Goal: Task Accomplishment & Management: Use online tool/utility

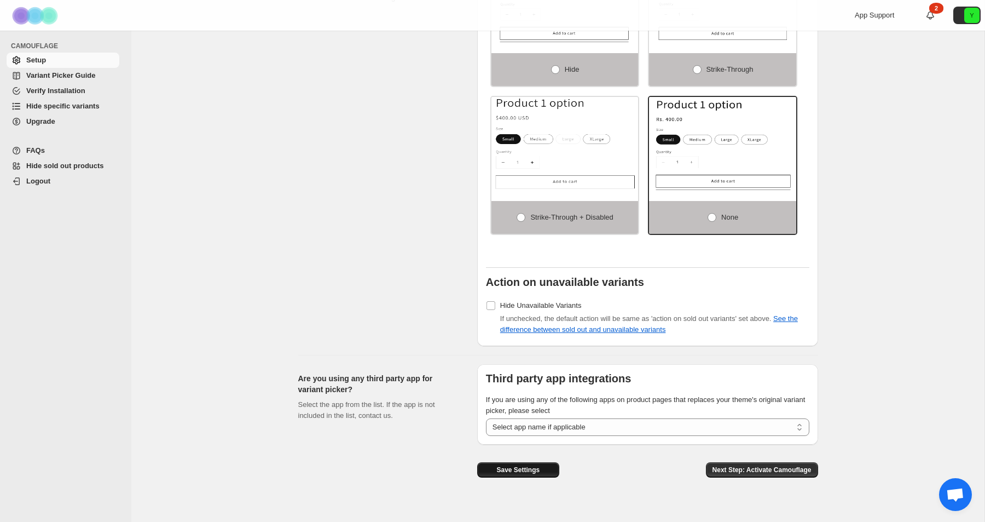
scroll to position [741, 0]
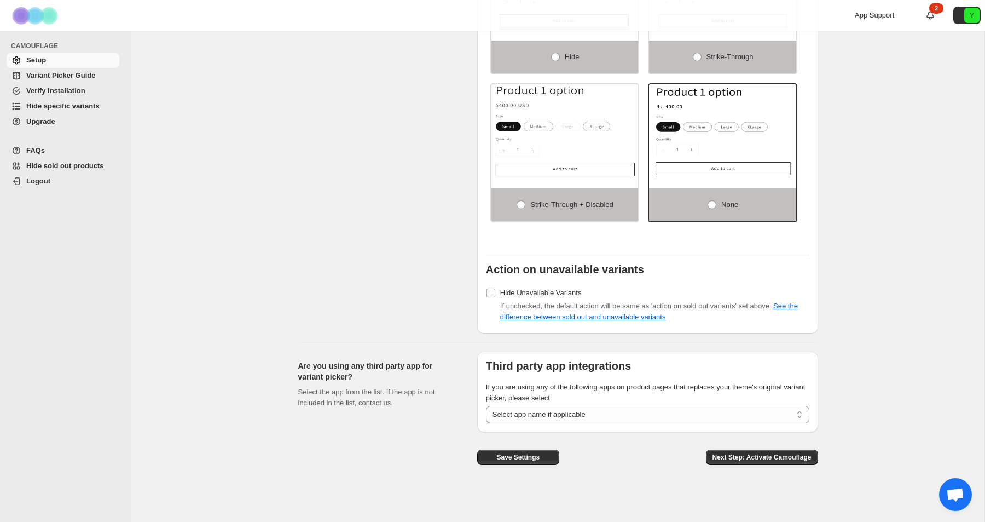
click at [67, 167] on span "Hide sold out products" at bounding box center [65, 165] width 78 height 8
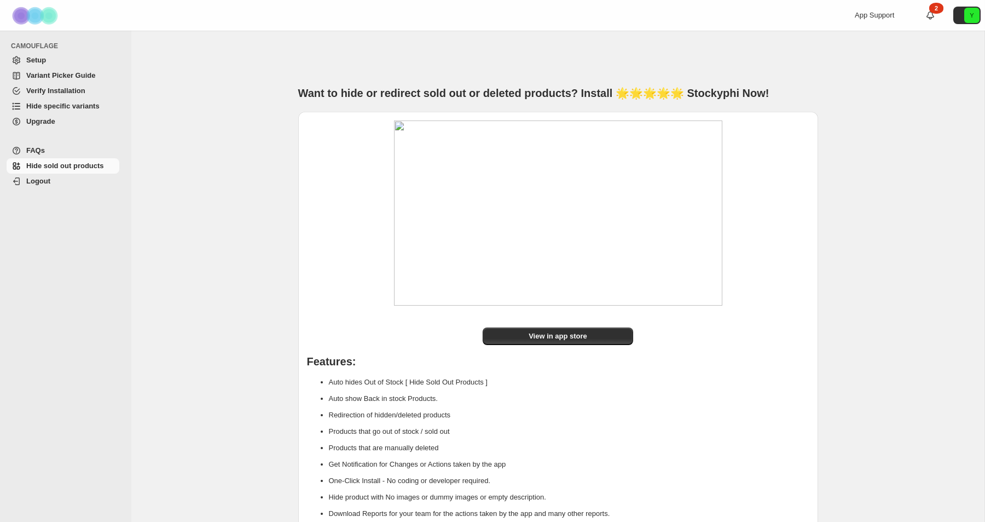
scroll to position [22, 0]
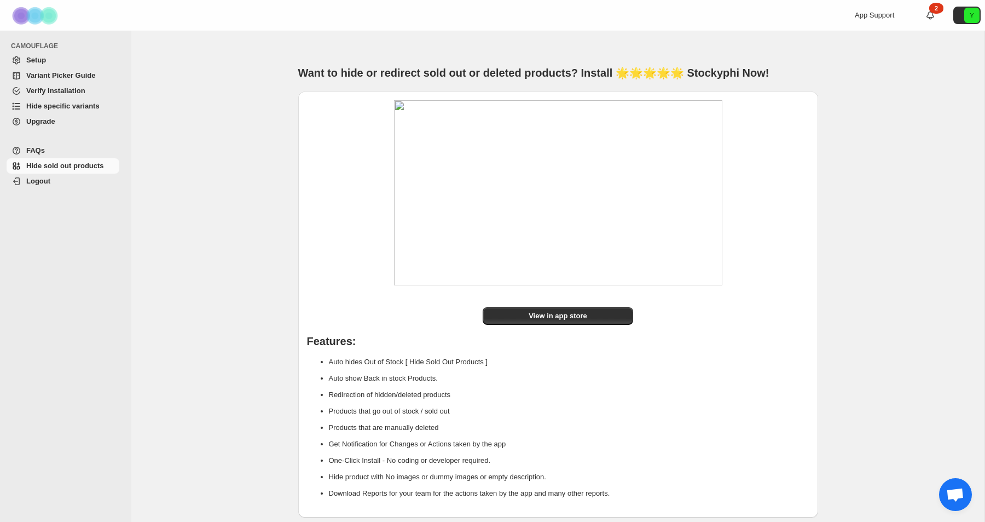
click at [65, 103] on span "Hide specific variants" at bounding box center [62, 106] width 73 height 8
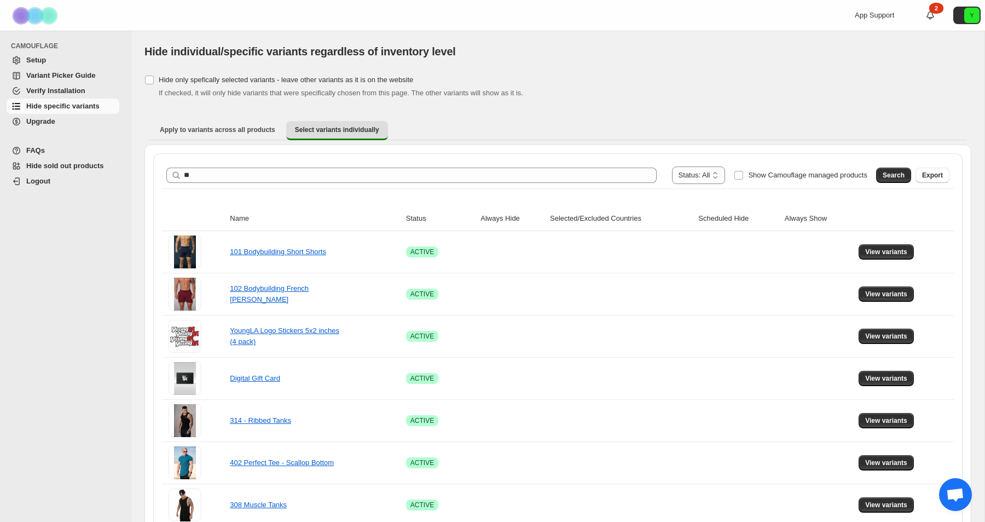
type input "*"
type input "***"
click at [893, 181] on button "Search" at bounding box center [893, 175] width 35 height 15
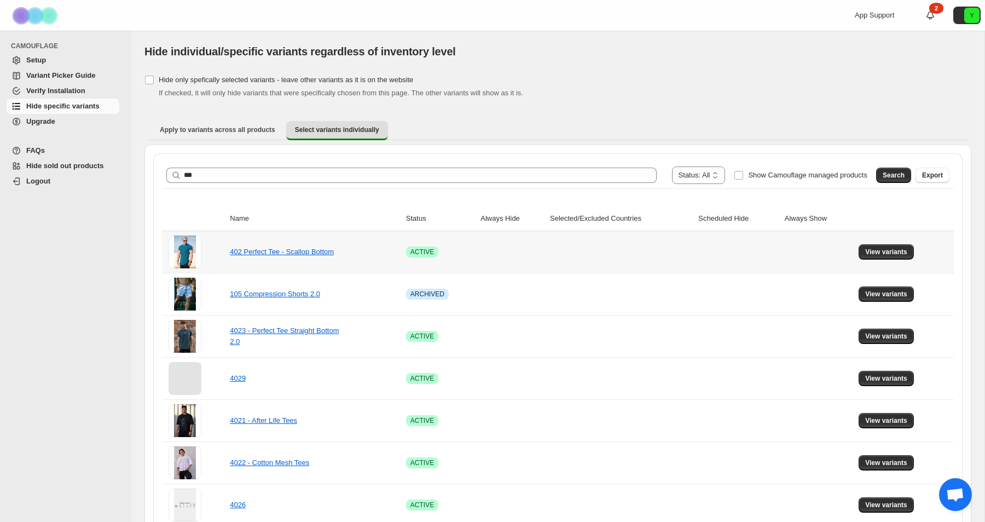
click at [308, 240] on td "402 Perfect Tee - Scallop Bottom" at bounding box center [315, 252] width 176 height 42
click at [903, 255] on span "View variants" at bounding box center [886, 251] width 42 height 9
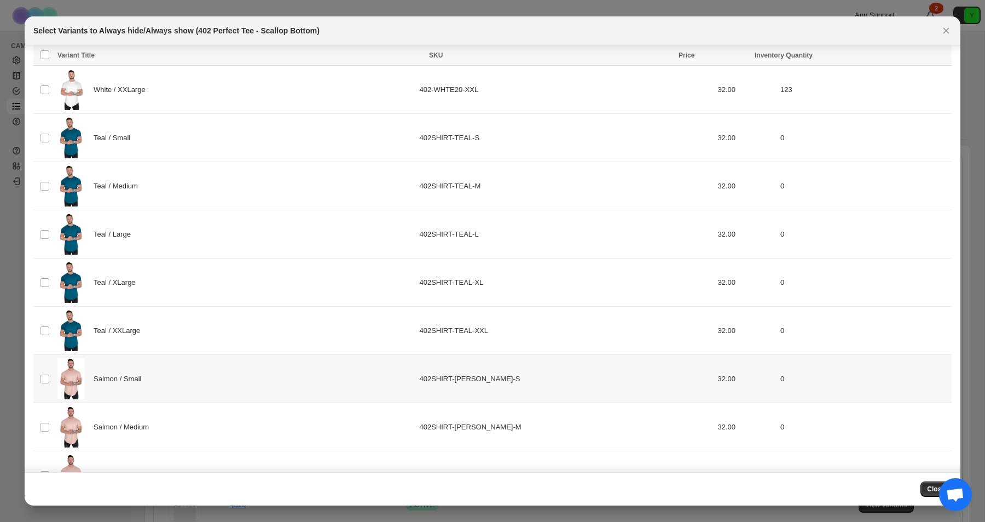
scroll to position [938, 0]
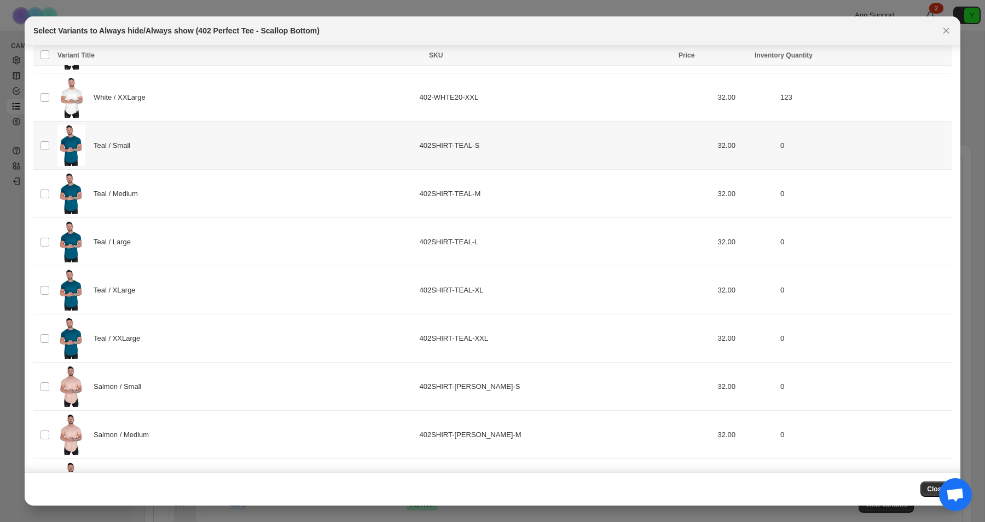
click at [435, 146] on td "402SHIRT-TEAL-S" at bounding box center [565, 146] width 298 height 48
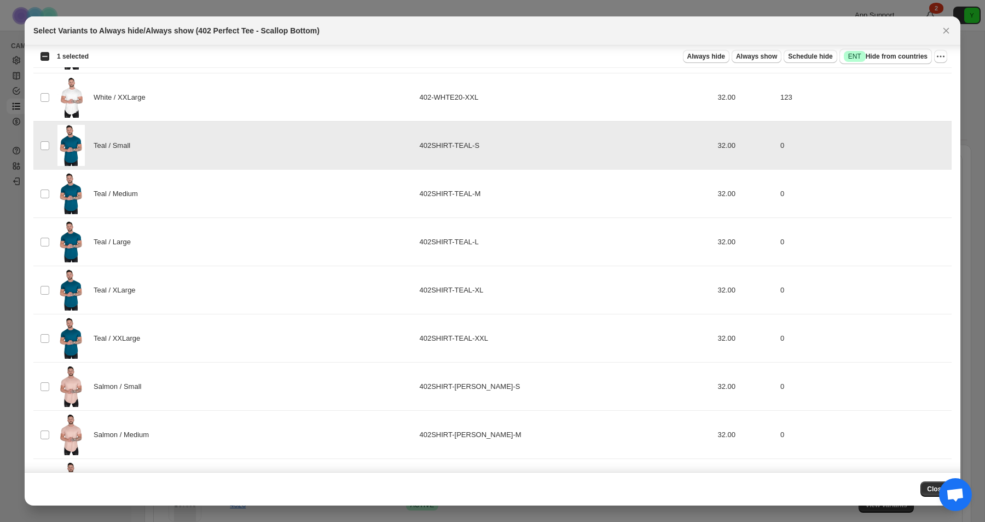
click at [412, 202] on div "Teal / Medium" at bounding box center [234, 193] width 355 height 41
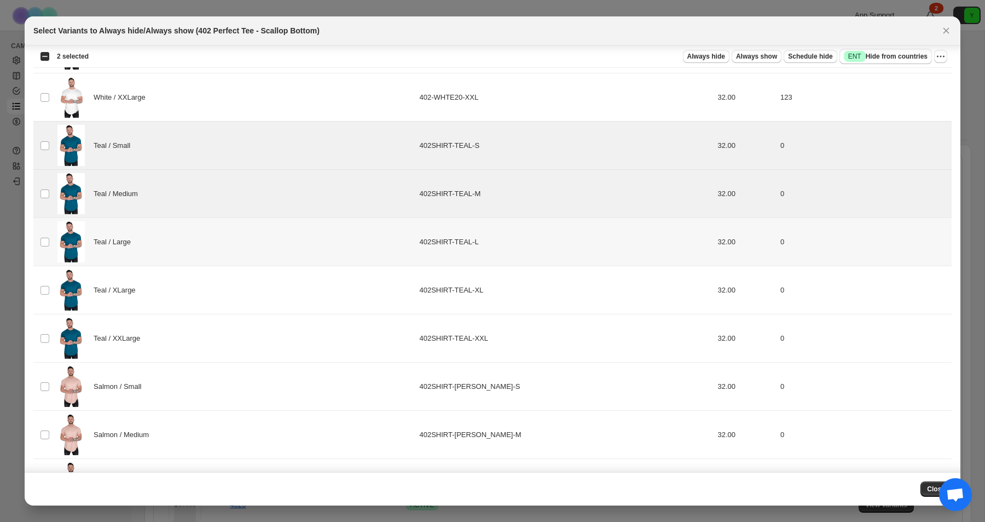
click at [399, 246] on div "Teal / Large" at bounding box center [234, 241] width 355 height 41
click at [392, 313] on td "Teal / XLarge" at bounding box center [235, 290] width 362 height 48
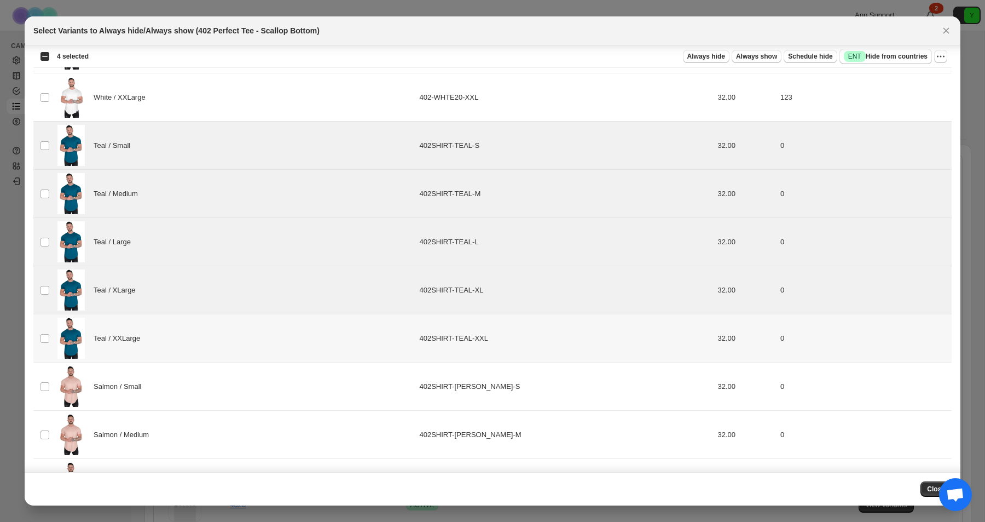
click at [390, 343] on div "Teal / XXLarge" at bounding box center [234, 337] width 355 height 41
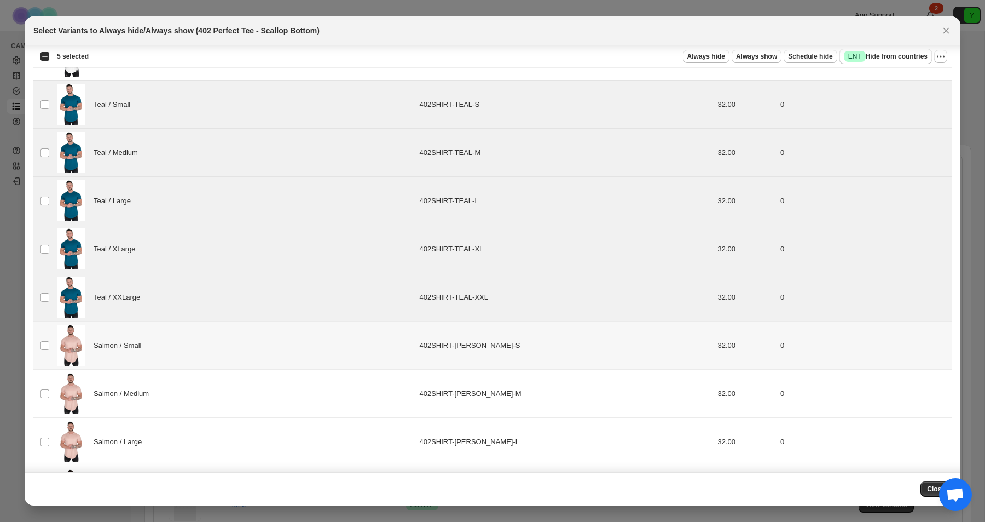
click at [387, 349] on div "Salmon / Small" at bounding box center [234, 345] width 355 height 41
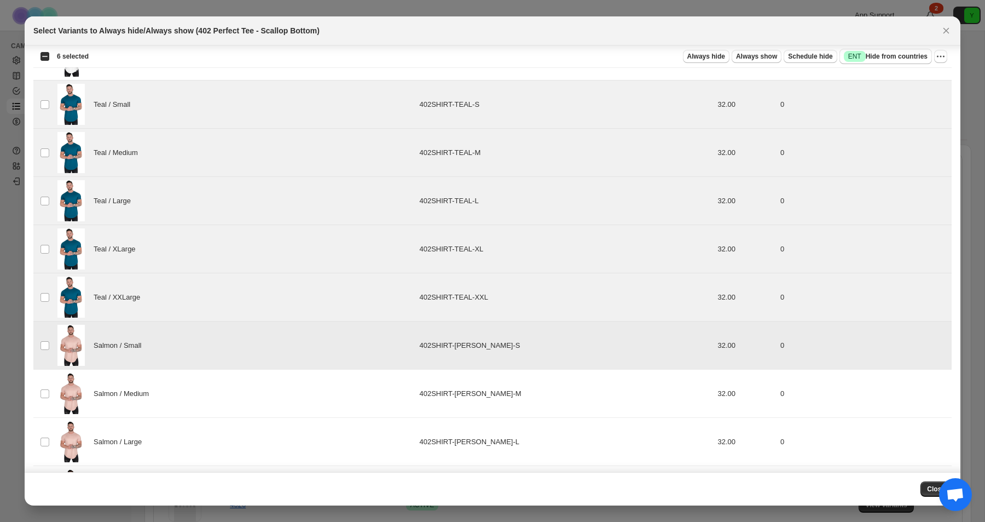
click at [382, 396] on div "Salmon / Medium" at bounding box center [234, 393] width 355 height 41
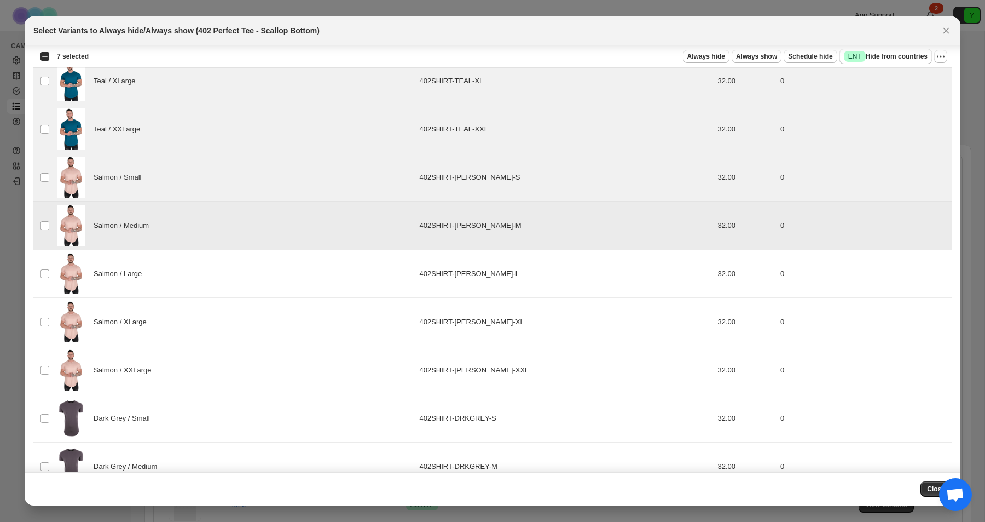
scroll to position [1156, 0]
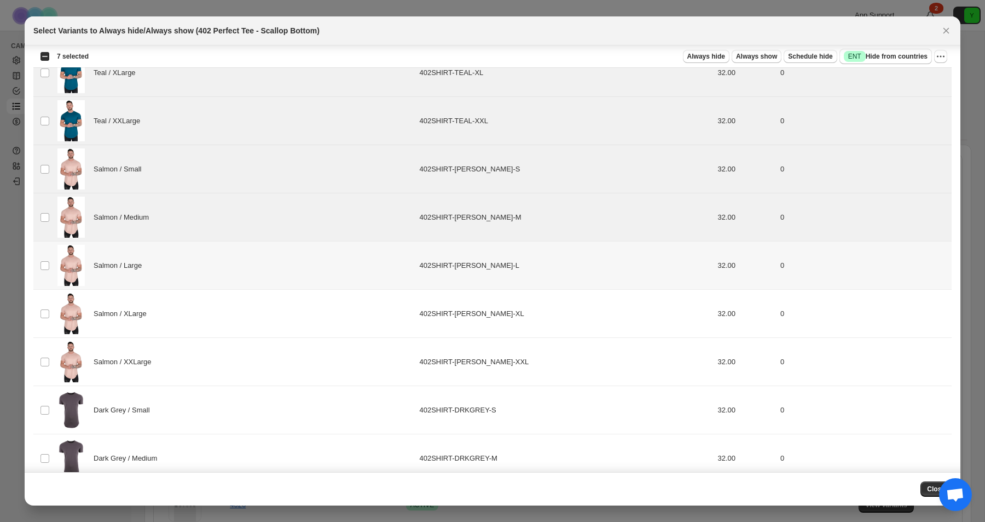
click at [378, 279] on div "Salmon / Large" at bounding box center [234, 265] width 355 height 41
click at [374, 315] on div "Salmon / XLarge" at bounding box center [234, 313] width 355 height 41
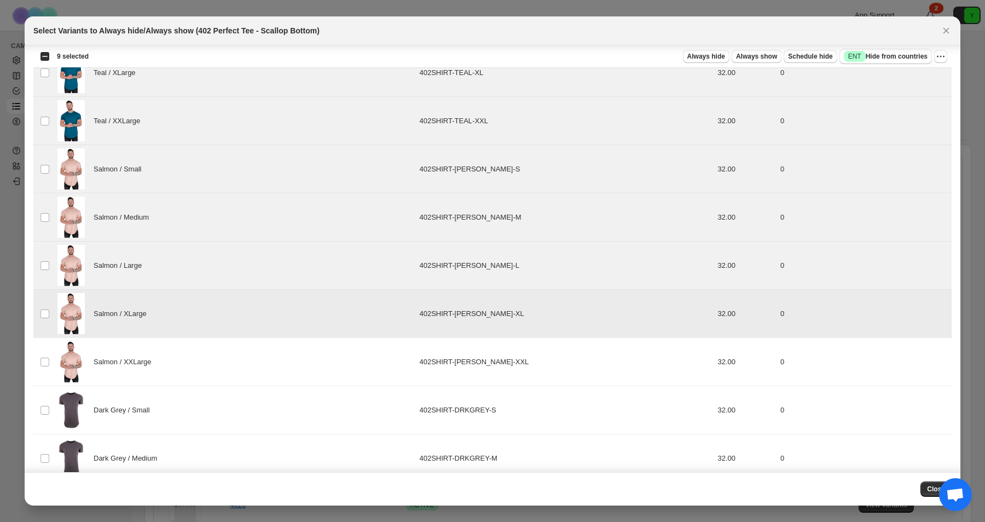
click at [374, 361] on div "Salmon / XXLarge" at bounding box center [234, 361] width 355 height 41
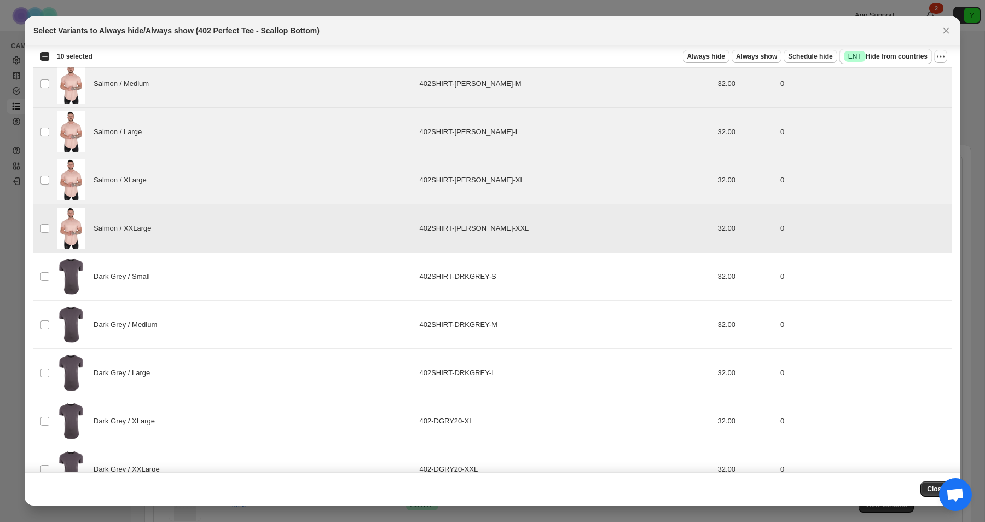
scroll to position [1323, 0]
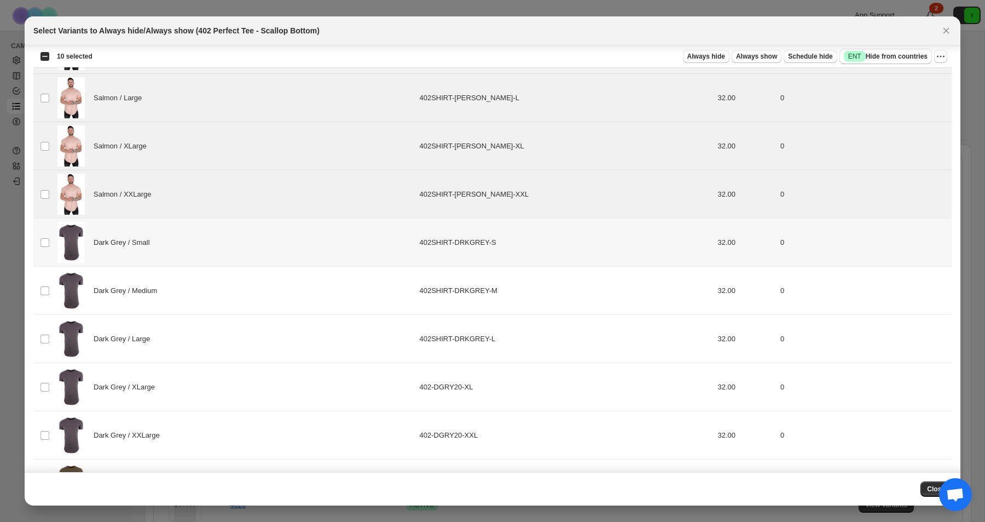
click at [380, 255] on div "Dark Grey / Small" at bounding box center [234, 242] width 355 height 41
click at [380, 316] on td "Dark Grey / Large" at bounding box center [235, 339] width 362 height 48
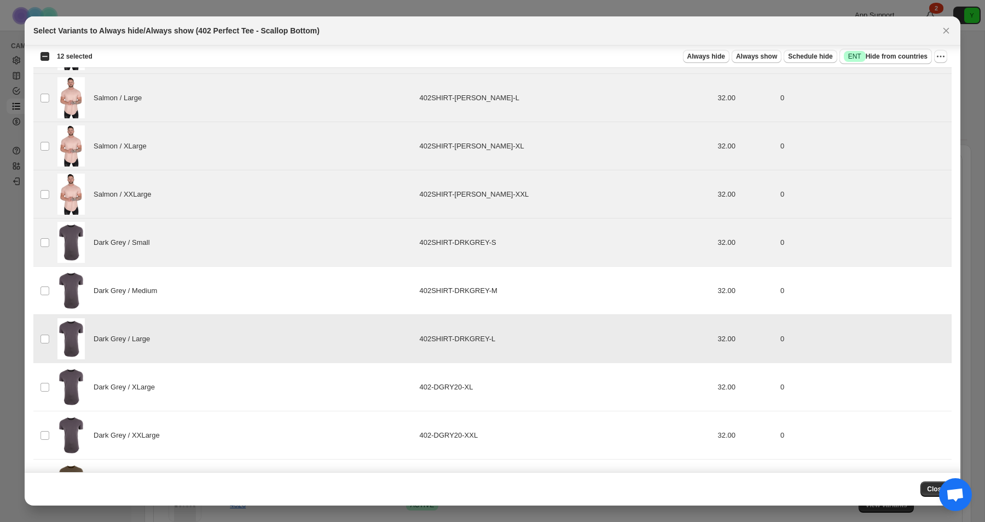
click at [377, 370] on div "Dark Grey / XLarge" at bounding box center [234, 386] width 355 height 41
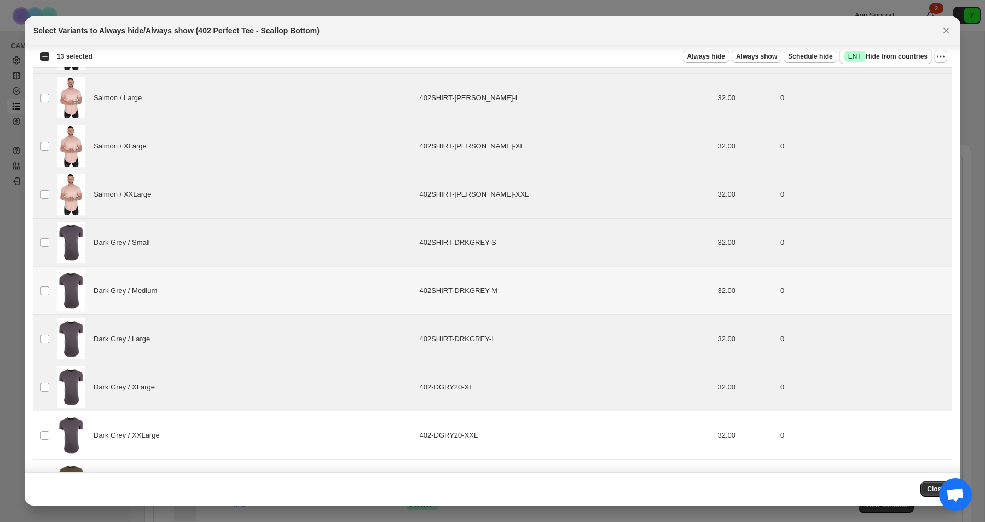
click at [377, 292] on div "Dark Grey / Medium" at bounding box center [234, 290] width 355 height 41
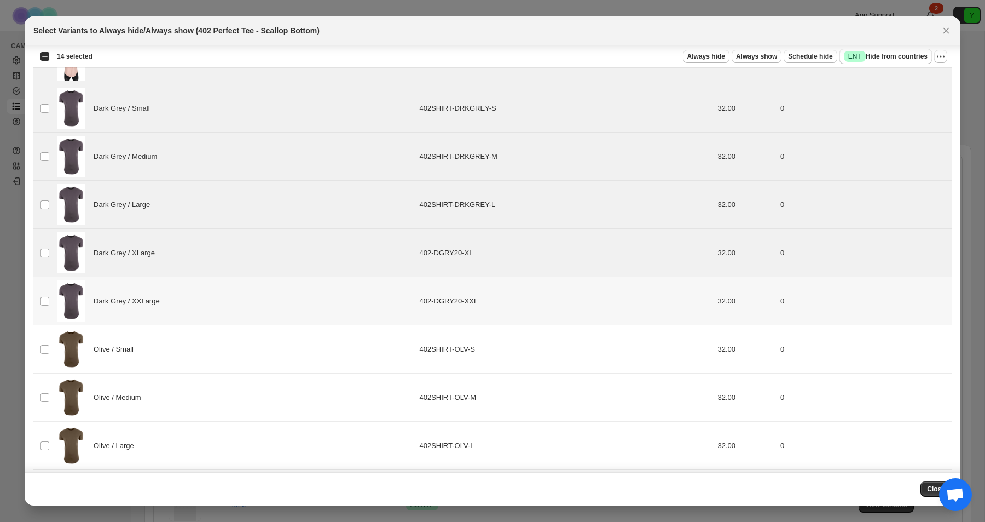
scroll to position [1465, 0]
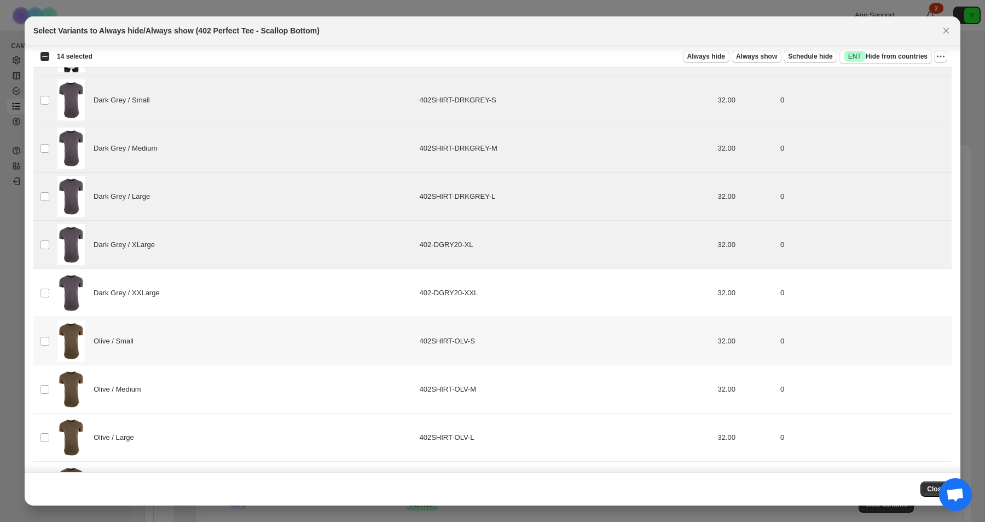
click at [337, 329] on div "Olive / Small" at bounding box center [234, 340] width 355 height 41
click at [344, 293] on div "Dark Grey / XXLarge" at bounding box center [234, 292] width 355 height 41
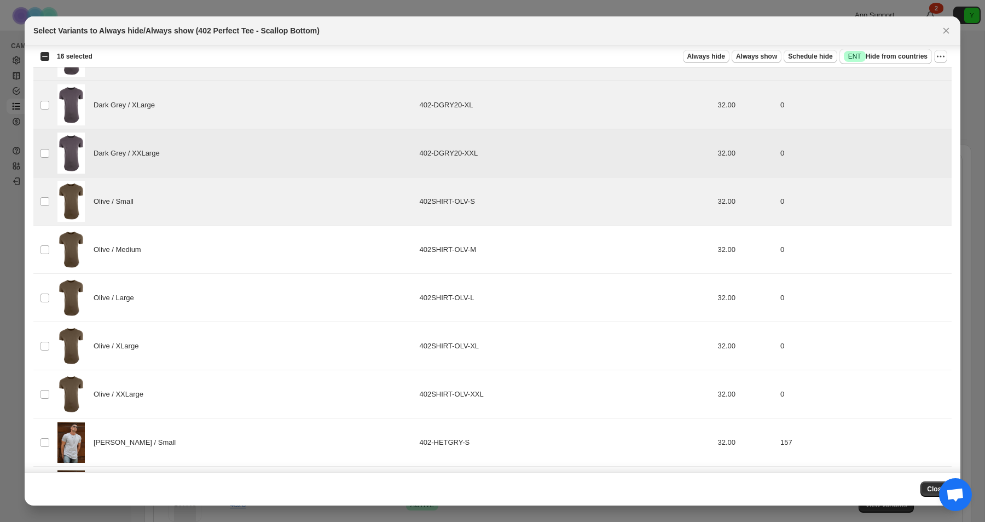
scroll to position [1621, 0]
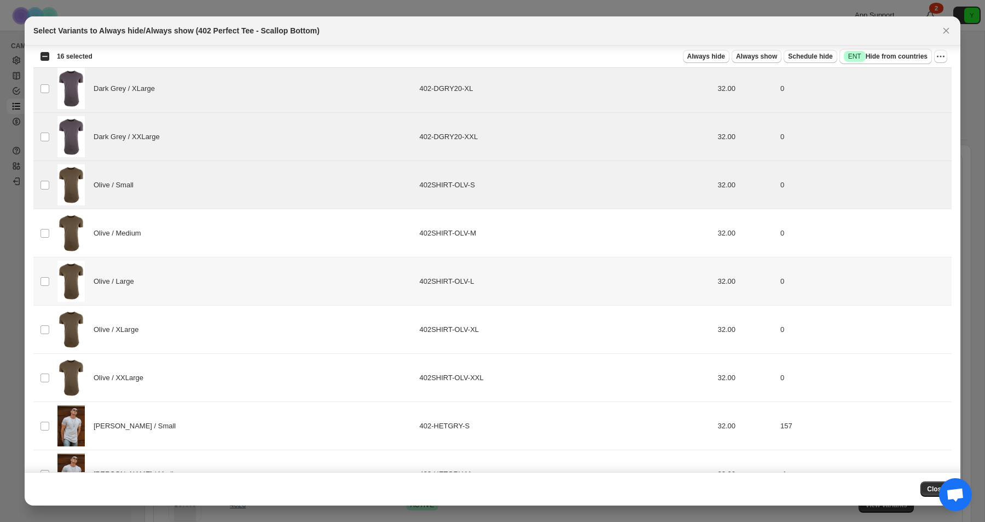
click at [312, 293] on div "Olive / Large" at bounding box center [234, 281] width 355 height 41
click at [319, 249] on div "Olive / Medium" at bounding box center [234, 232] width 355 height 41
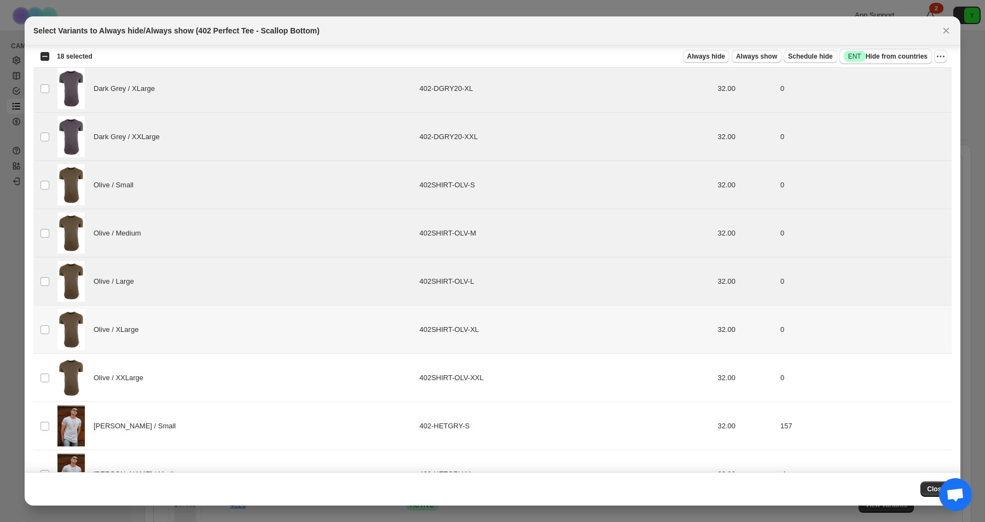
click at [303, 346] on div "Olive / XLarge" at bounding box center [234, 329] width 355 height 41
click at [299, 379] on div "Olive / XXLarge" at bounding box center [234, 377] width 355 height 41
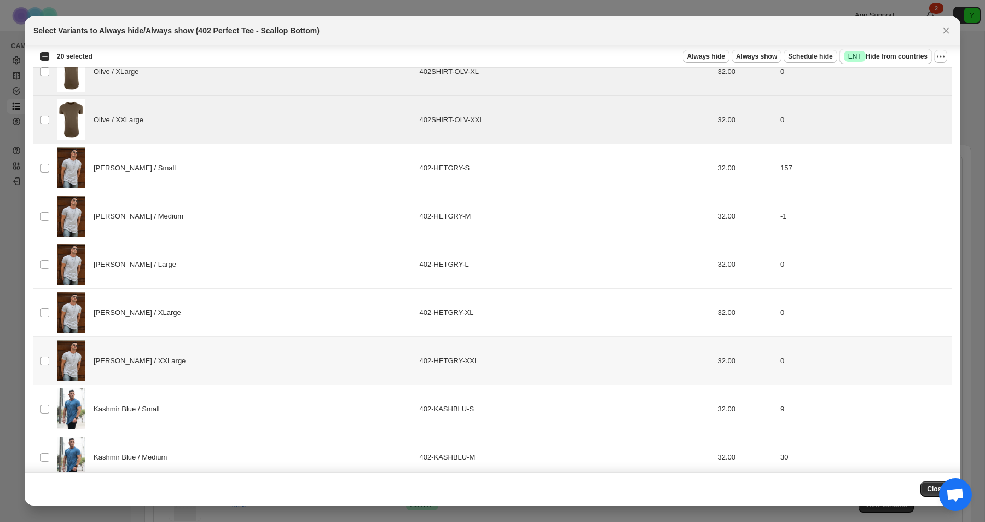
scroll to position [1918, 0]
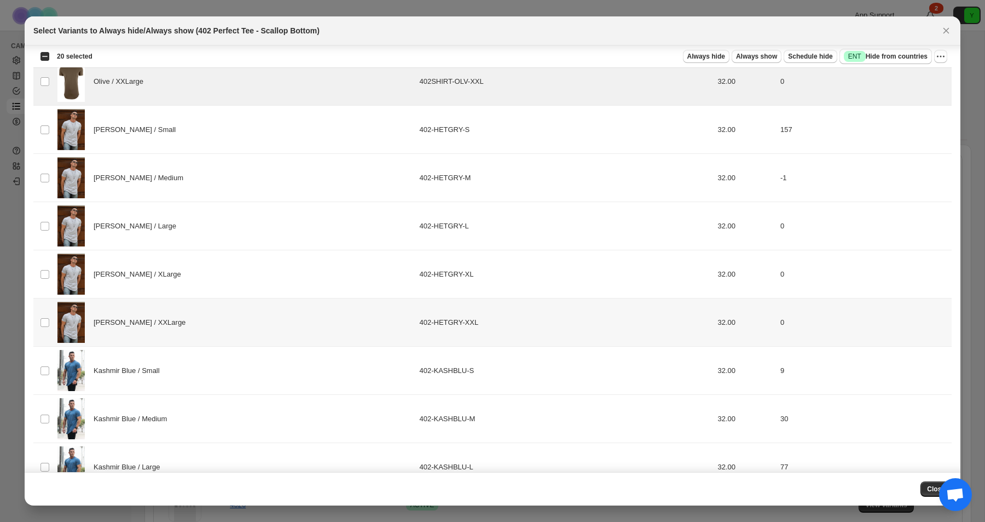
click at [264, 312] on div "[PERSON_NAME] / XXLarge" at bounding box center [234, 322] width 355 height 41
click at [264, 274] on div "[PERSON_NAME] / XLarge" at bounding box center [234, 273] width 355 height 41
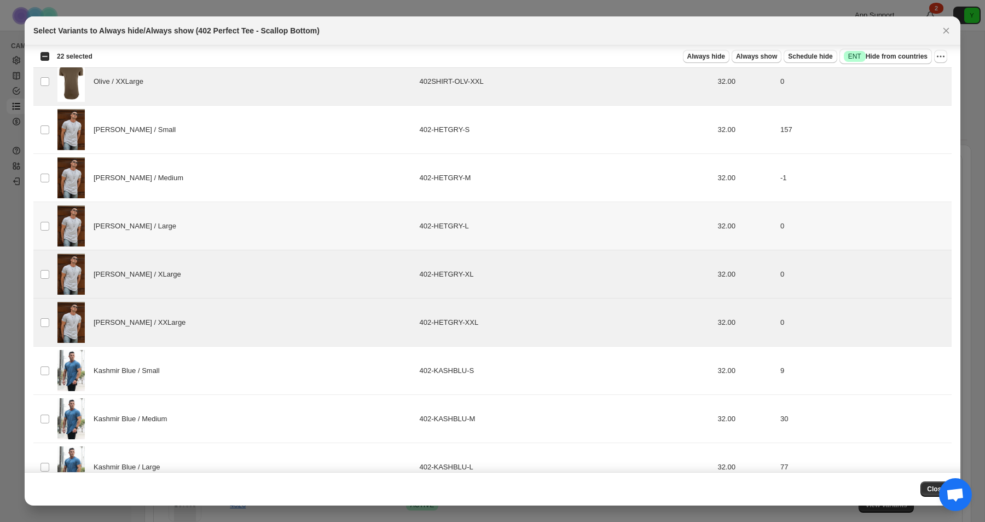
click at [267, 234] on div "[PERSON_NAME] / Large" at bounding box center [234, 225] width 355 height 41
click at [271, 181] on div "[PERSON_NAME] / Medium" at bounding box center [234, 177] width 355 height 41
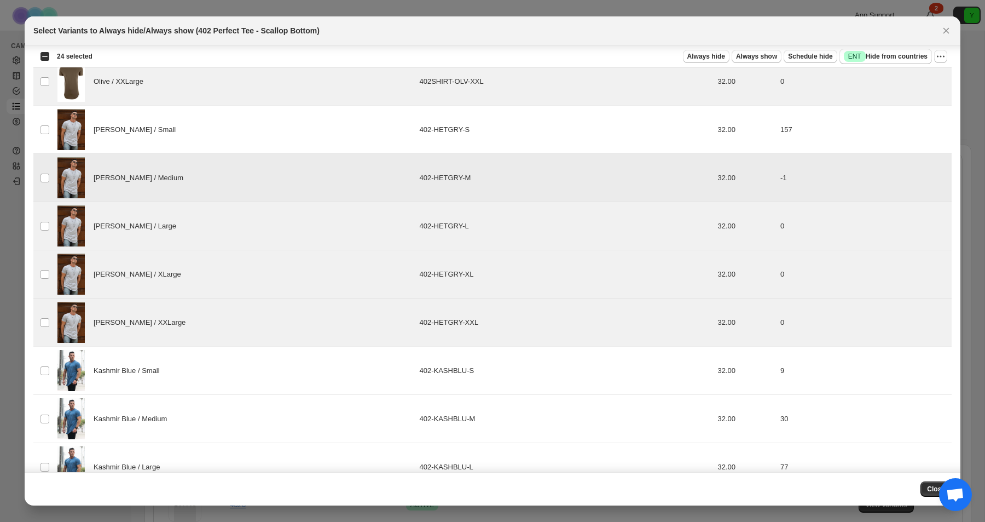
click at [261, 131] on div "[PERSON_NAME] / Small" at bounding box center [234, 129] width 355 height 41
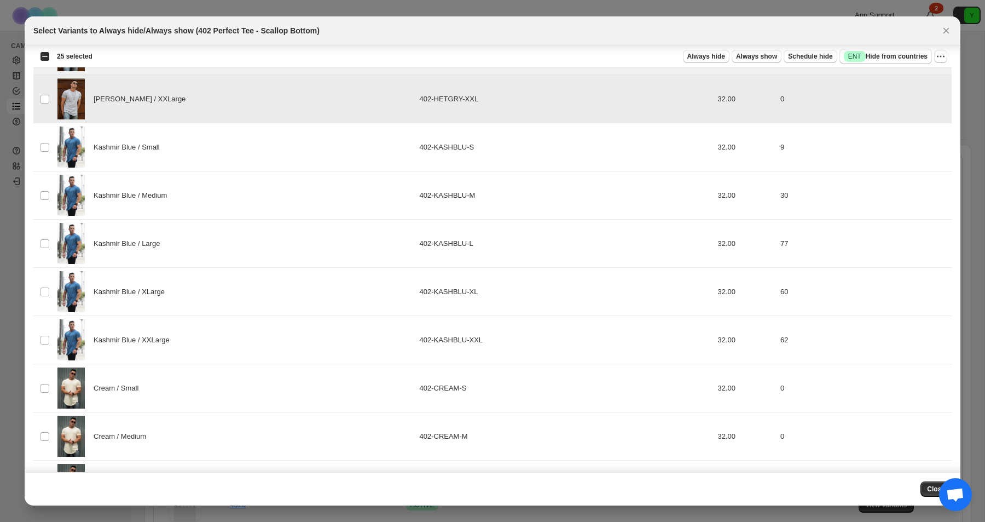
scroll to position [2164, 0]
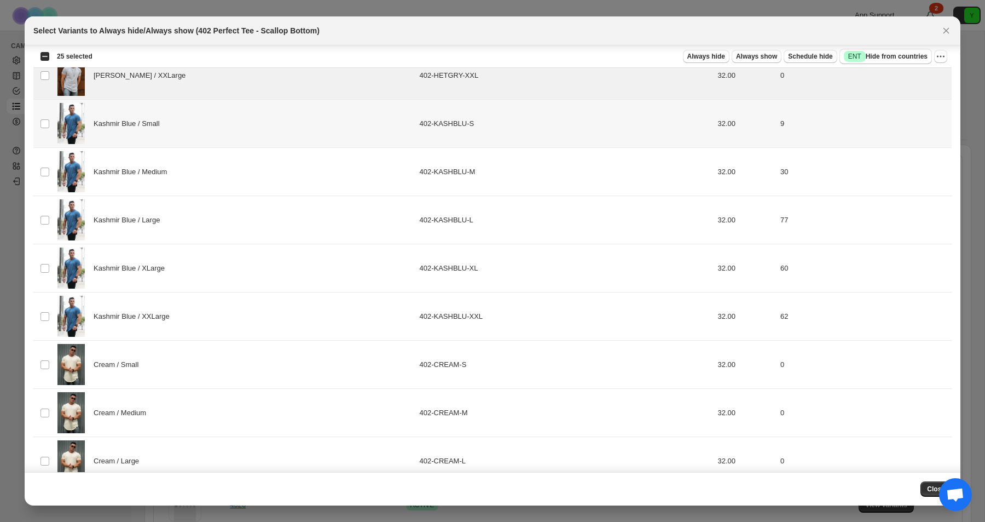
click at [244, 118] on div "Kashmir Blue / Small" at bounding box center [234, 123] width 355 height 41
click at [241, 182] on div "Kashmir Blue / Medium" at bounding box center [234, 171] width 355 height 41
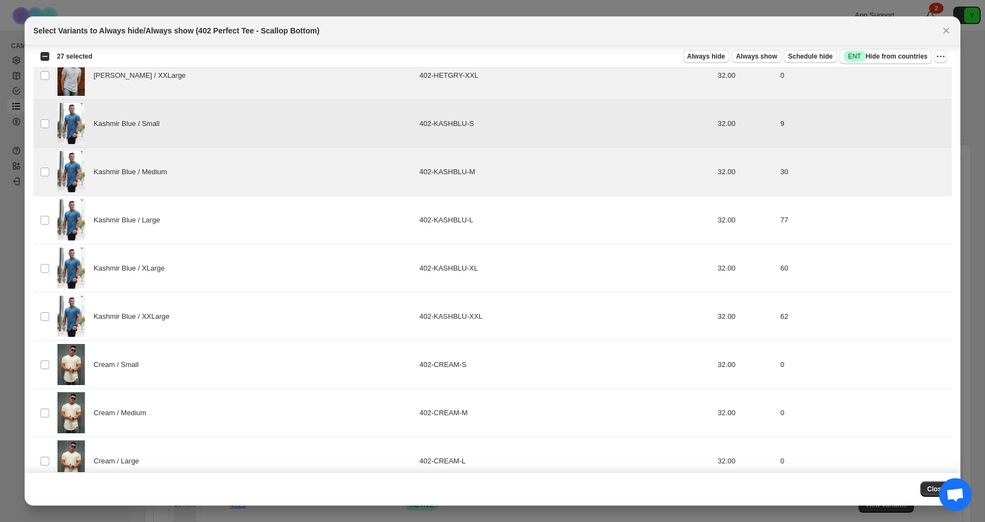
click at [248, 132] on div "Kashmir Blue / Small" at bounding box center [234, 123] width 355 height 41
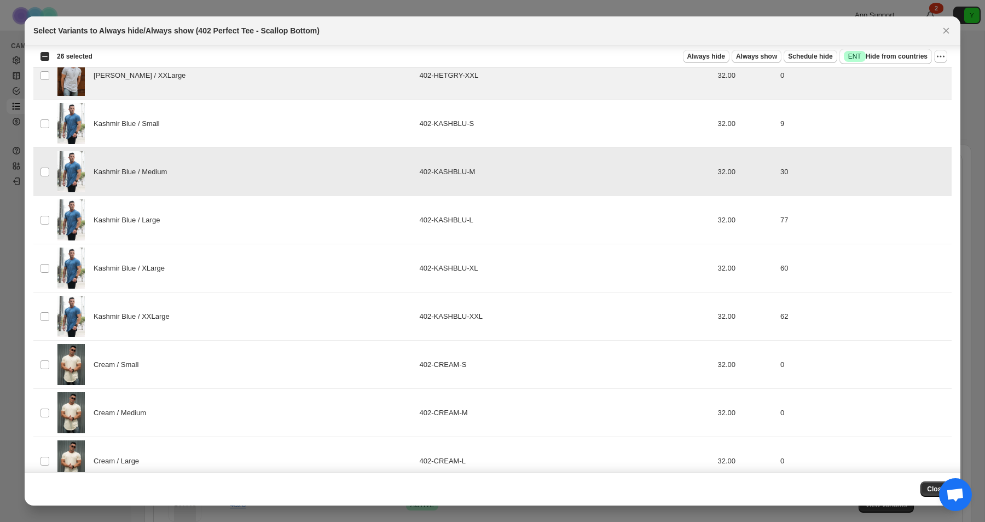
click at [248, 163] on div "Kashmir Blue / Medium" at bounding box center [234, 171] width 355 height 41
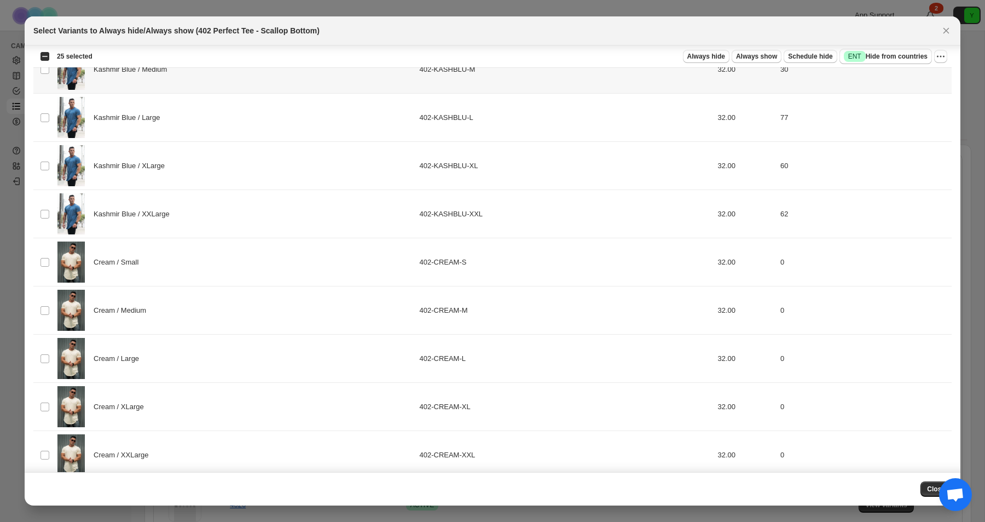
scroll to position [2268, 0]
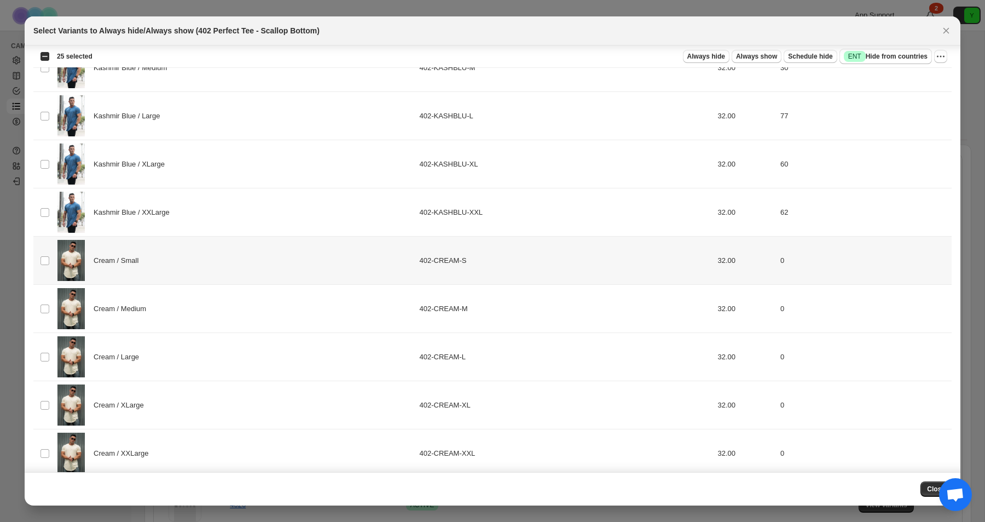
click at [209, 258] on div "Cream / Small" at bounding box center [234, 260] width 355 height 41
click at [206, 297] on div "Cream / Medium" at bounding box center [234, 308] width 355 height 41
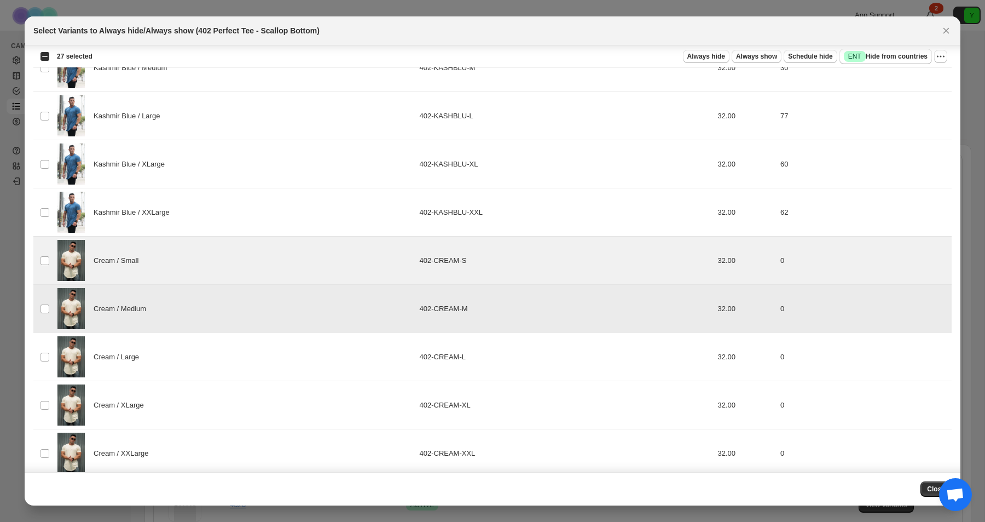
click at [203, 351] on div "Cream / Large" at bounding box center [234, 356] width 355 height 41
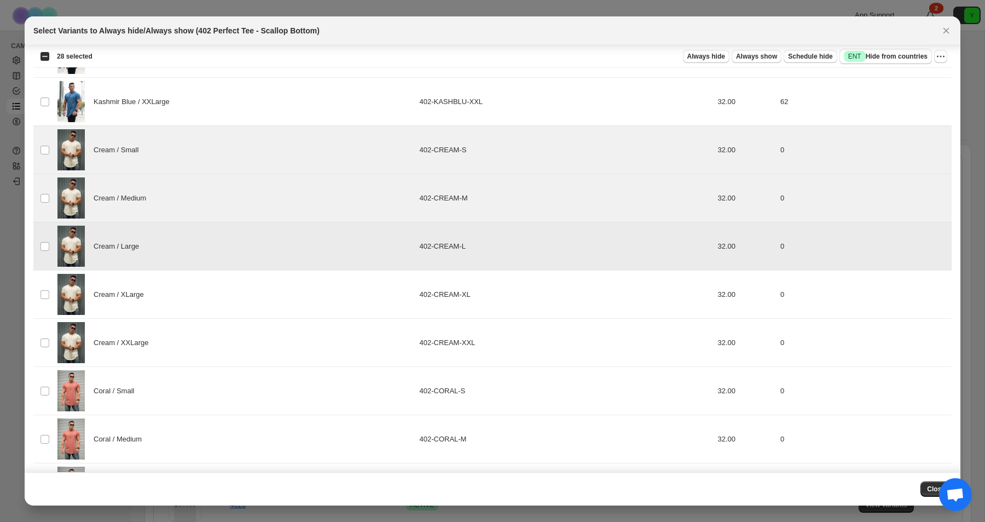
scroll to position [2420, 0]
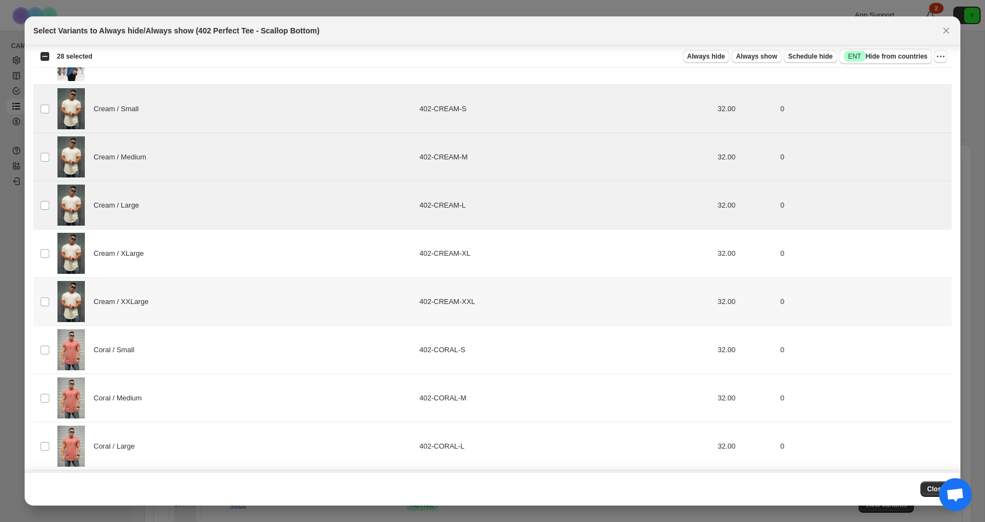
click at [207, 303] on div "Cream / XXLarge" at bounding box center [234, 301] width 355 height 41
click at [211, 272] on div "Cream / XLarge" at bounding box center [234, 253] width 355 height 41
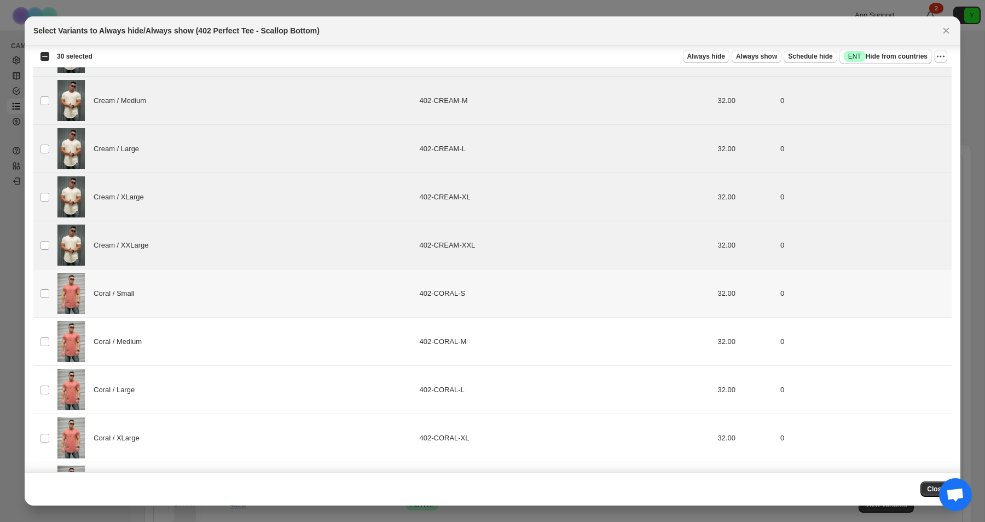
scroll to position [2479, 0]
click at [207, 302] on div "Coral / Small" at bounding box center [234, 290] width 355 height 41
click at [183, 348] on div "Coral / Medium" at bounding box center [234, 339] width 355 height 41
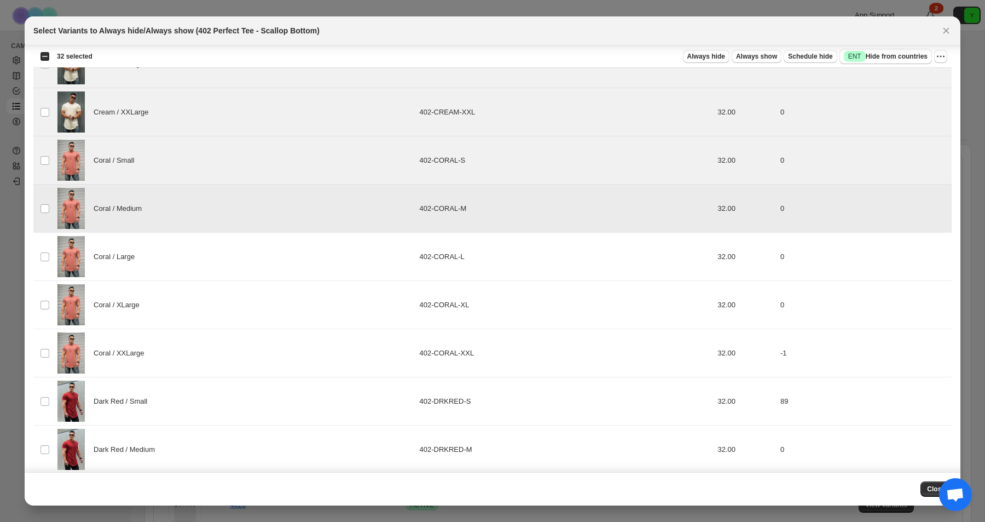
scroll to position [2611, 0]
click at [190, 281] on td "Coral / XLarge" at bounding box center [235, 303] width 362 height 48
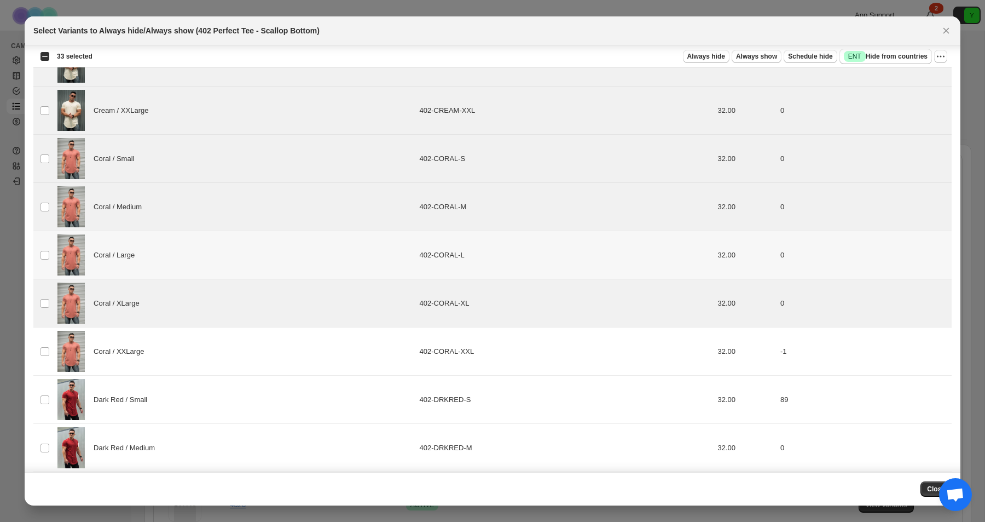
click at [194, 263] on div "Coral / Large" at bounding box center [234, 254] width 355 height 41
click at [175, 360] on div "Coral / XXLarge" at bounding box center [234, 351] width 355 height 41
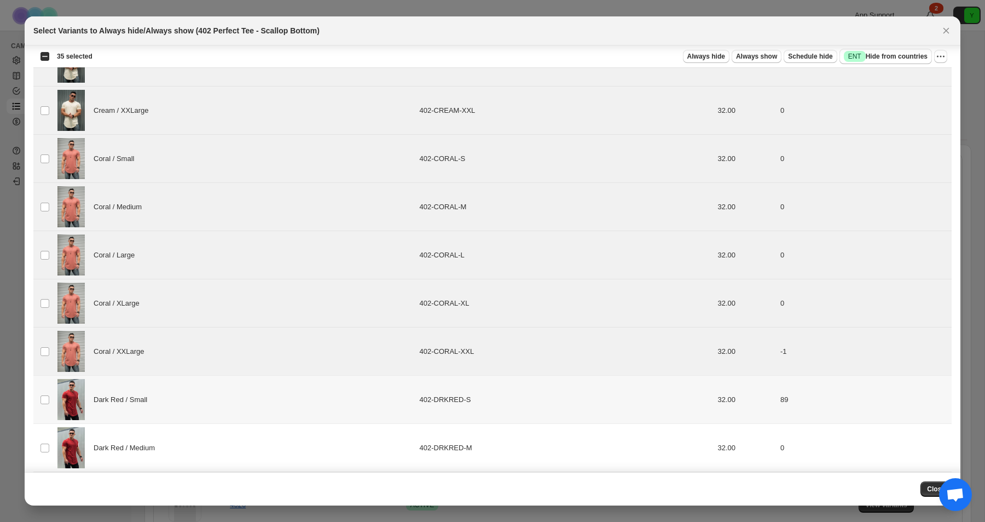
click at [173, 409] on div "Dark Red / Small" at bounding box center [234, 399] width 355 height 41
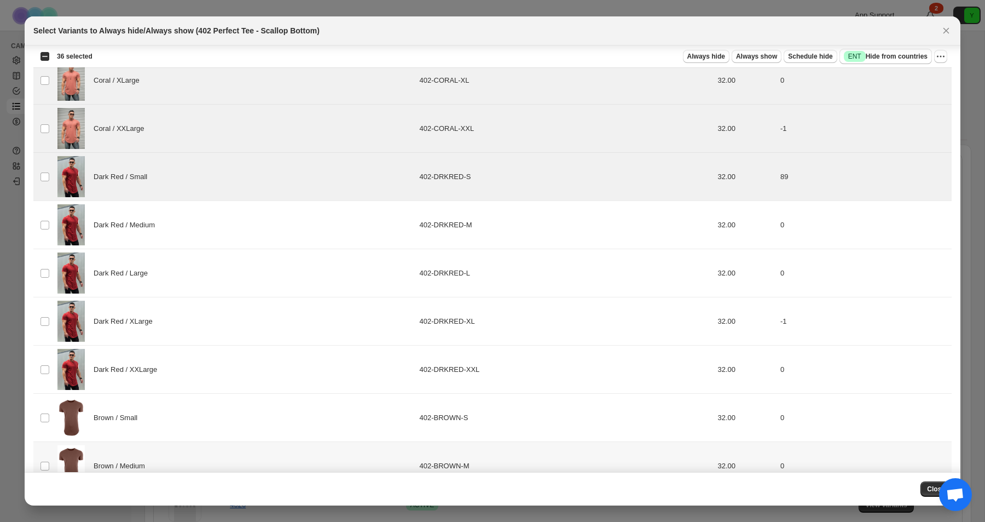
scroll to position [2779, 0]
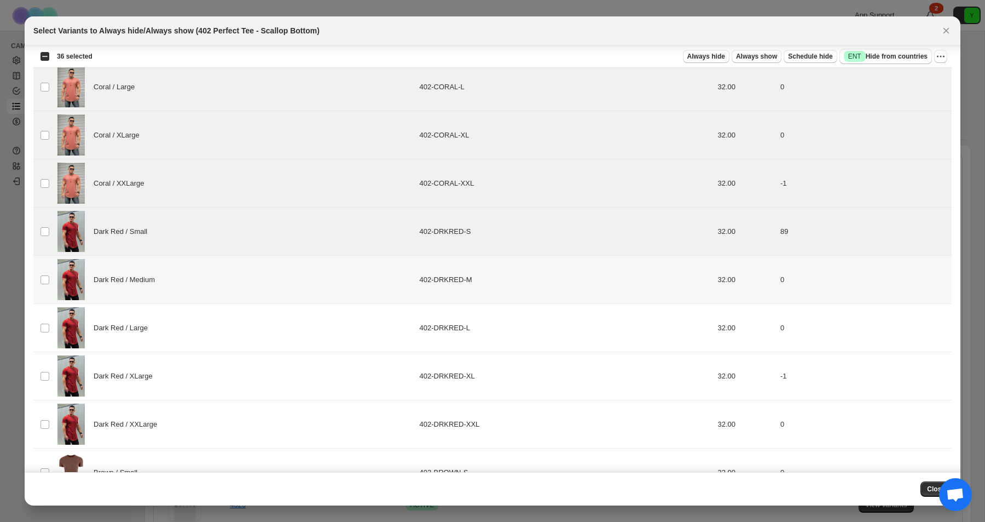
click at [216, 263] on div "Dark Red / Medium" at bounding box center [234, 279] width 355 height 41
click at [213, 334] on div "Dark Red / Large" at bounding box center [234, 327] width 355 height 41
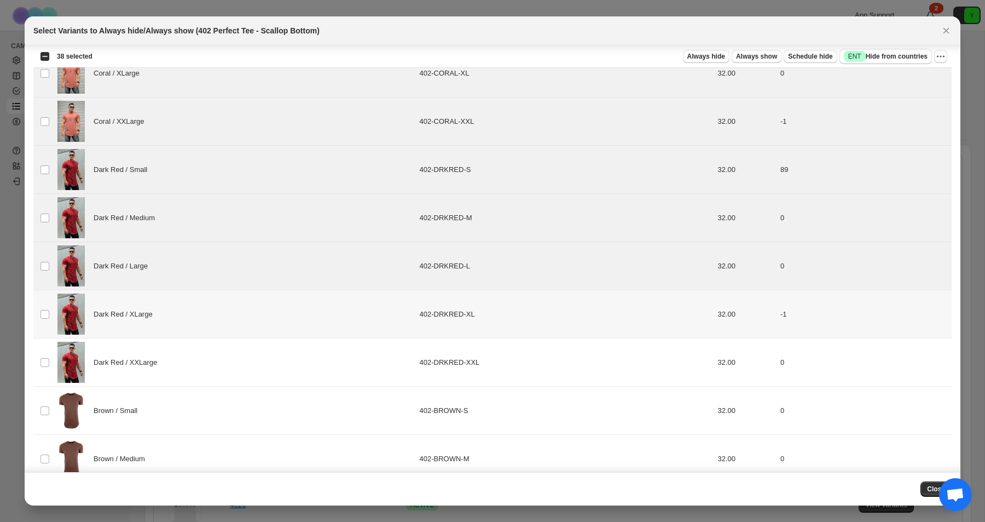
scroll to position [2843, 0]
click at [217, 341] on div "Dark Red / XXLarge" at bounding box center [234, 360] width 355 height 41
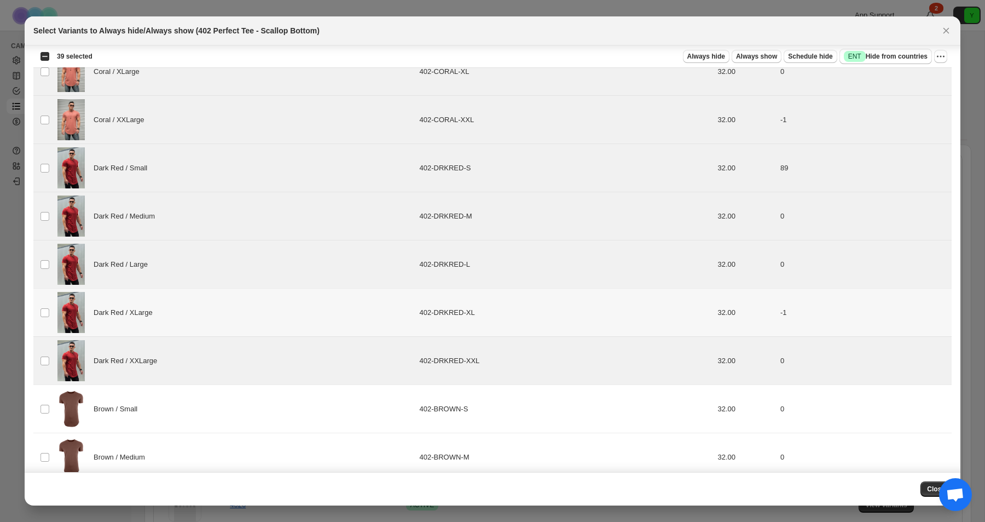
click at [218, 322] on div "Dark Red / XLarge" at bounding box center [234, 312] width 355 height 41
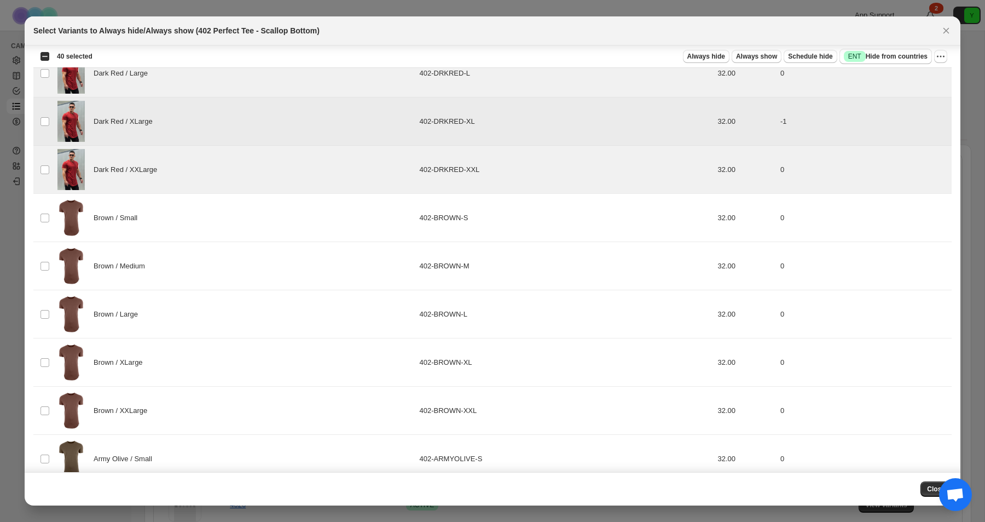
scroll to position [3045, 0]
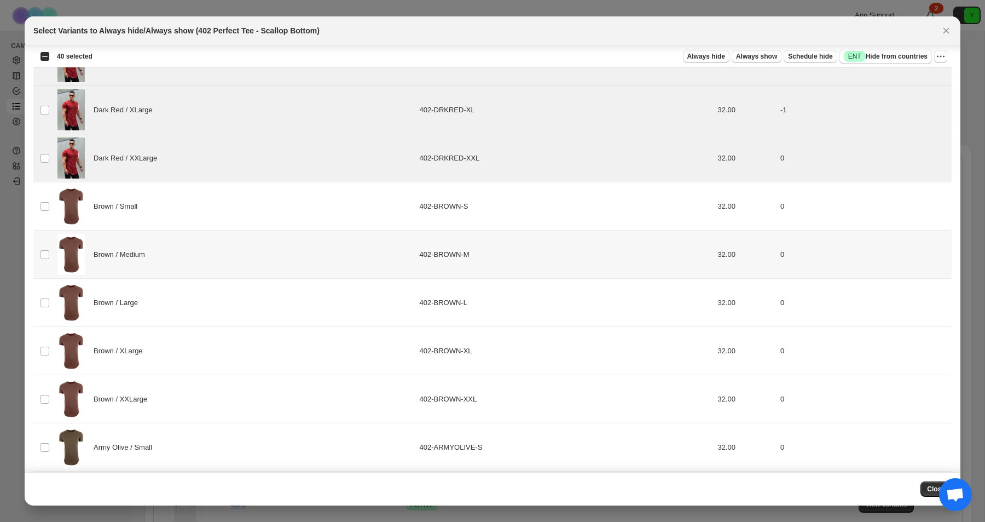
click at [223, 257] on div "Brown / Medium" at bounding box center [234, 254] width 355 height 41
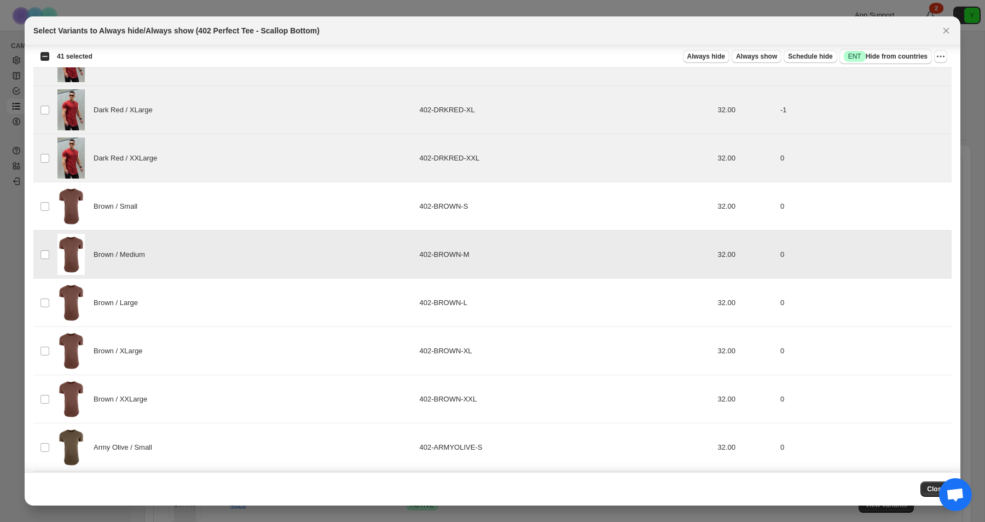
click at [227, 234] on div "Brown / Medium" at bounding box center [234, 254] width 355 height 41
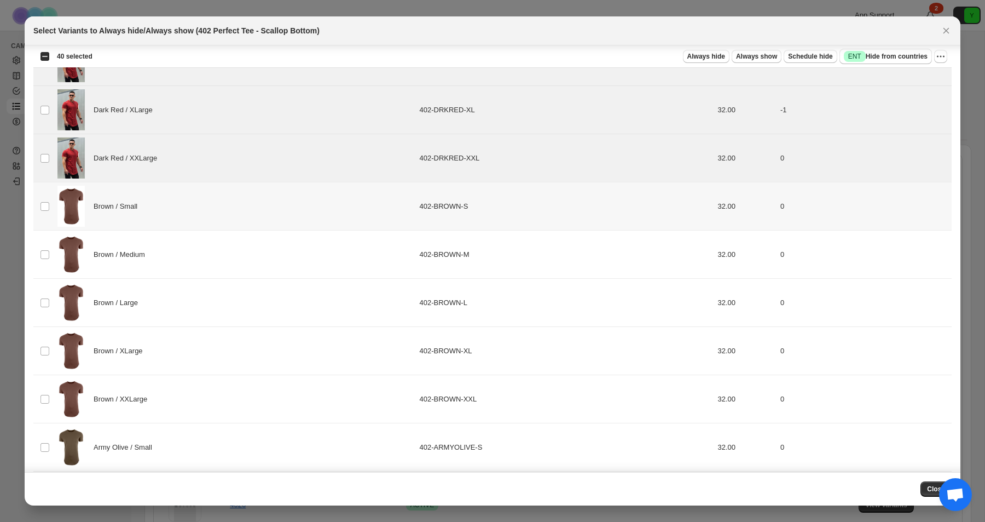
click at [227, 223] on div "Brown / Small" at bounding box center [234, 206] width 355 height 41
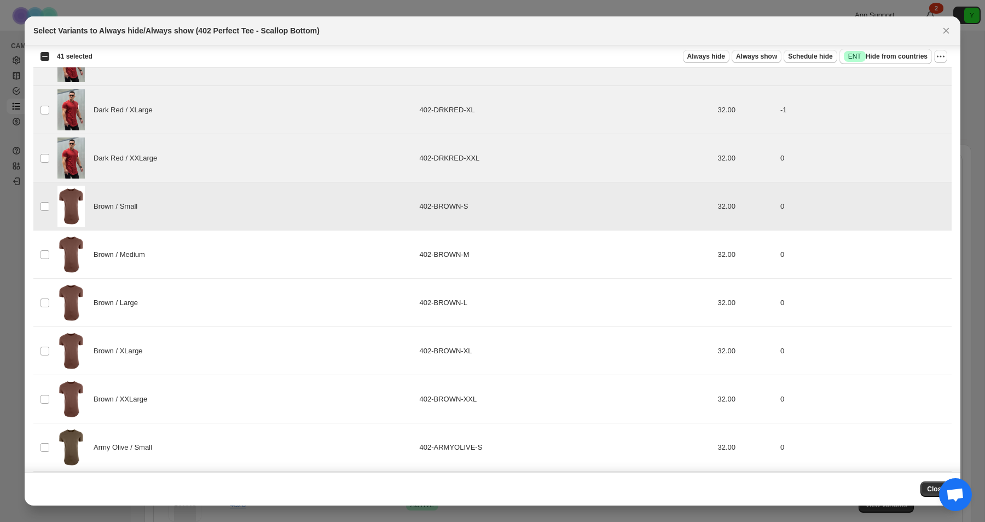
click at [227, 228] on td "Brown / Small" at bounding box center [235, 206] width 362 height 48
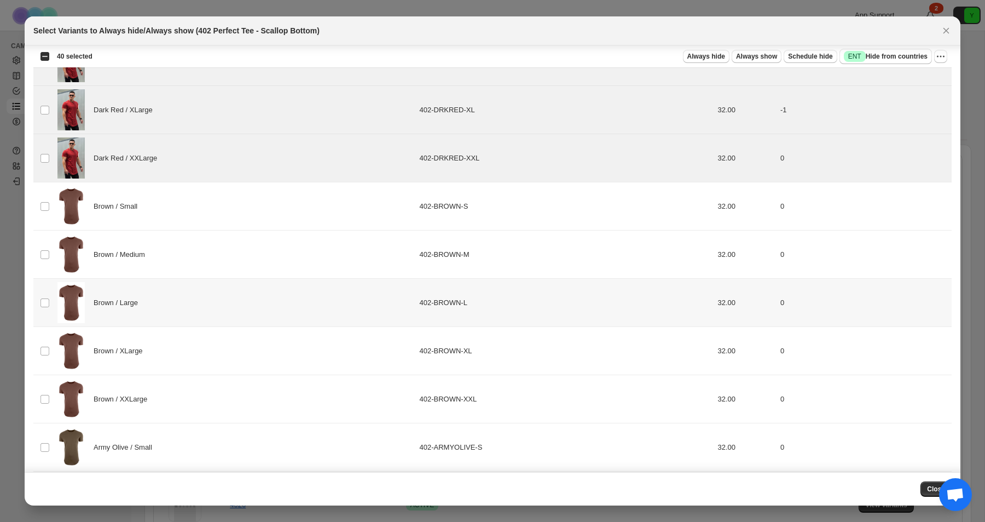
click at [226, 310] on div "Brown / Large" at bounding box center [234, 302] width 355 height 41
click at [226, 336] on div "Brown / XLarge" at bounding box center [234, 350] width 355 height 41
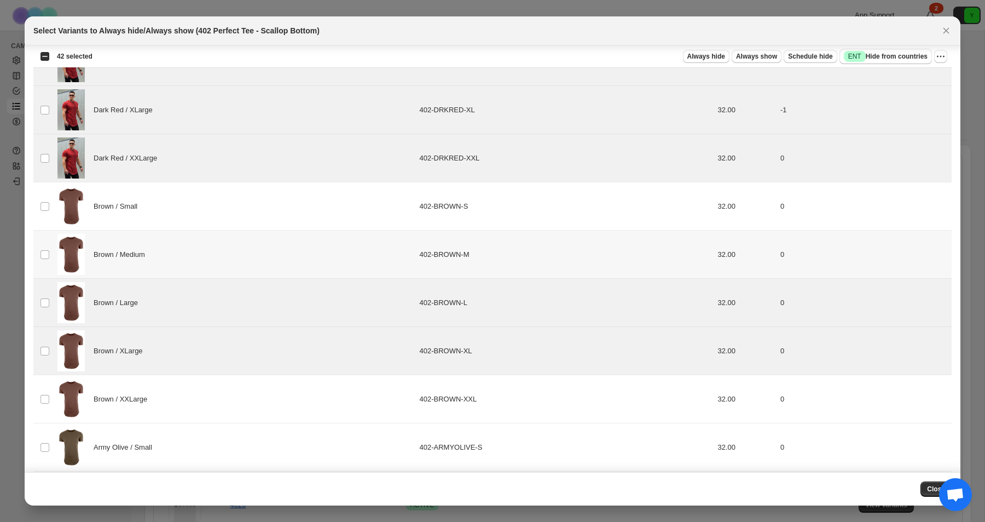
click at [226, 256] on div "Brown / Medium" at bounding box center [234, 254] width 355 height 41
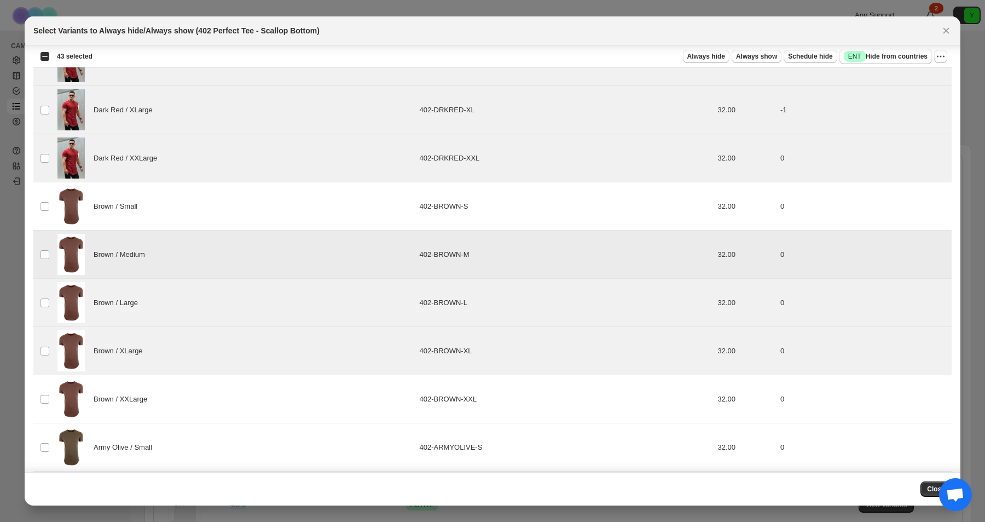
click at [229, 228] on td "Brown / Small" at bounding box center [235, 206] width 362 height 48
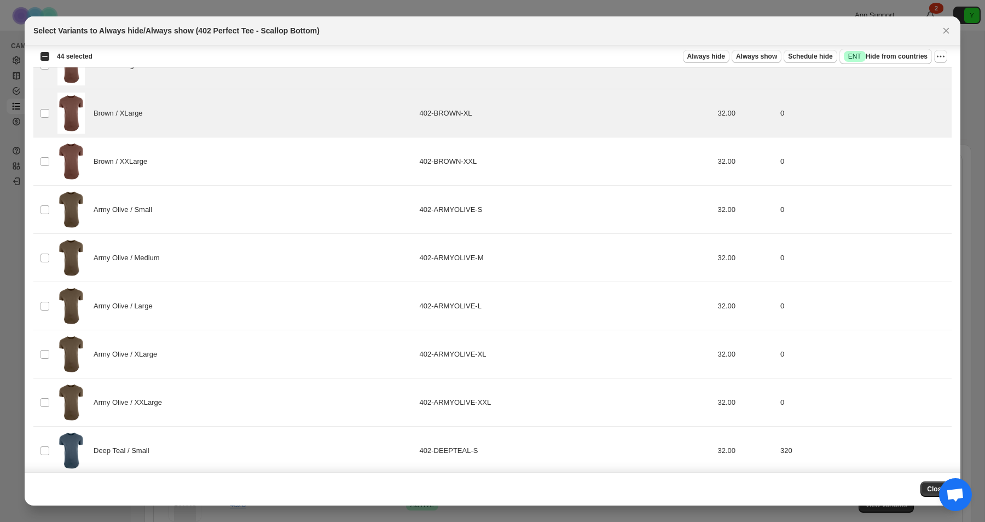
scroll to position [3311, 0]
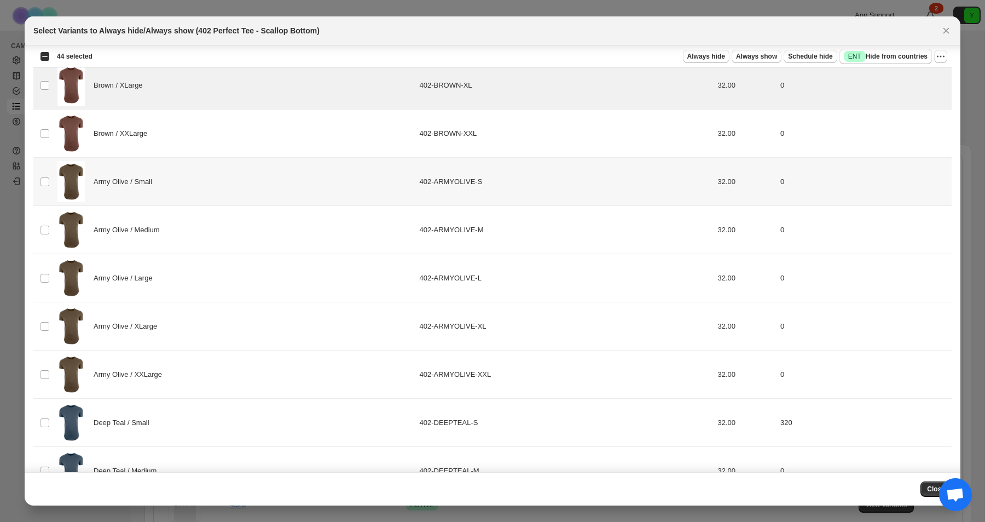
click at [218, 186] on div "Army Olive / Small" at bounding box center [234, 181] width 355 height 41
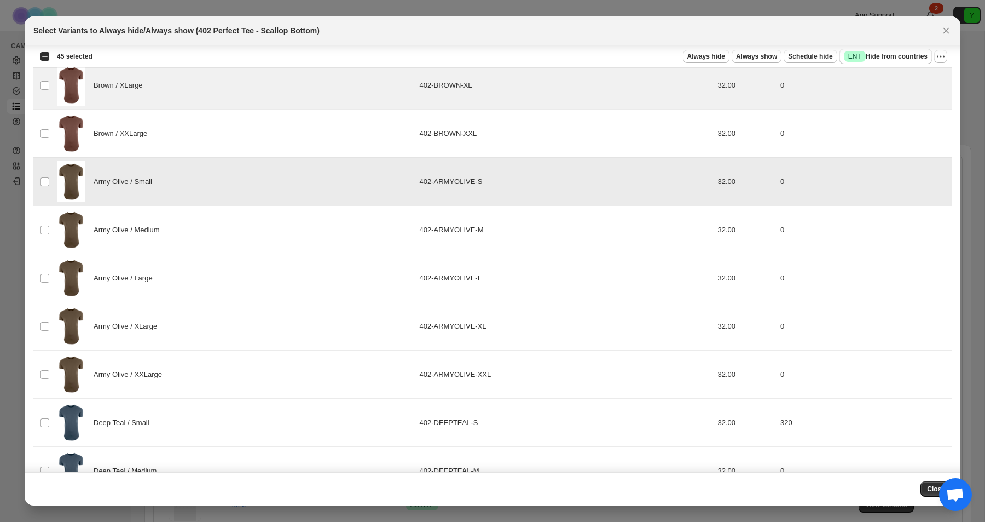
click at [222, 126] on div "Brown / XXLarge" at bounding box center [234, 133] width 355 height 41
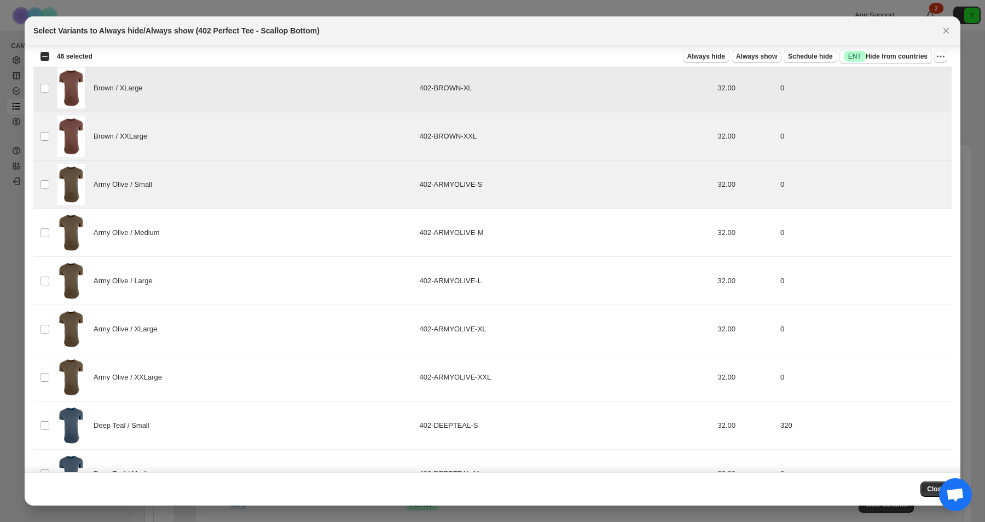
scroll to position [3396, 0]
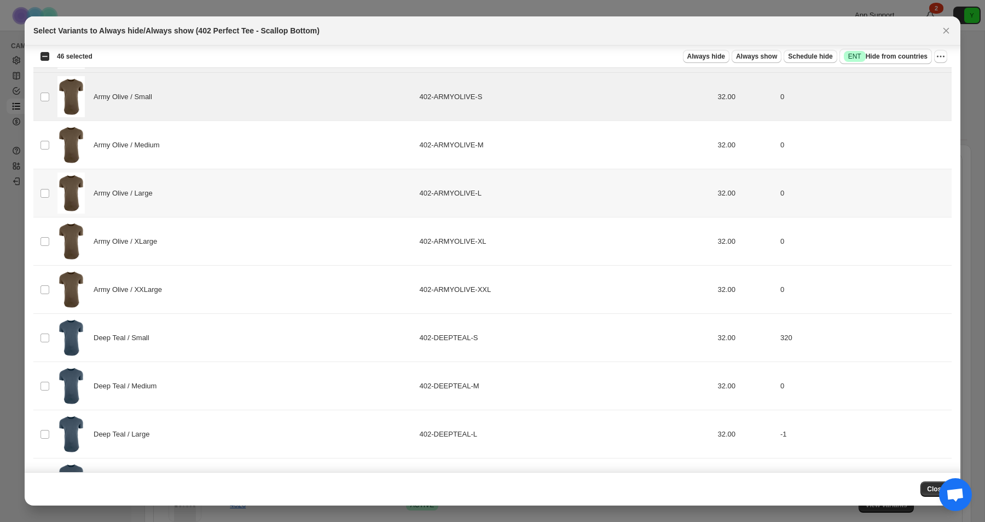
click at [201, 178] on div "Army Olive / Large" at bounding box center [234, 192] width 355 height 41
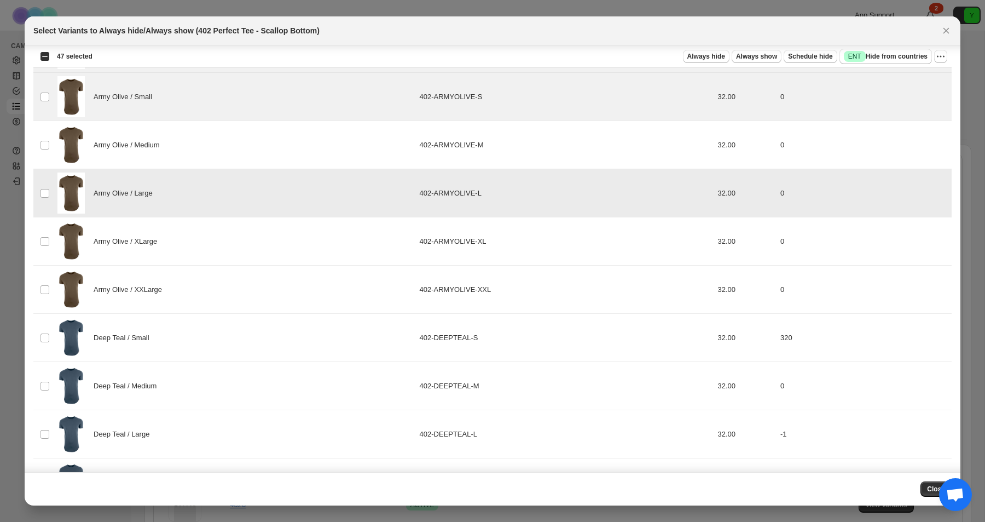
click at [201, 167] on td "Army Olive / Medium" at bounding box center [235, 145] width 362 height 48
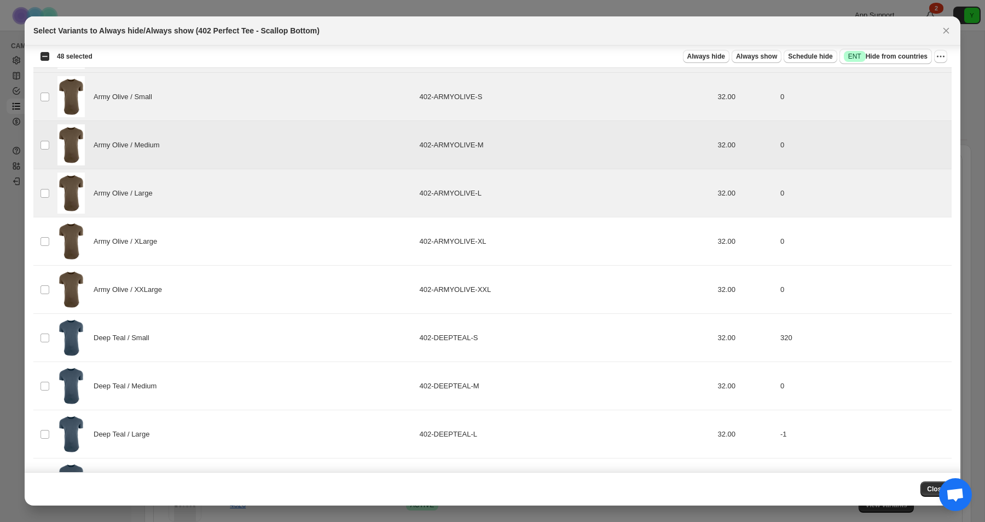
click at [194, 249] on div "Army Olive / XLarge" at bounding box center [234, 241] width 355 height 41
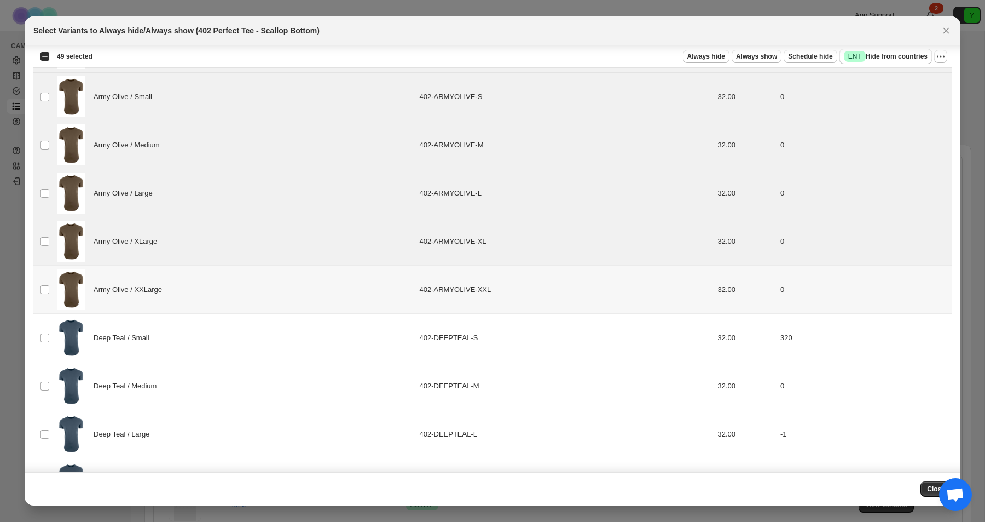
click at [194, 298] on div "Army Olive / XXLarge" at bounding box center [234, 289] width 355 height 41
click at [194, 328] on div "Deep Teal / Small" at bounding box center [234, 337] width 355 height 41
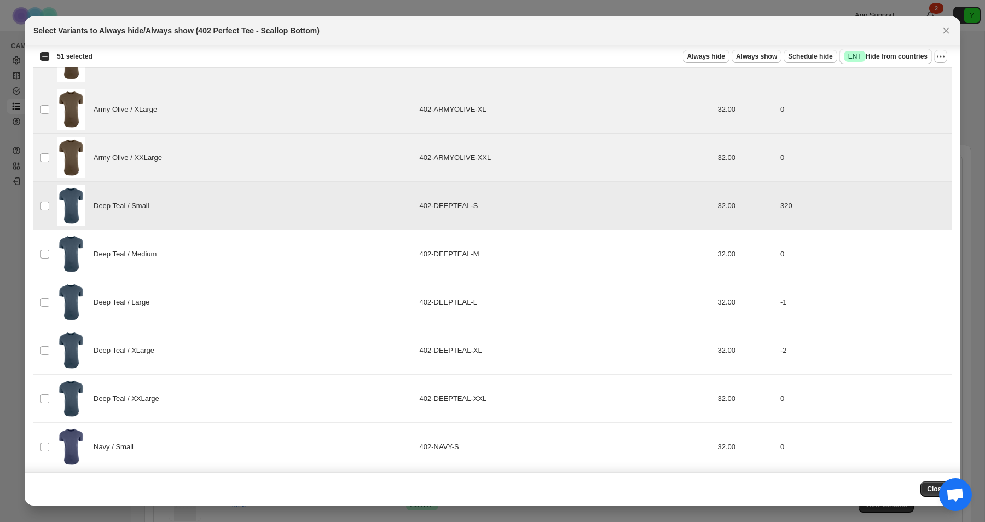
scroll to position [3560, 0]
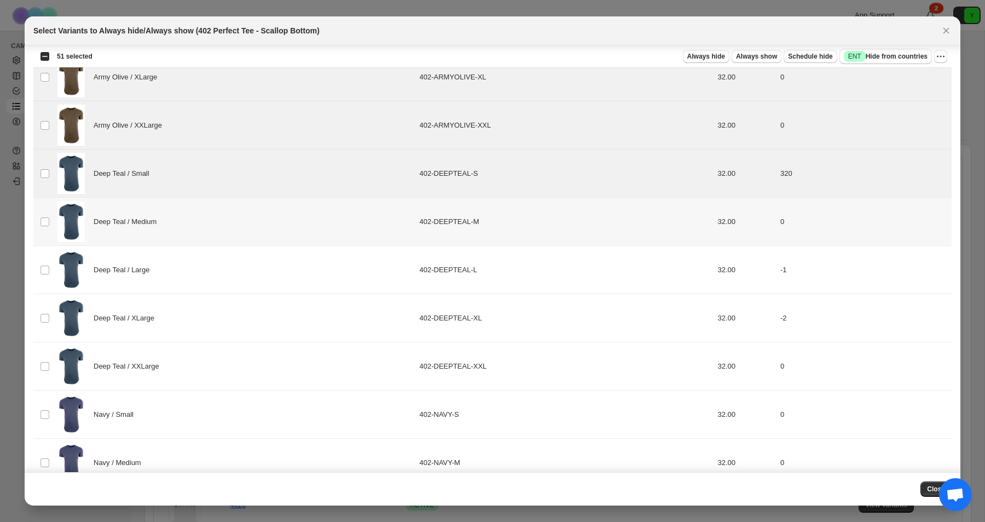
click at [223, 198] on td "Deep Teal / Medium" at bounding box center [235, 222] width 362 height 48
click at [218, 257] on div "Deep Teal / Large" at bounding box center [234, 269] width 355 height 41
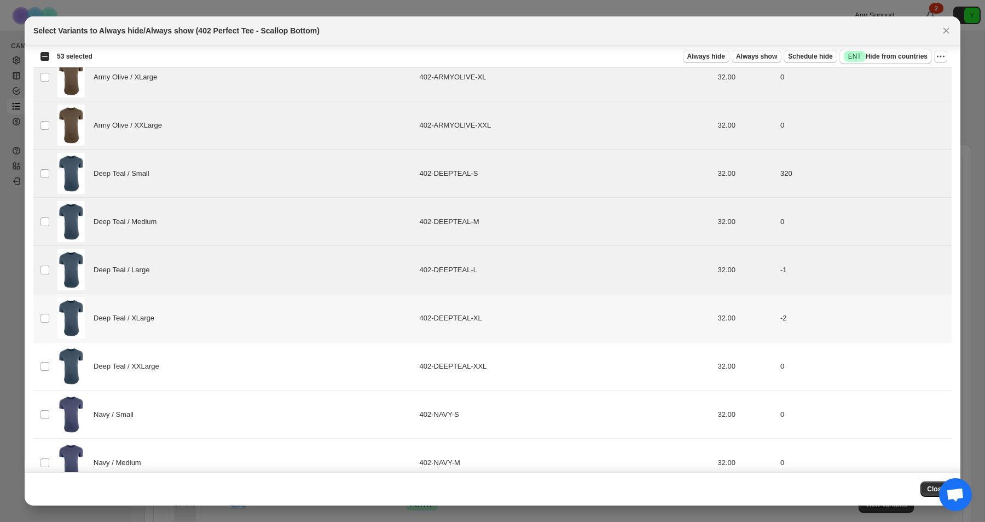
click at [220, 325] on div "Deep Teal / XLarge" at bounding box center [234, 317] width 355 height 41
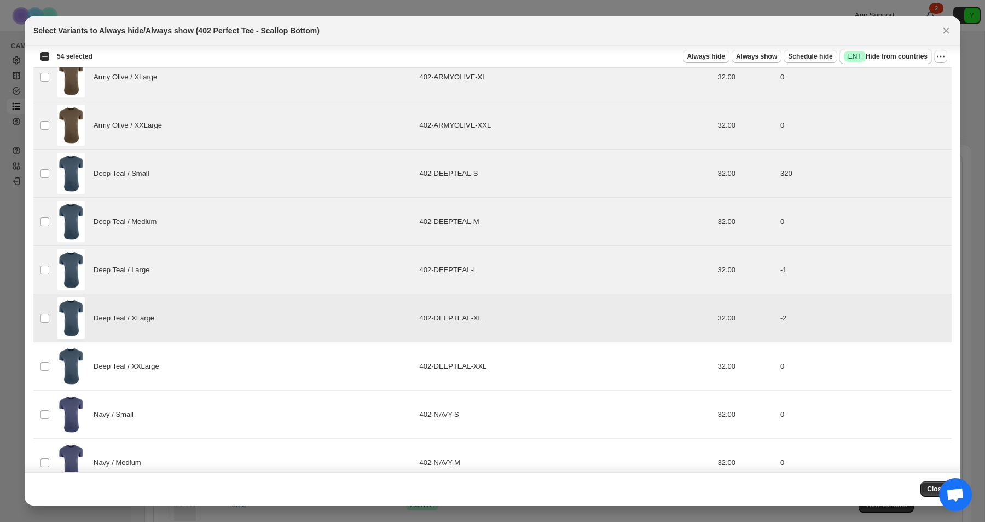
click at [216, 366] on div "Deep Teal / XXLarge" at bounding box center [234, 365] width 355 height 41
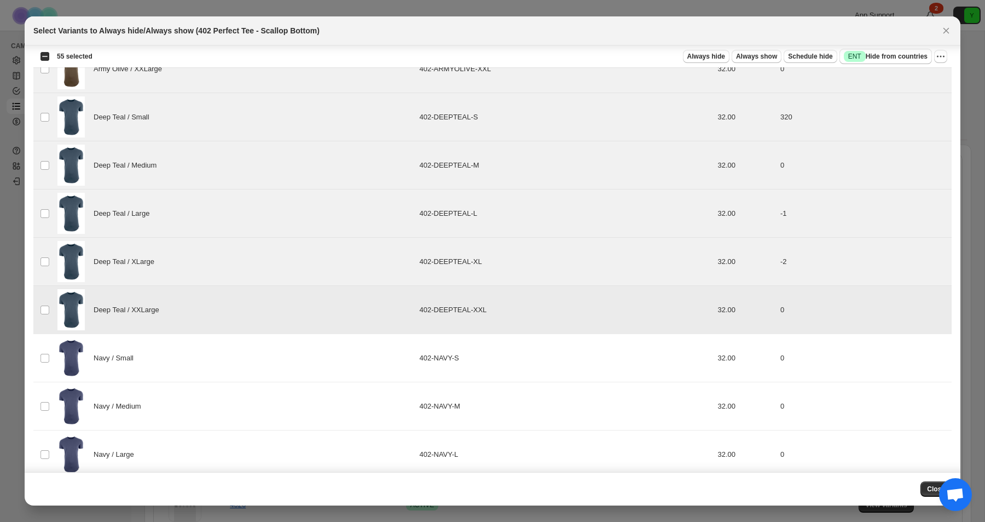
scroll to position [3707, 0]
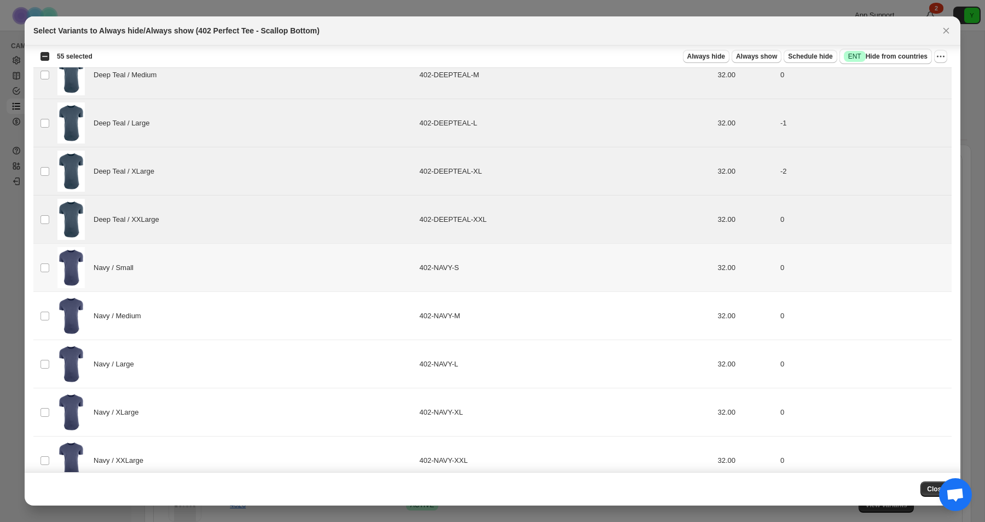
click at [223, 263] on div "Navy / Small" at bounding box center [234, 267] width 355 height 41
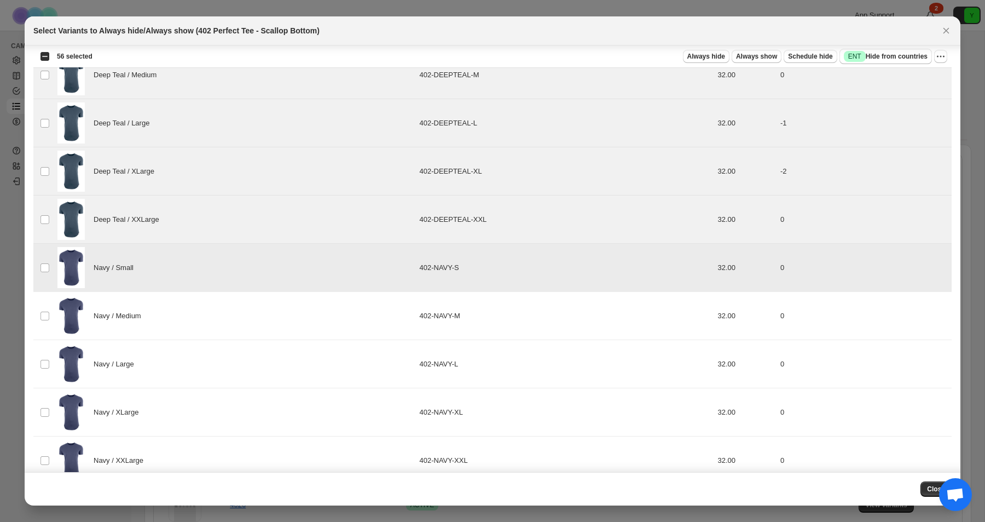
click at [213, 353] on div "Navy / Large" at bounding box center [234, 363] width 355 height 41
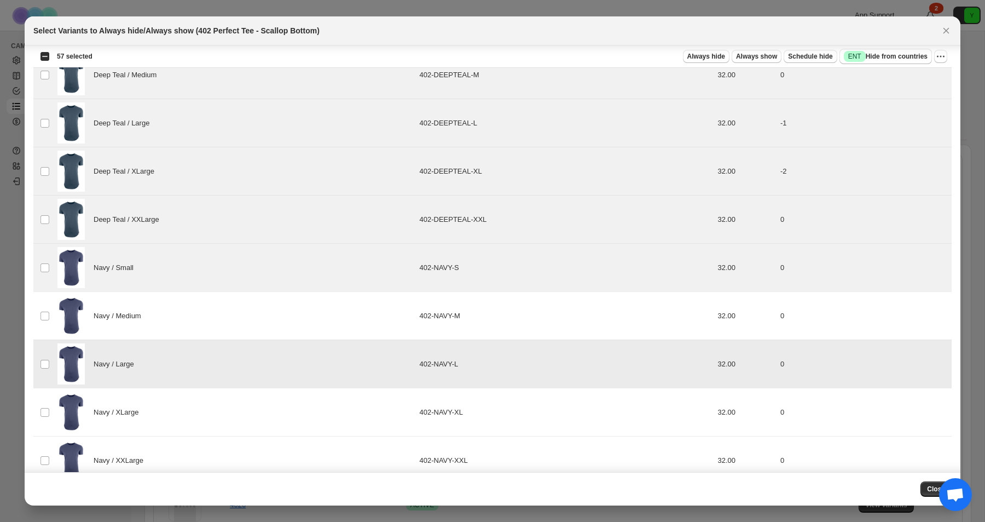
click at [217, 317] on div "Navy / Medium" at bounding box center [234, 315] width 355 height 41
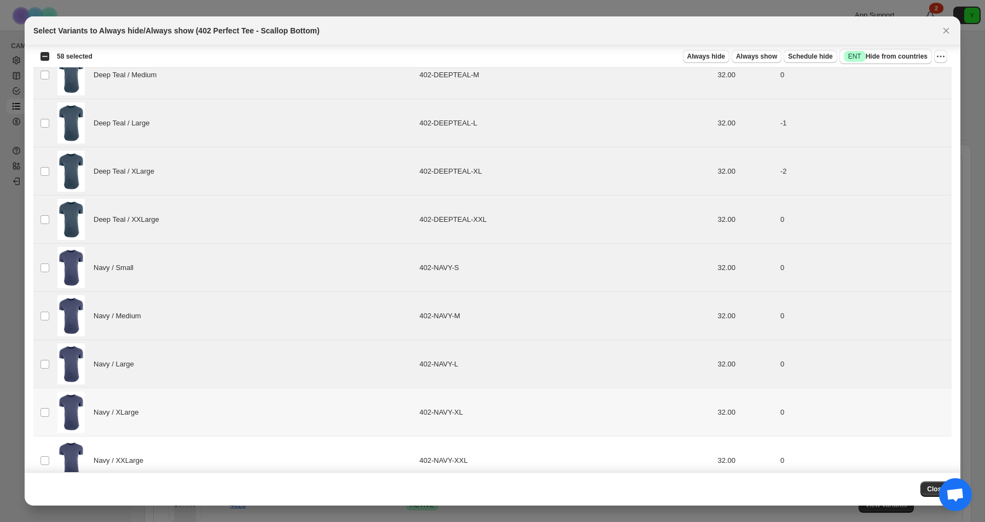
click at [214, 393] on div "Navy / XLarge" at bounding box center [234, 411] width 355 height 41
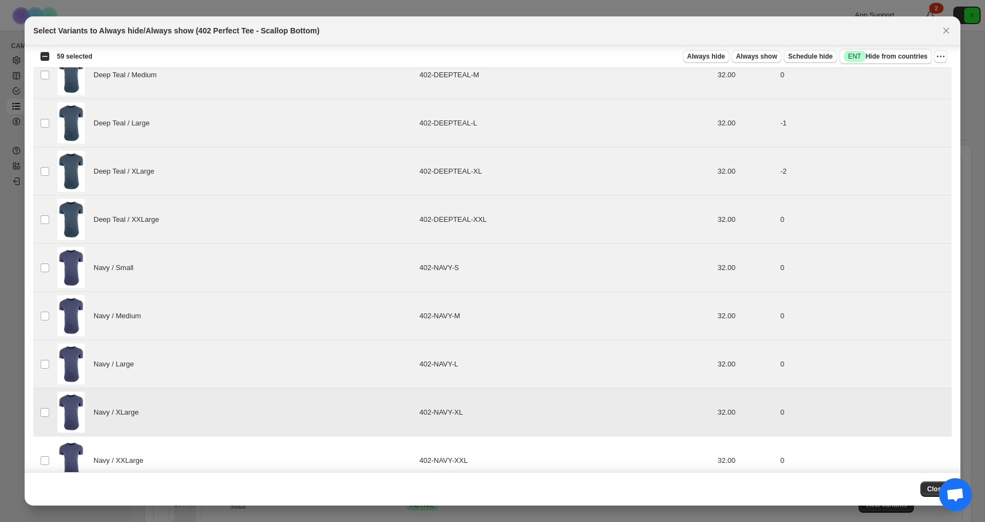
scroll to position [3902, 0]
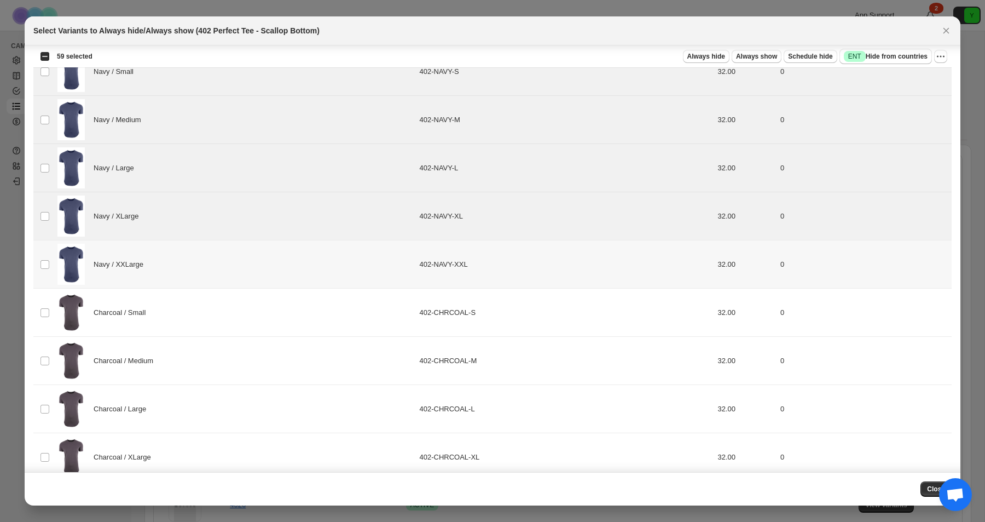
click at [221, 275] on div "Navy / XXLarge" at bounding box center [234, 264] width 355 height 41
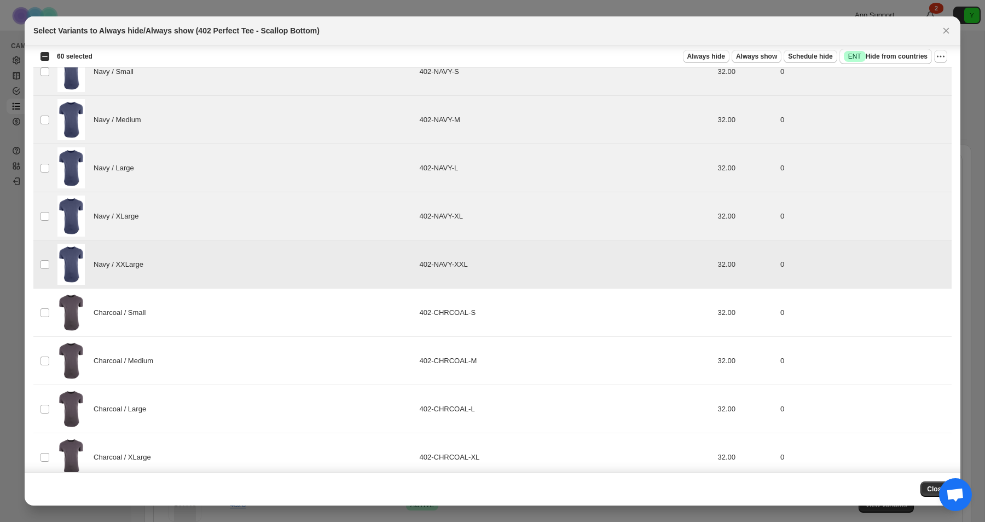
click at [221, 305] on div "Charcoal / Small" at bounding box center [234, 312] width 355 height 41
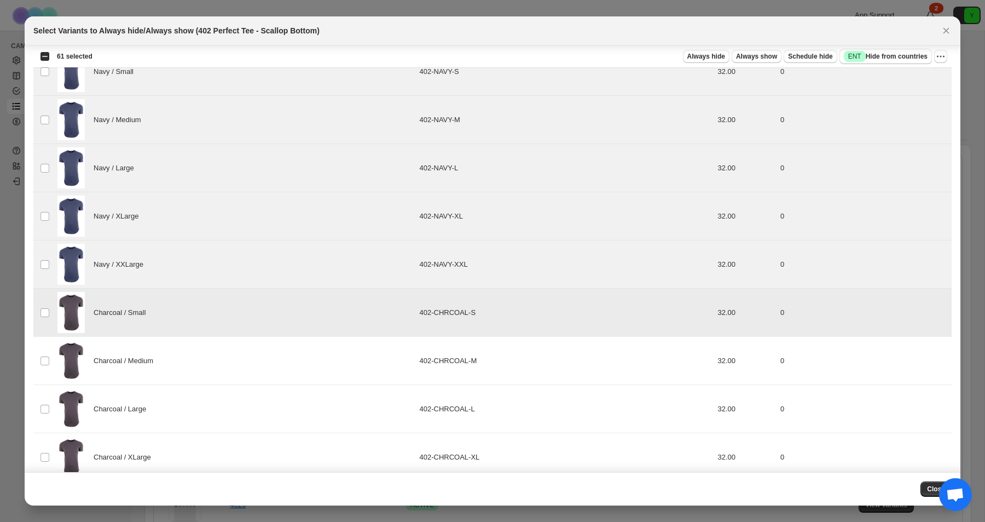
scroll to position [4091, 0]
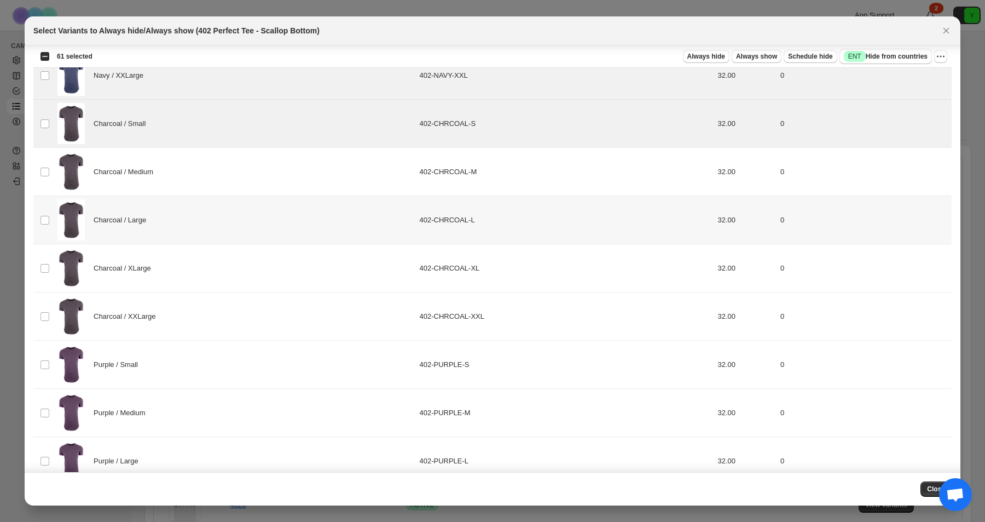
click at [228, 218] on div "Charcoal / Large" at bounding box center [234, 219] width 355 height 41
click at [228, 185] on div "Charcoal / Medium" at bounding box center [234, 171] width 355 height 41
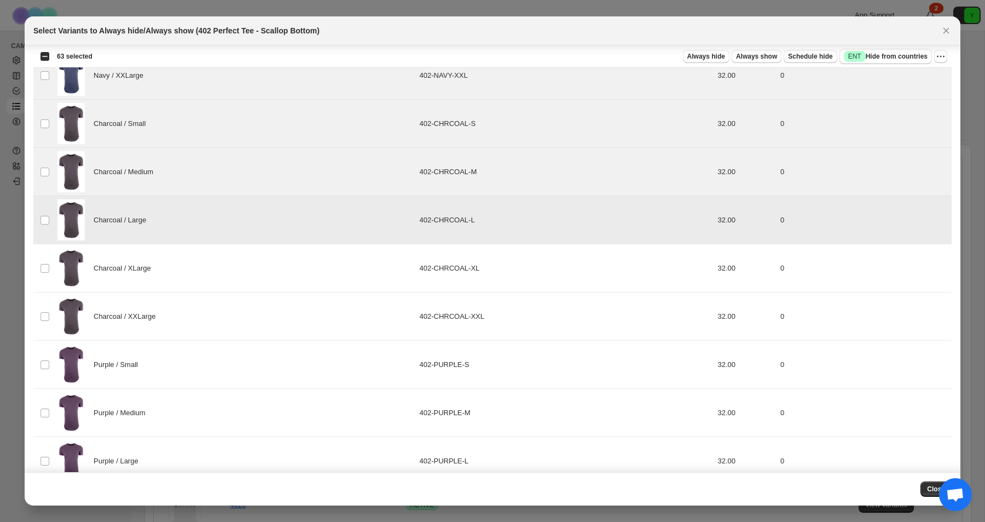
click at [220, 265] on div "Charcoal / XLarge" at bounding box center [234, 267] width 355 height 41
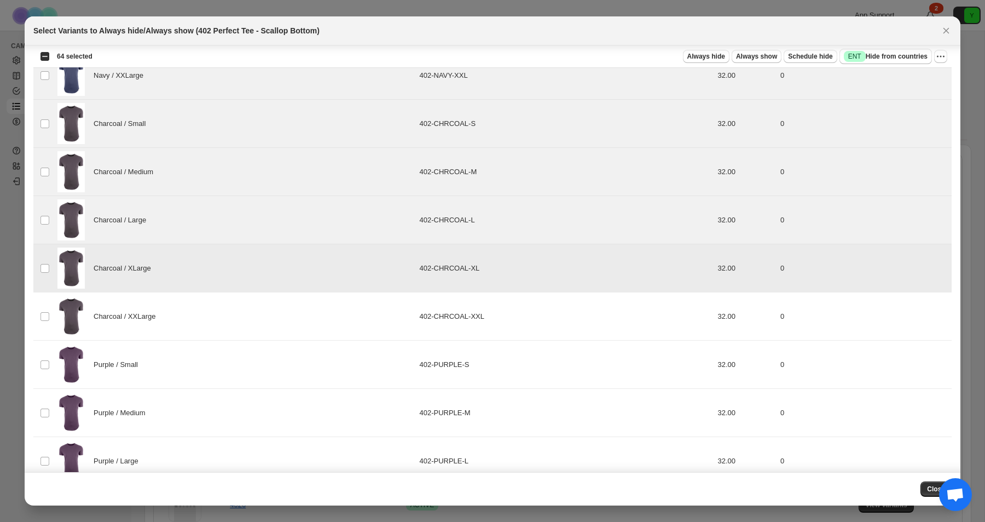
click at [220, 322] on div "Charcoal / XXLarge" at bounding box center [234, 316] width 355 height 41
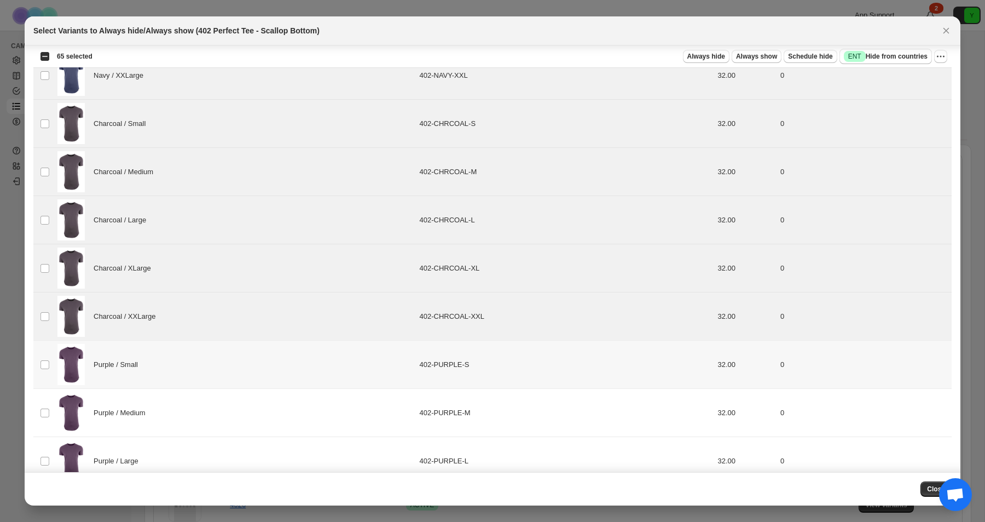
click at [220, 368] on div "Purple / Small" at bounding box center [234, 364] width 355 height 41
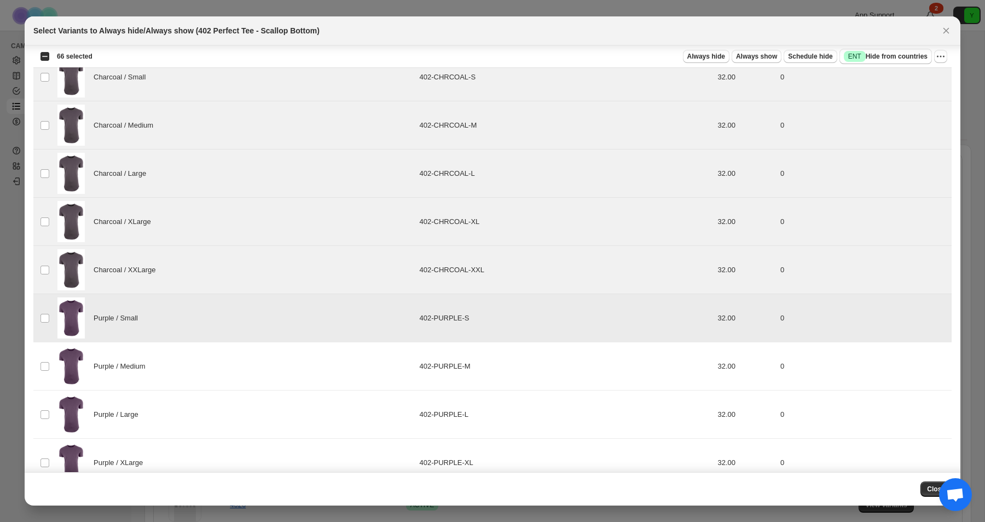
scroll to position [4209, 0]
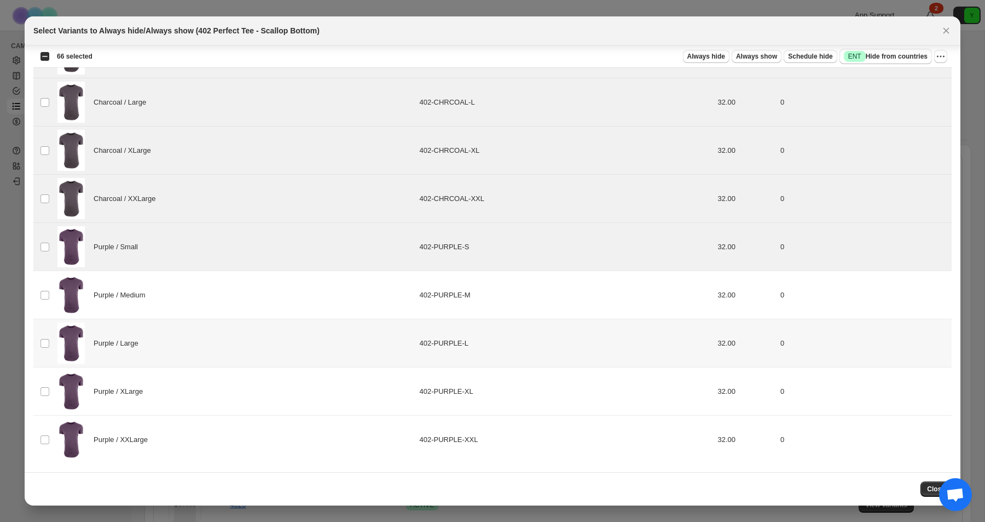
click at [214, 305] on div "Purple / Medium" at bounding box center [234, 294] width 355 height 41
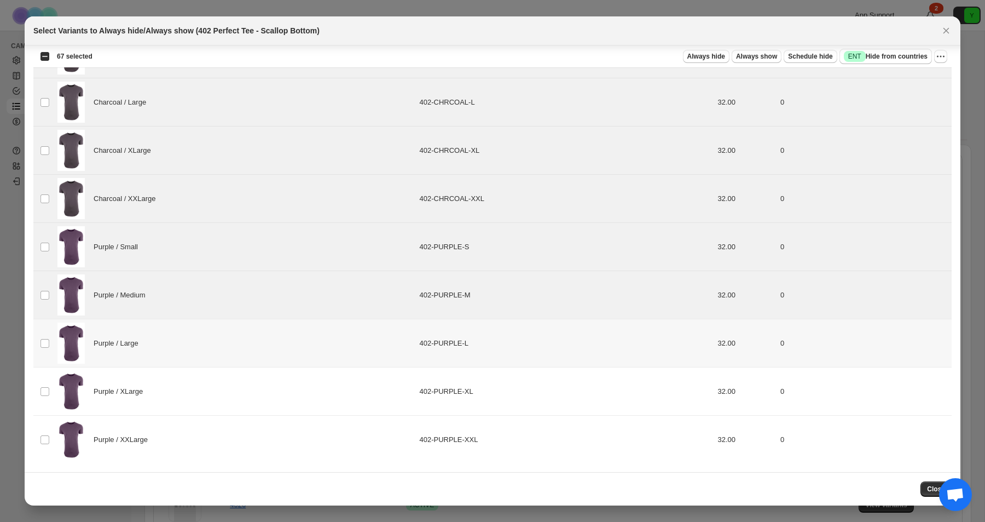
click at [212, 348] on div "Purple / Large" at bounding box center [234, 342] width 355 height 41
click at [212, 394] on div "Purple / XLarge" at bounding box center [234, 391] width 355 height 41
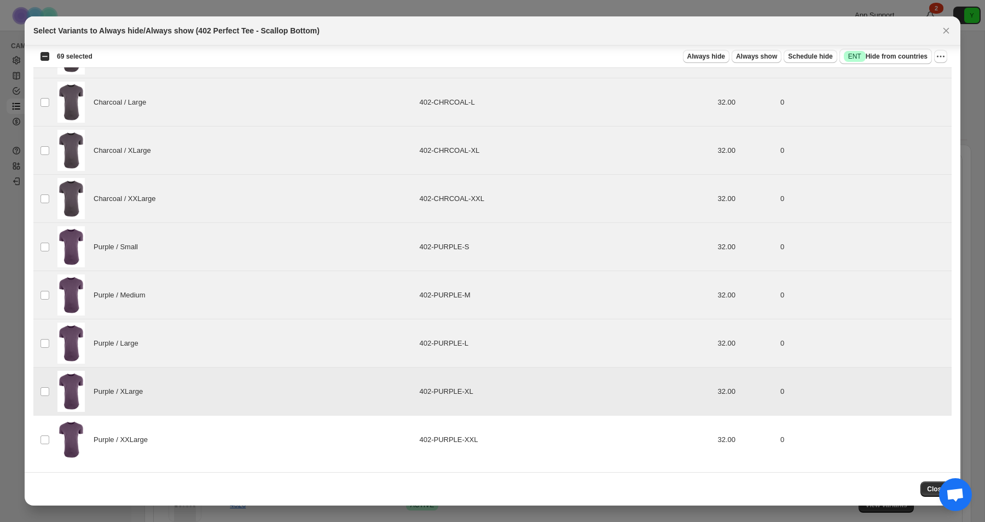
click at [209, 426] on div "Purple / XXLarge" at bounding box center [234, 439] width 355 height 41
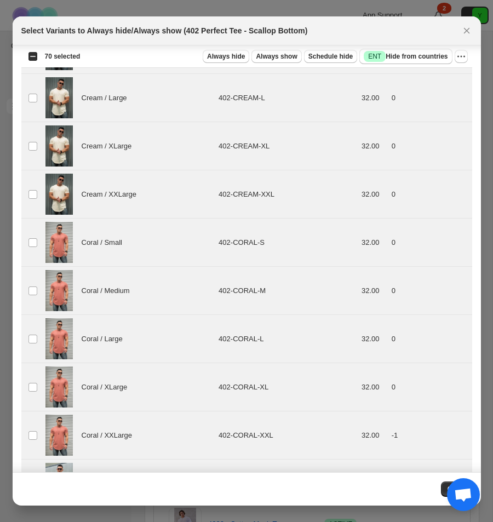
scroll to position [2827, 0]
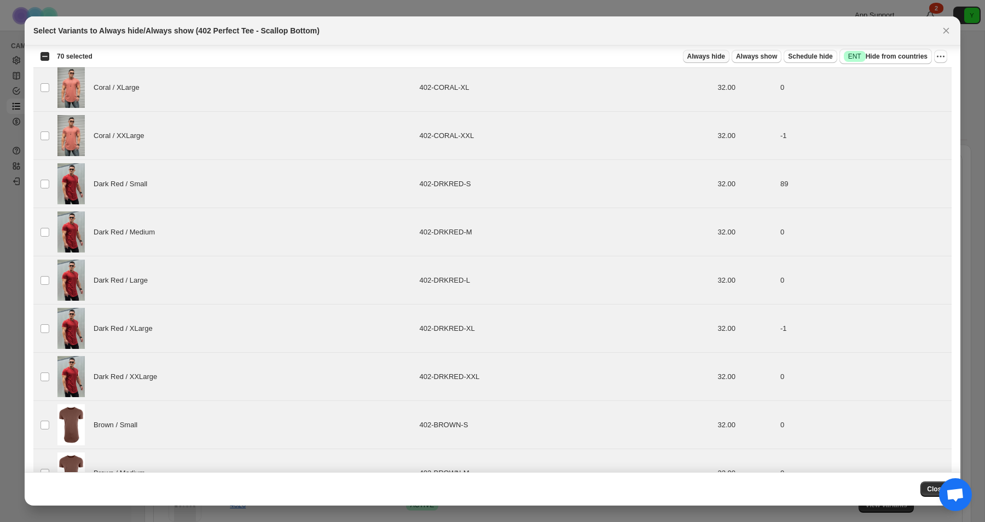
click at [706, 55] on span "Always hide" at bounding box center [707, 56] width 38 height 9
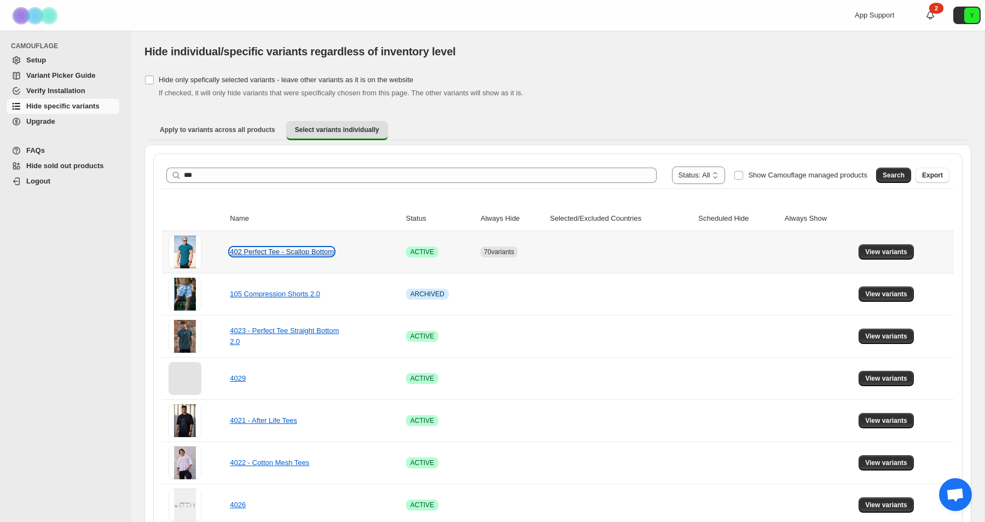
click at [298, 248] on link "402 Perfect Tee - Scallop Bottom" at bounding box center [282, 251] width 104 height 8
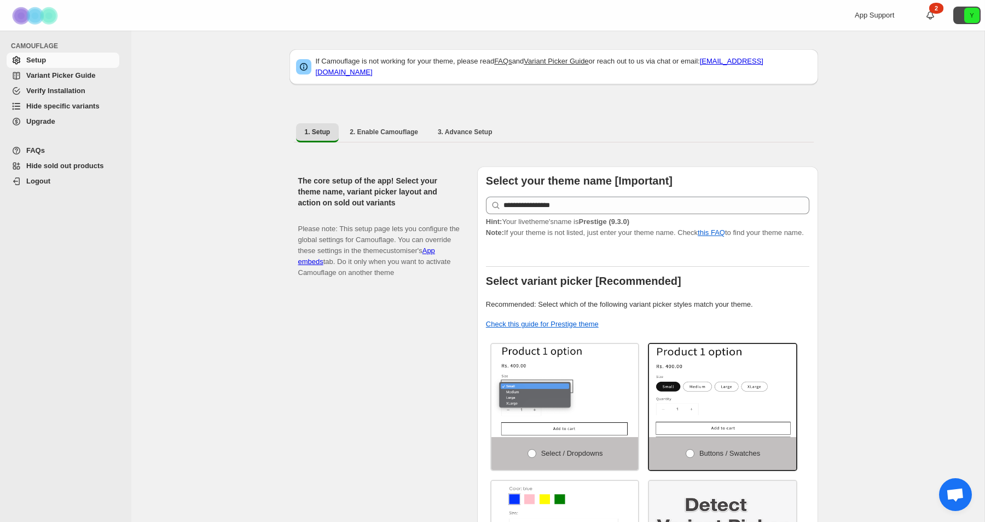
click at [971, 15] on text "Y" at bounding box center [972, 15] width 4 height 7
click at [971, 17] on text "Y" at bounding box center [972, 15] width 4 height 7
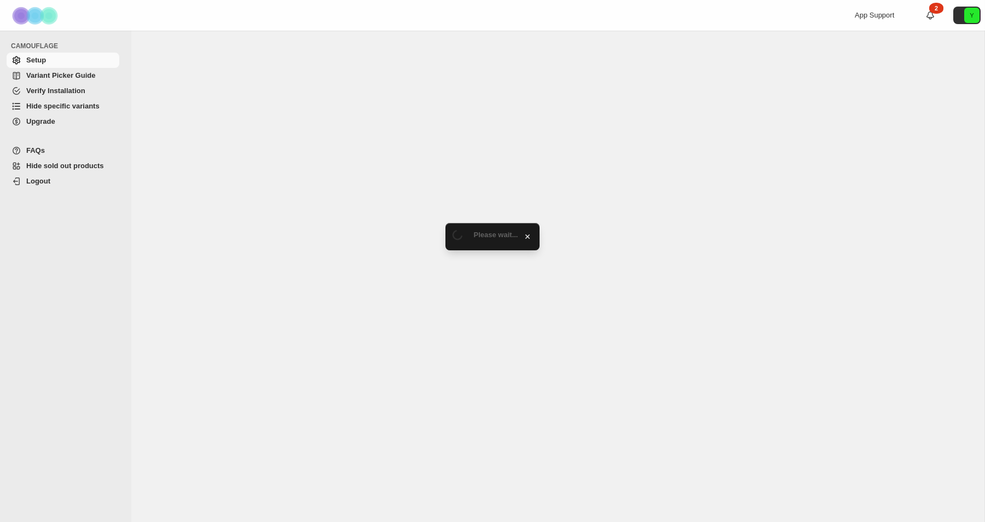
click at [75, 99] on link "Hide specific variants" at bounding box center [63, 106] width 113 height 15
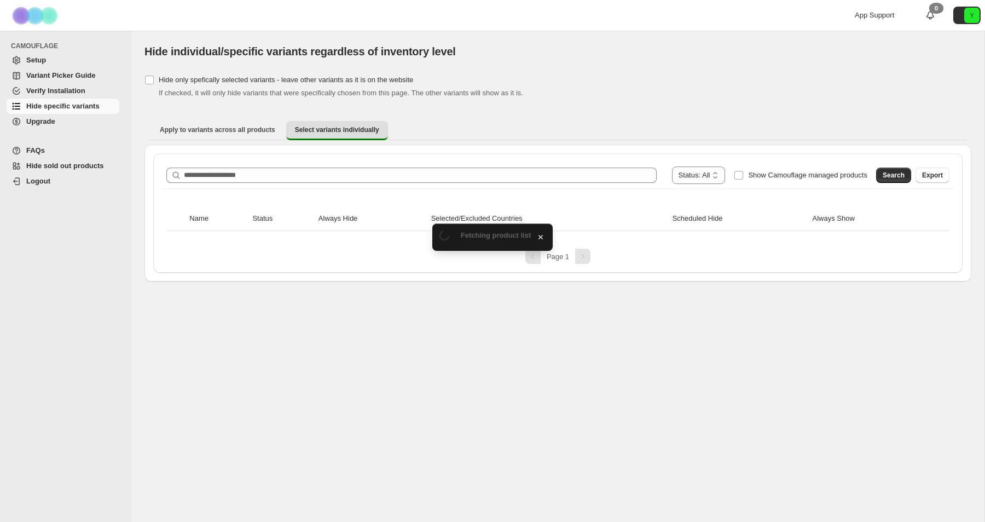
click at [517, 140] on ul "Apply to variants across all products Select variants individually More views" at bounding box center [558, 130] width 818 height 20
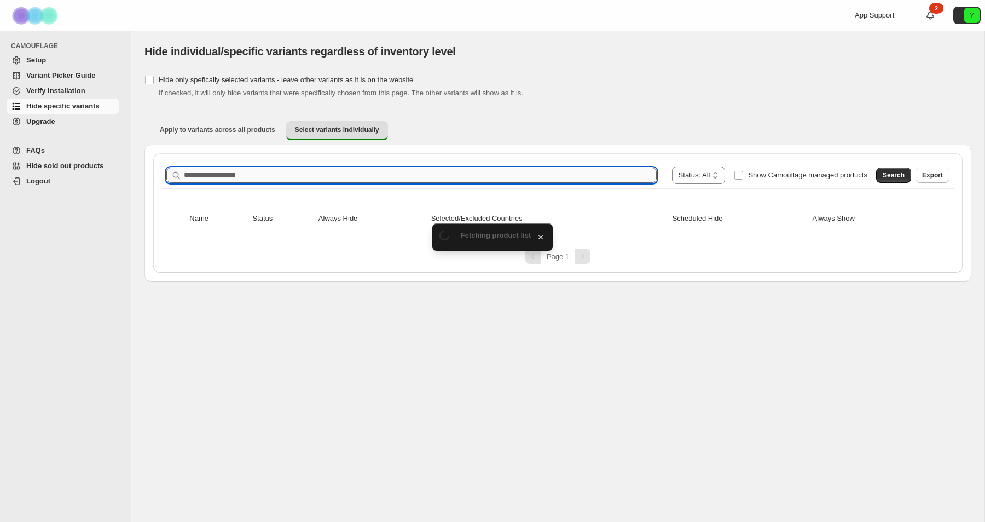
click at [510, 182] on input "Search product name" at bounding box center [420, 175] width 473 height 15
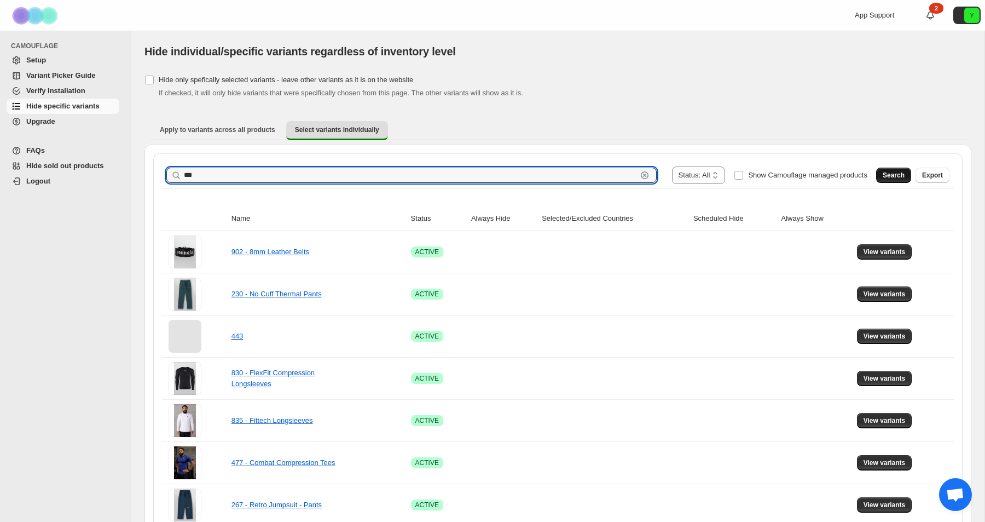
type input "***"
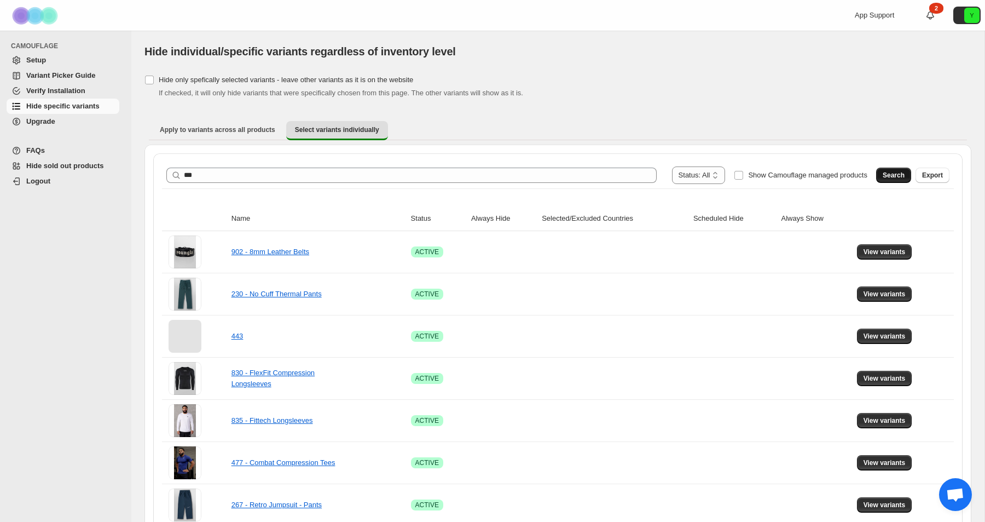
click at [897, 173] on span "Search" at bounding box center [894, 175] width 22 height 9
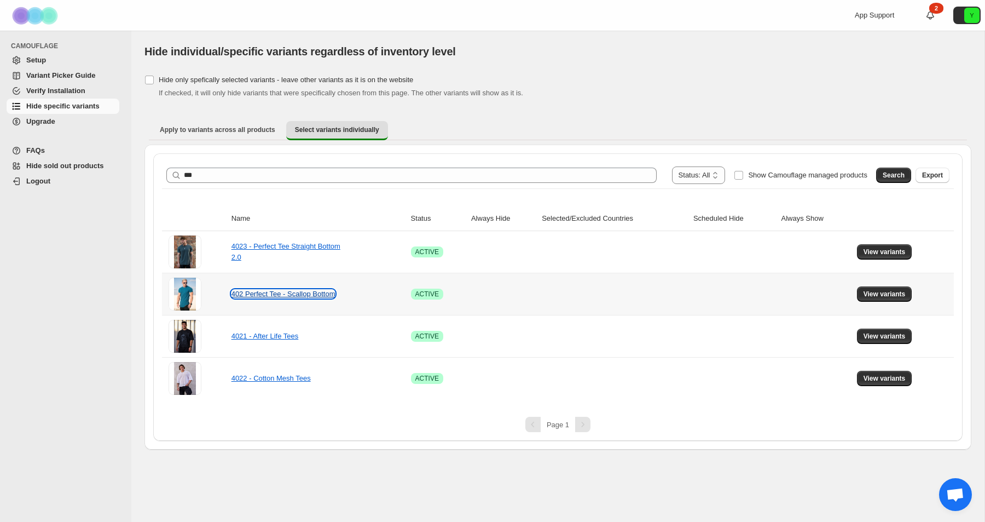
click at [259, 290] on link "402 Perfect Tee - Scallop Bottom" at bounding box center [284, 294] width 104 height 8
click at [863, 247] on button "View variants" at bounding box center [884, 251] width 55 height 15
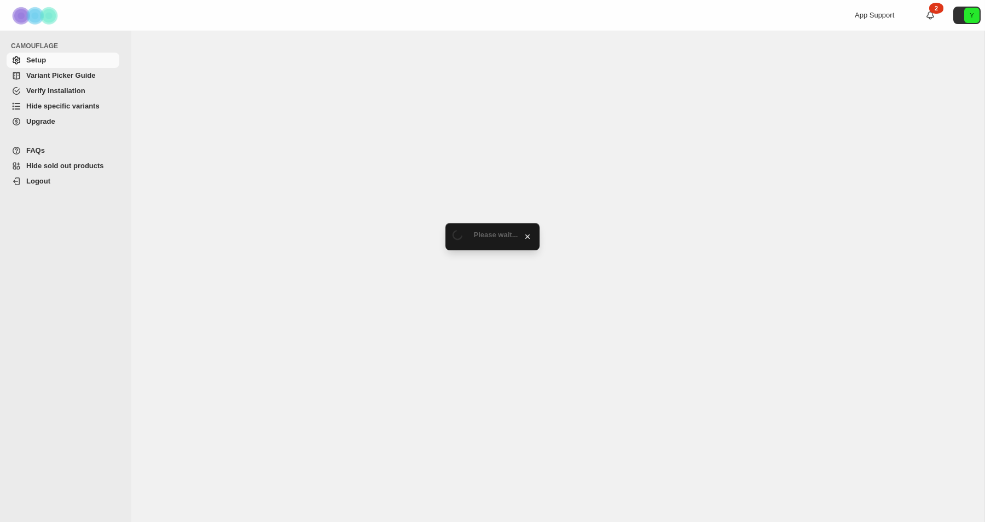
click at [65, 107] on span "Hide specific variants" at bounding box center [62, 106] width 73 height 8
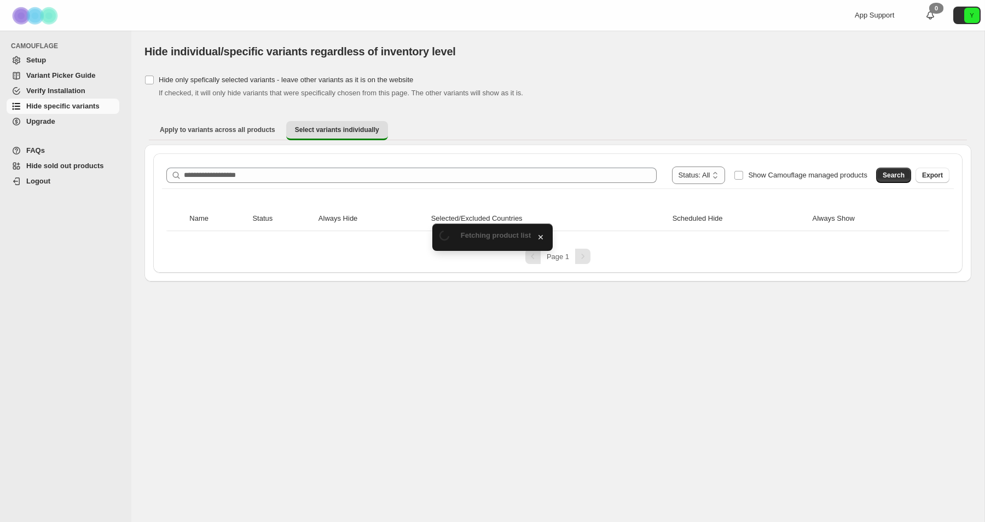
click at [614, 156] on div "**********" at bounding box center [558, 212] width 810 height 119
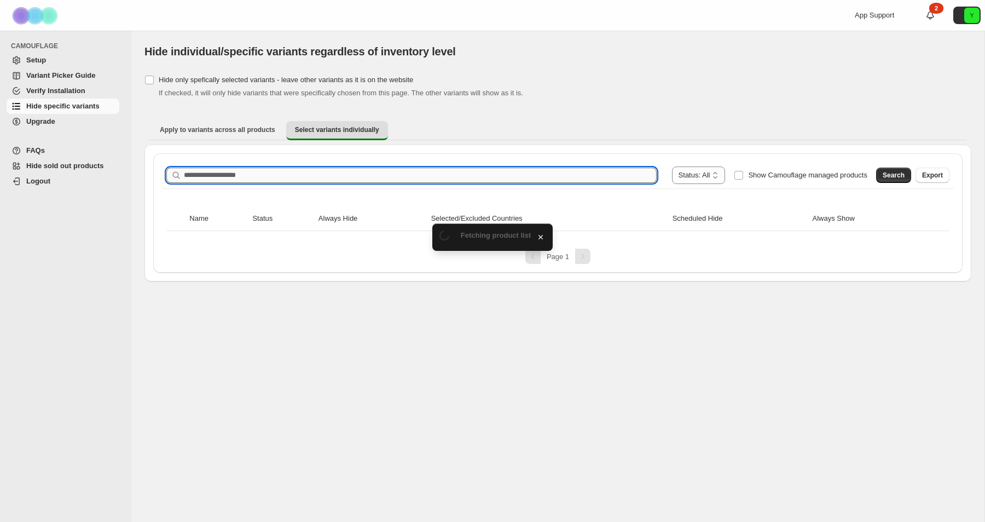
click at [591, 179] on input "Search product name" at bounding box center [420, 175] width 473 height 15
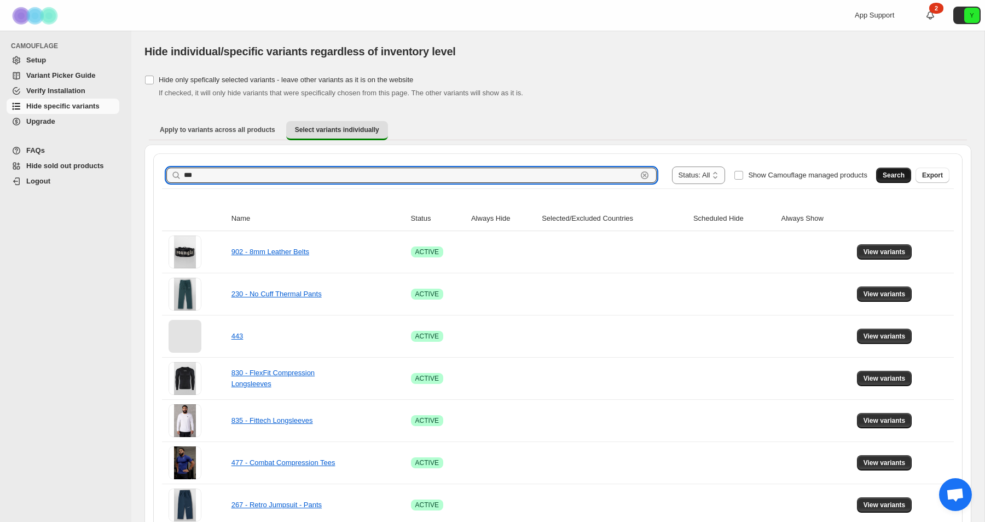
type input "***"
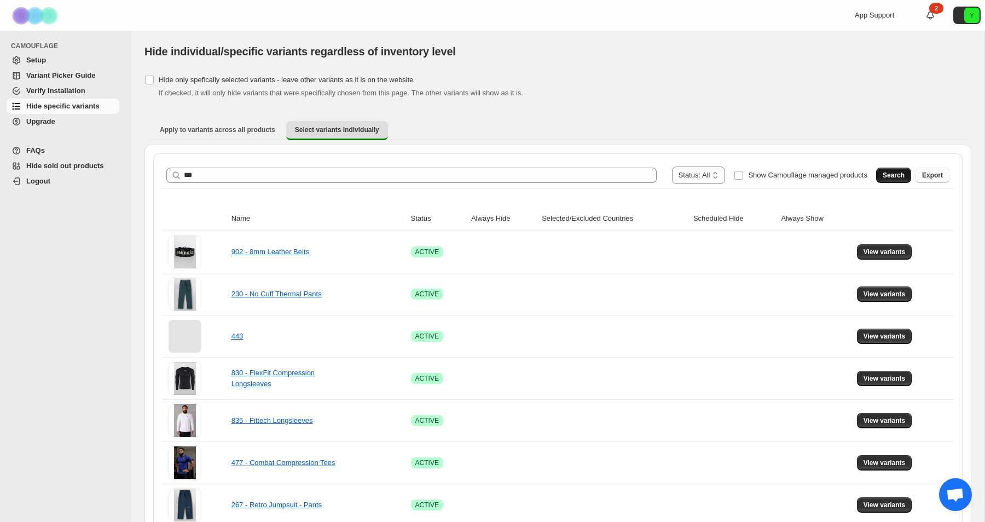
click at [891, 177] on span "Search" at bounding box center [894, 175] width 22 height 9
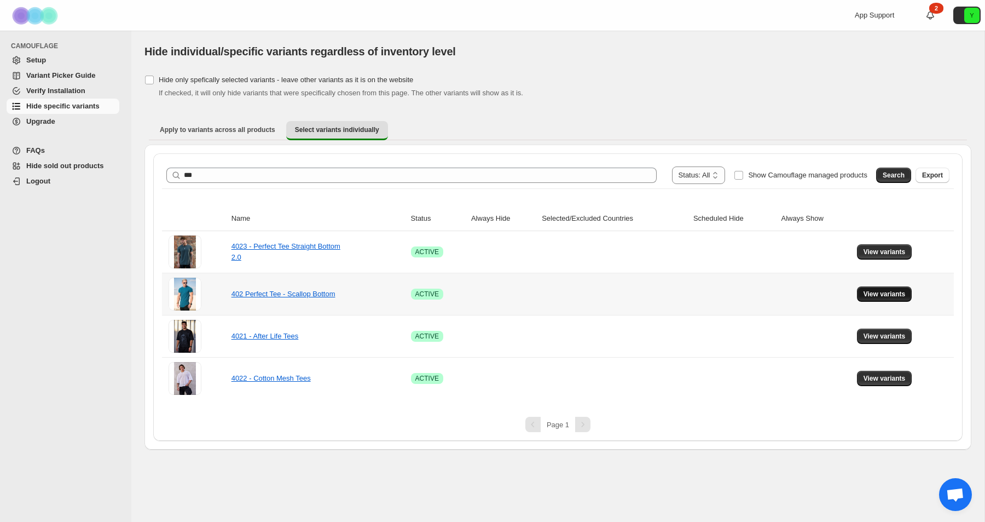
click at [874, 291] on span "View variants" at bounding box center [885, 294] width 42 height 9
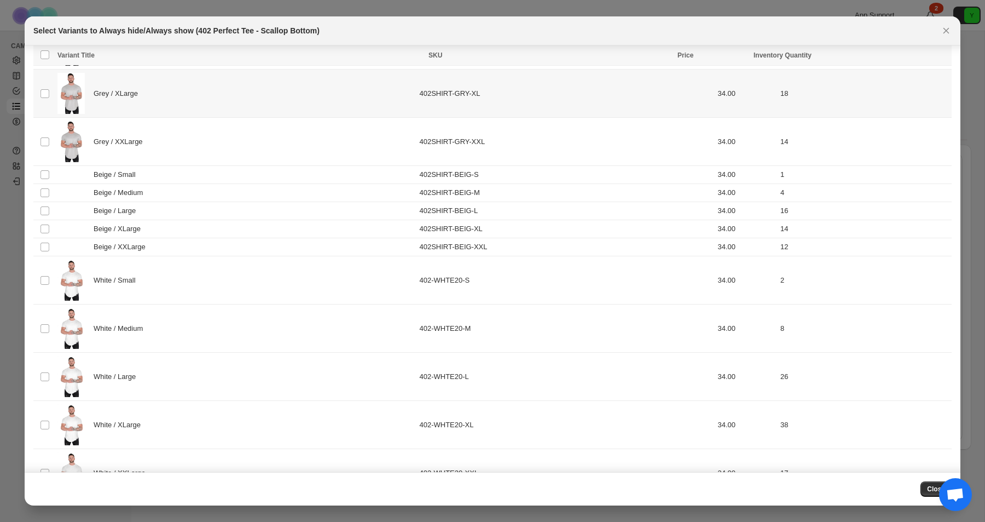
scroll to position [421, 0]
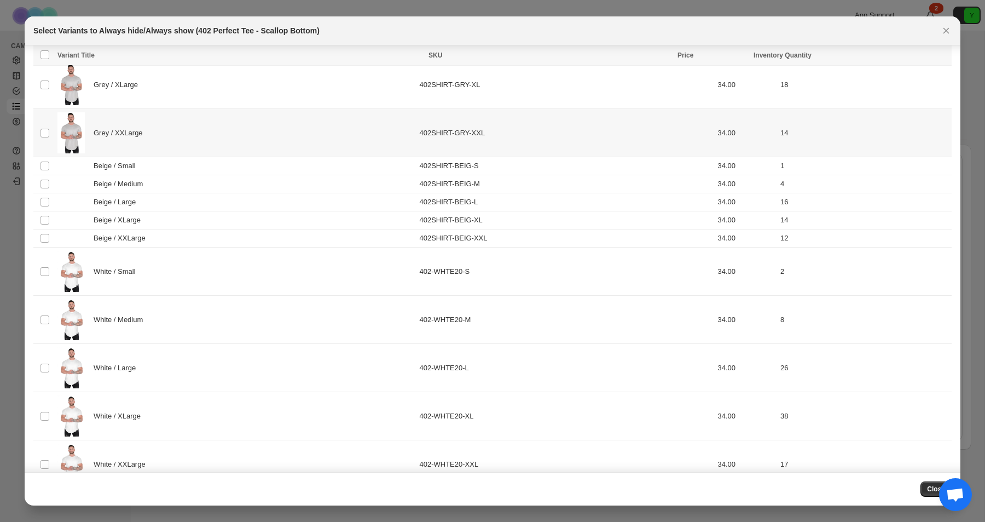
click at [431, 162] on td "402SHIRT-BEIG-S" at bounding box center [565, 166] width 298 height 18
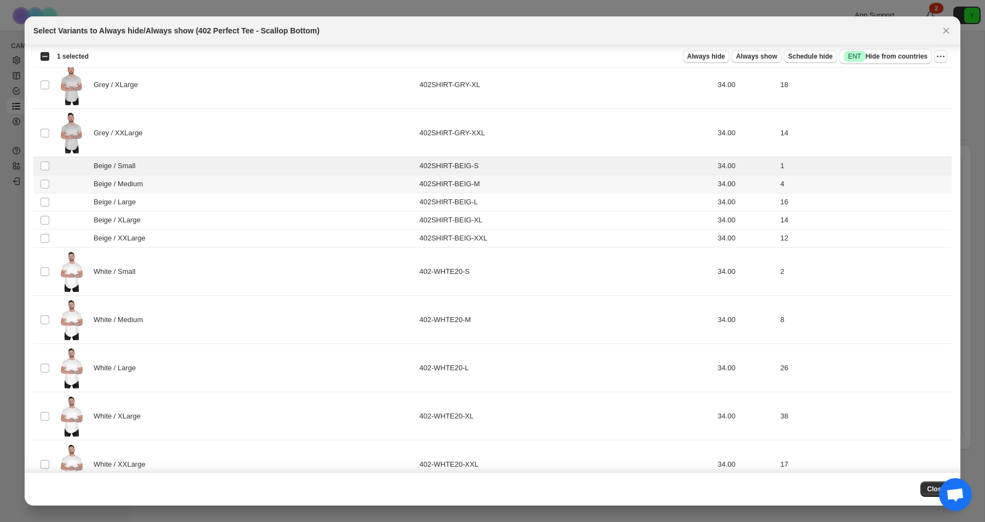
click at [427, 184] on td "402SHIRT-BEIG-M" at bounding box center [565, 184] width 298 height 18
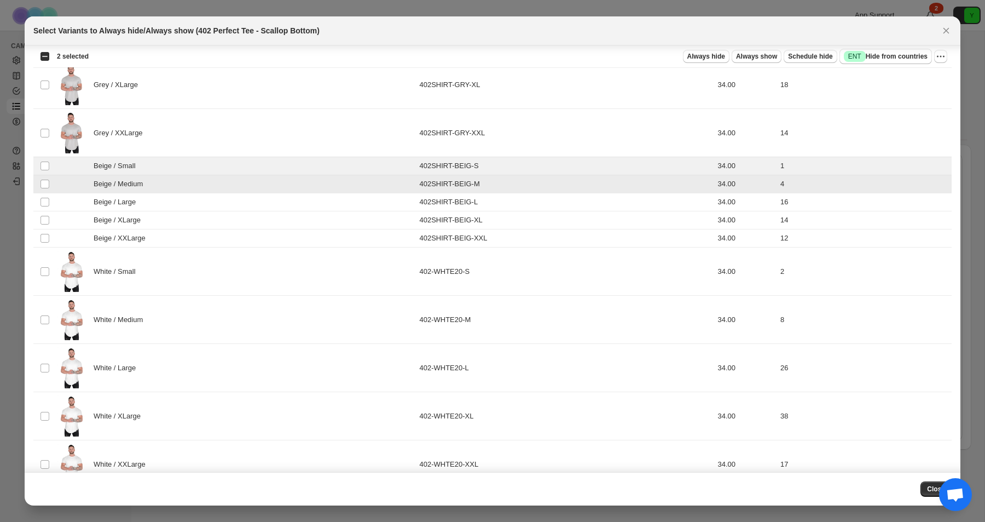
click at [426, 204] on td "402SHIRT-BEIG-L" at bounding box center [565, 202] width 298 height 18
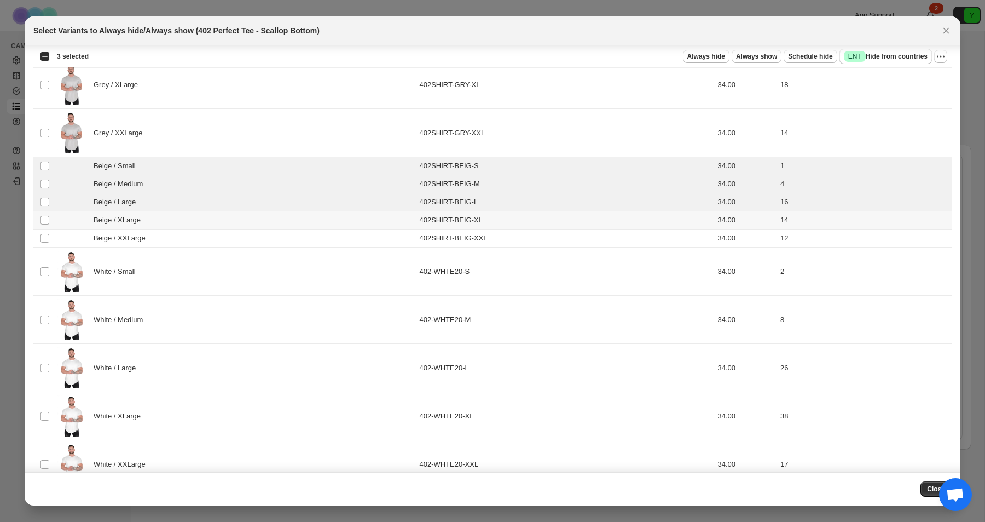
click at [413, 223] on div "Beige / XLarge" at bounding box center [234, 220] width 355 height 11
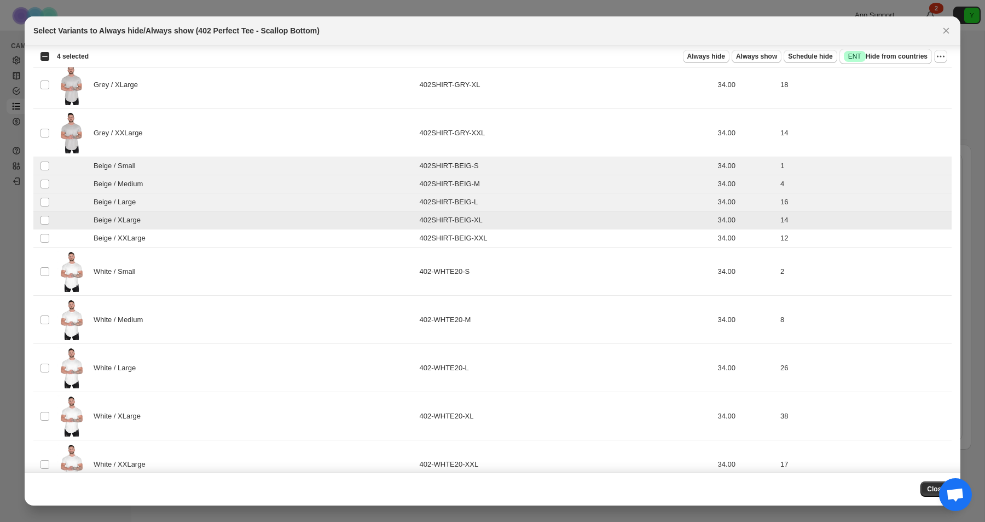
click at [413, 234] on div "Beige / XXLarge" at bounding box center [234, 238] width 355 height 11
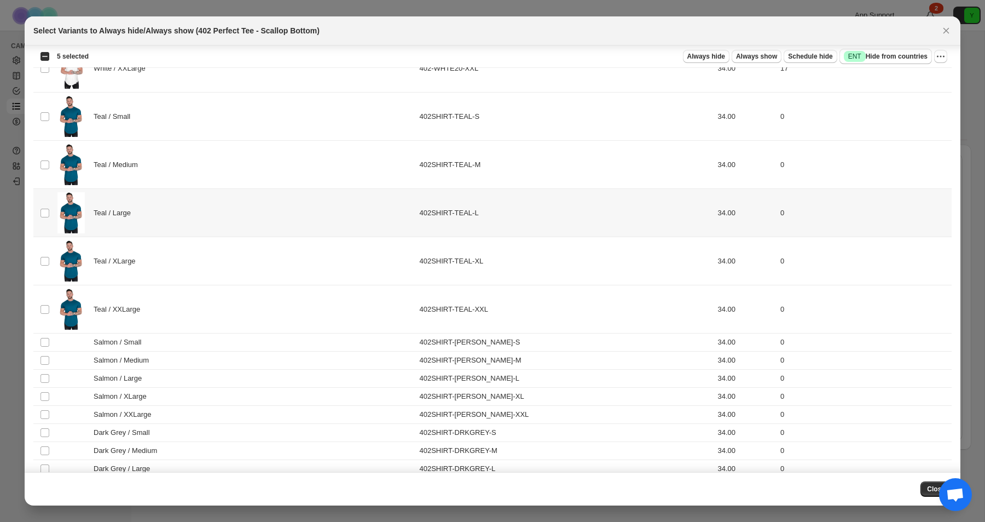
scroll to position [935, 0]
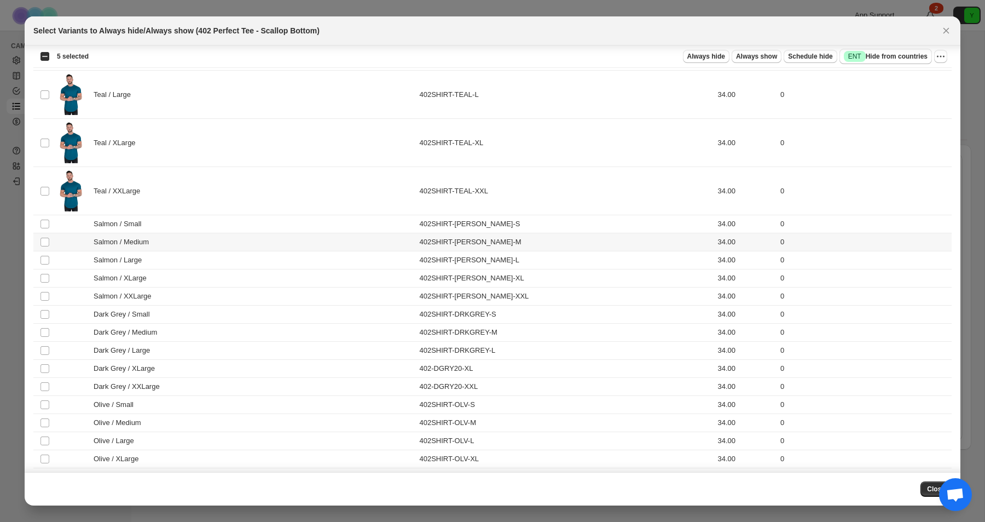
click at [384, 235] on td "Salmon / Medium" at bounding box center [235, 242] width 362 height 18
click at [135, 232] on td "Salmon / Small" at bounding box center [235, 224] width 362 height 18
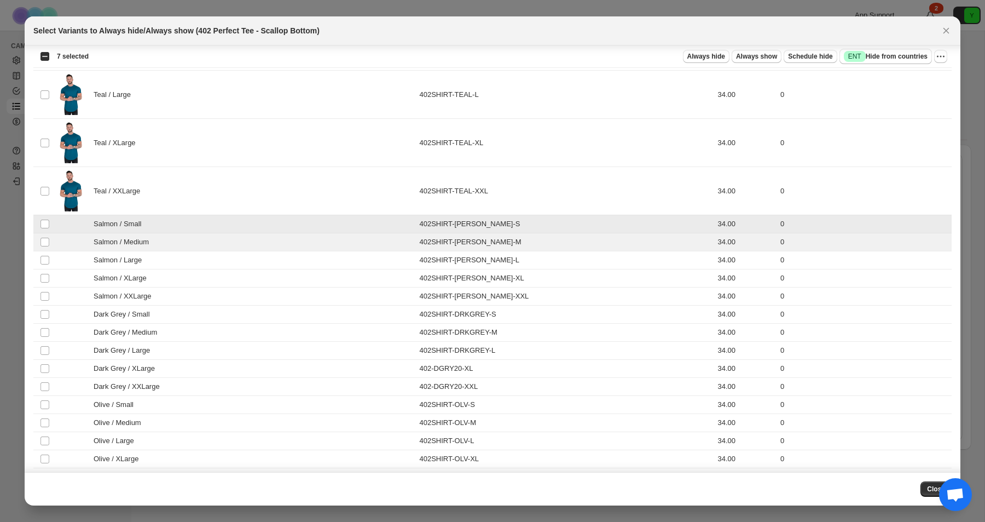
click at [128, 253] on td "Salmon / Large" at bounding box center [235, 260] width 362 height 18
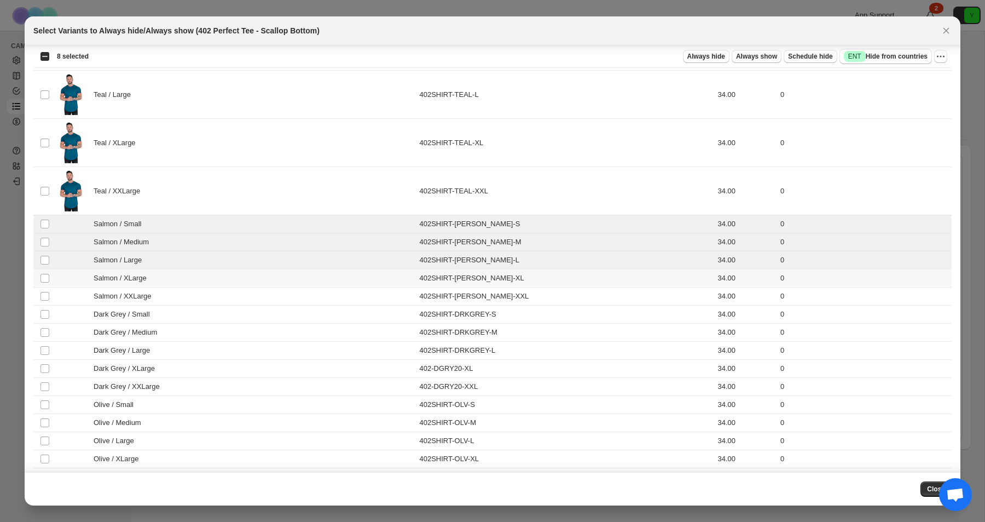
click at [126, 278] on span "Salmon / XLarge" at bounding box center [123, 278] width 59 height 11
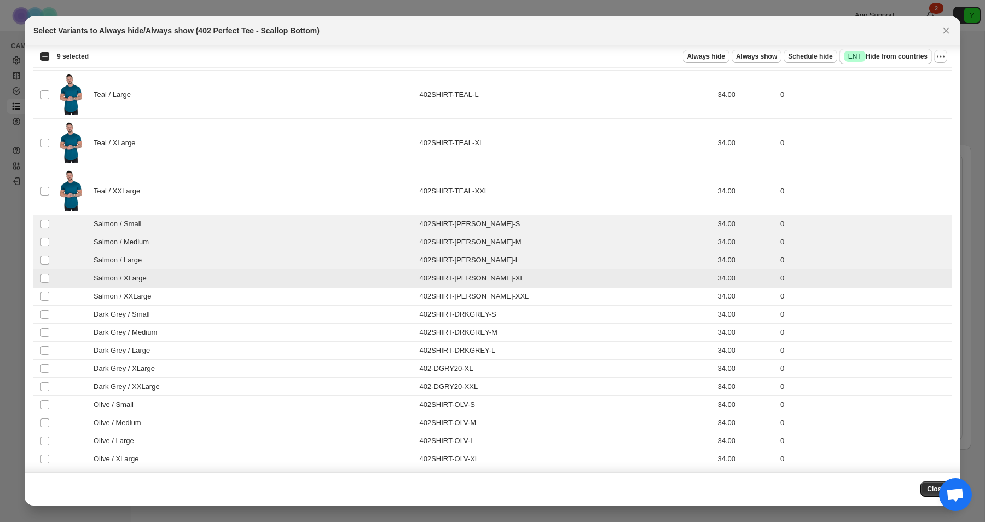
click at [126, 289] on td "Salmon / XXLarge" at bounding box center [235, 296] width 362 height 18
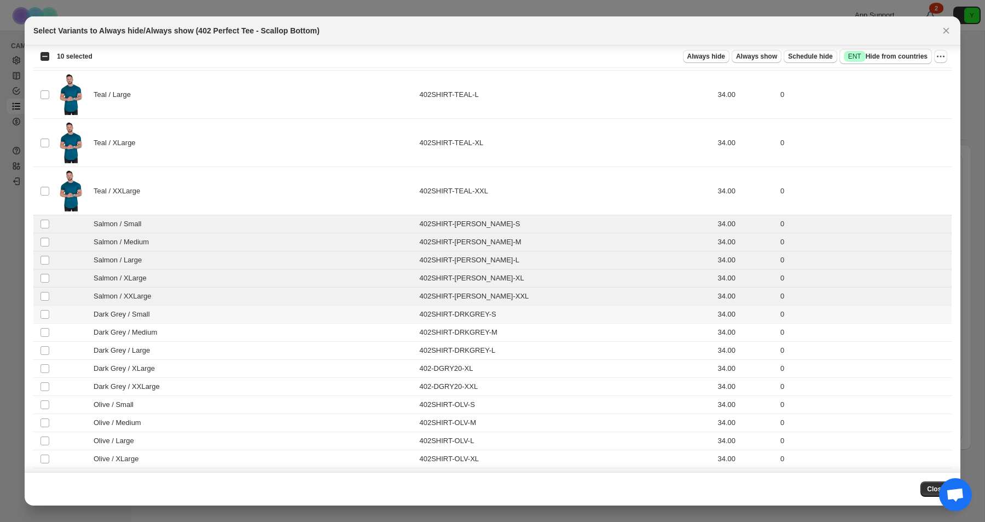
click at [126, 314] on span "Dark Grey / Small" at bounding box center [125, 314] width 62 height 11
click at [122, 340] on td "Dark Grey / Medium" at bounding box center [235, 333] width 362 height 18
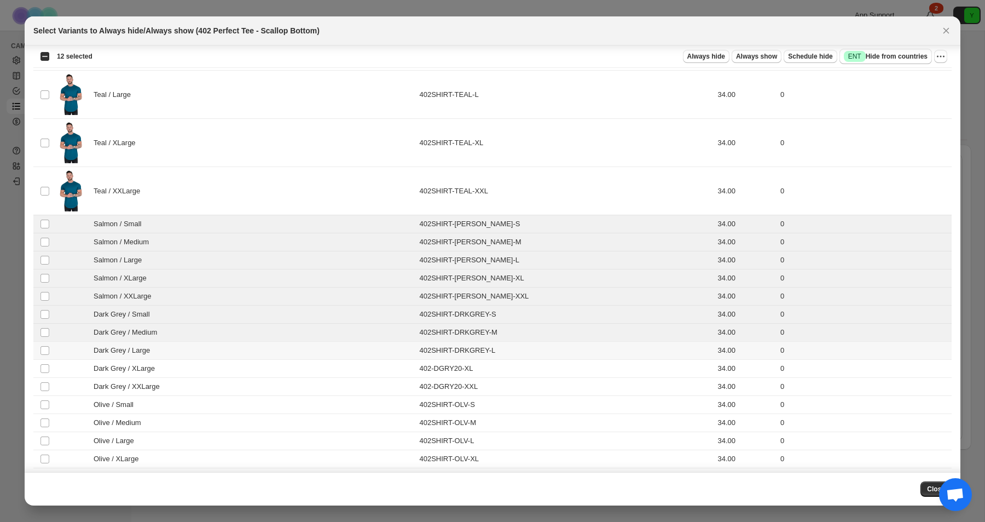
click at [122, 354] on span "Dark Grey / Large" at bounding box center [125, 350] width 62 height 11
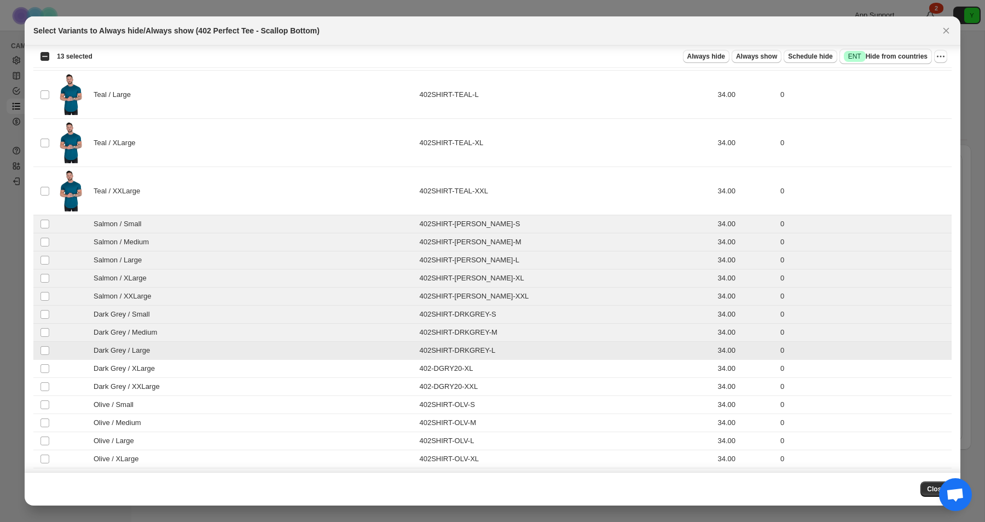
click at [122, 366] on span "Dark Grey / XLarge" at bounding box center [127, 368] width 67 height 11
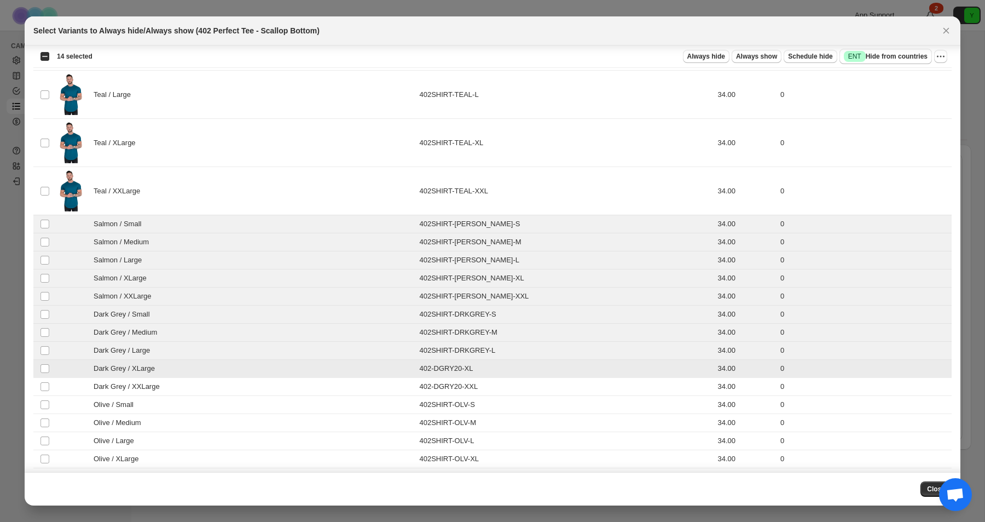
click at [122, 383] on span "Dark Grey / XXLarge" at bounding box center [130, 386] width 72 height 11
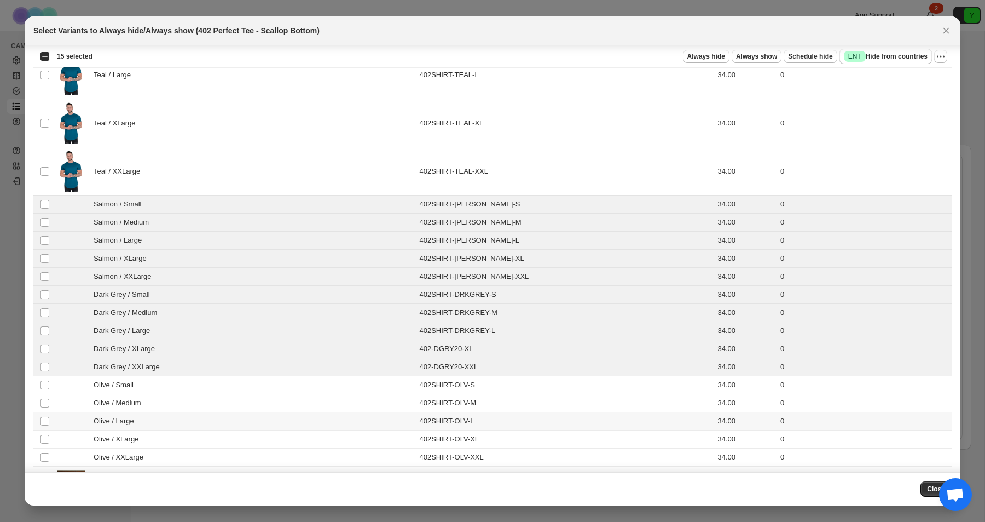
scroll to position [967, 0]
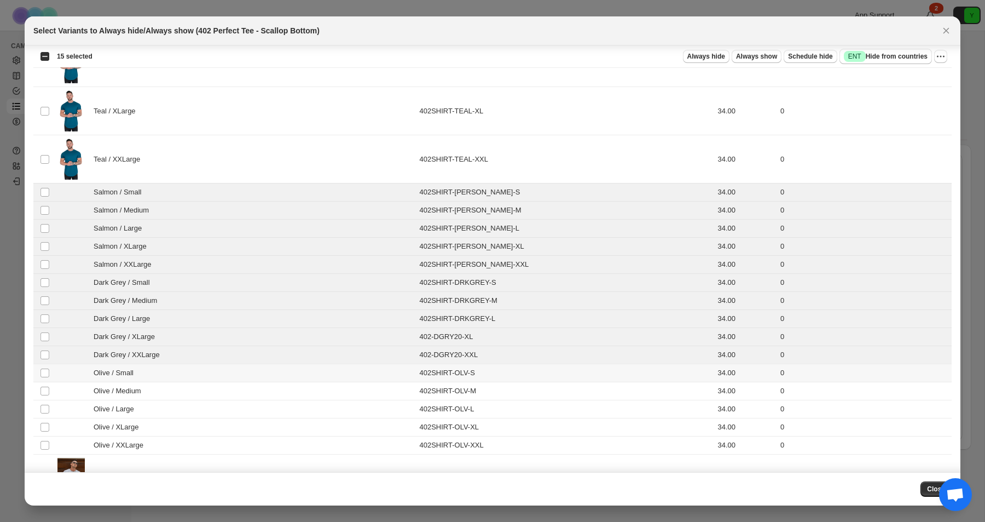
click at [79, 375] on div "Olive / Small" at bounding box center [234, 372] width 355 height 11
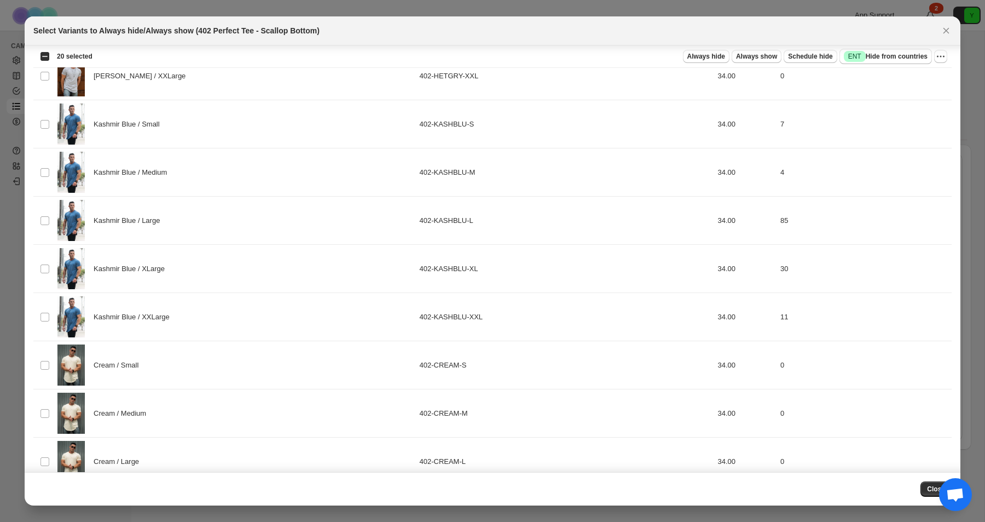
scroll to position [1745, 0]
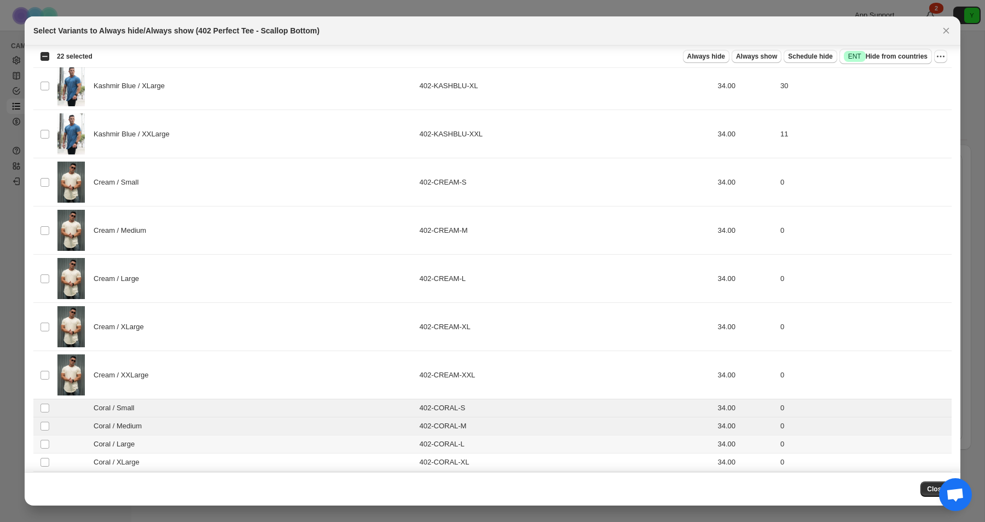
click at [49, 438] on td "Select product variant" at bounding box center [43, 444] width 21 height 18
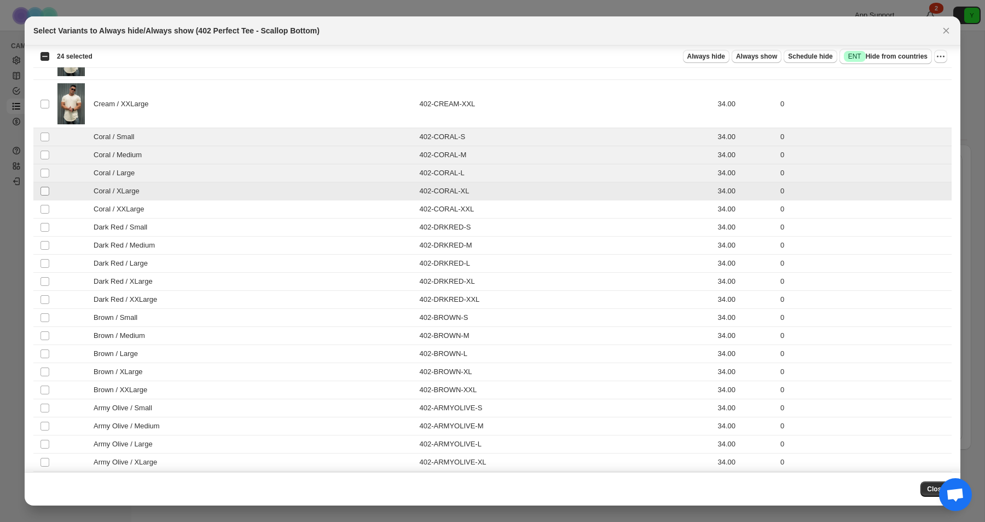
scroll to position [2105, 0]
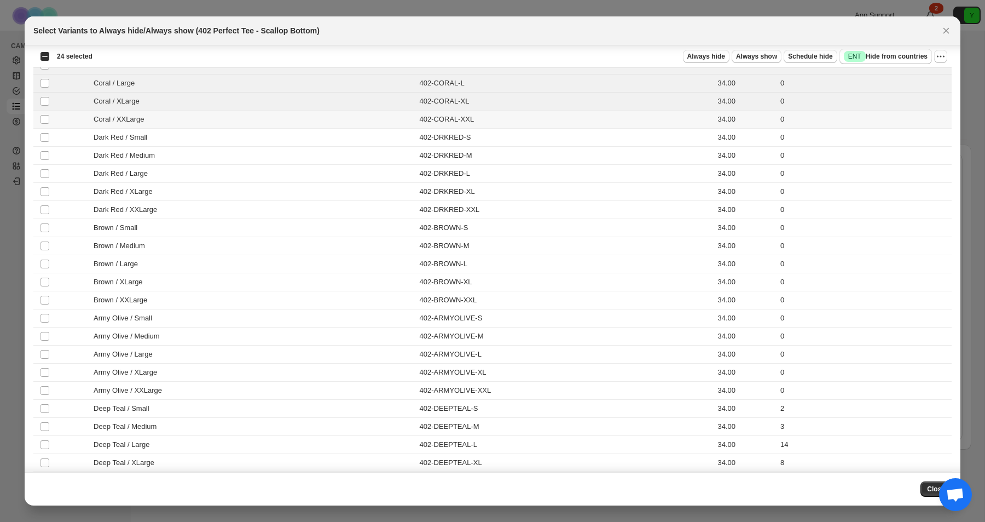
click at [78, 114] on div "Coral / XXLarge" at bounding box center [234, 119] width 355 height 11
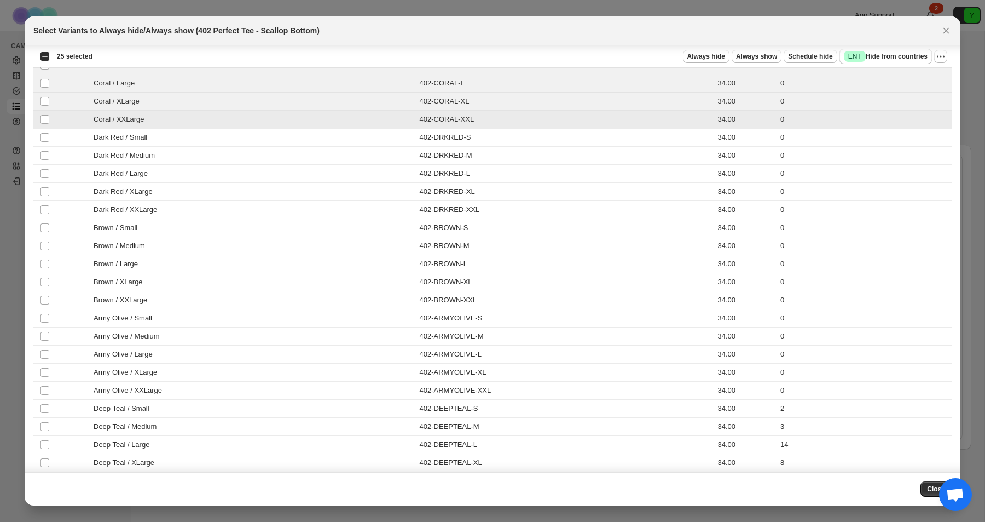
click at [78, 127] on td "Coral / XXLarge" at bounding box center [235, 120] width 362 height 18
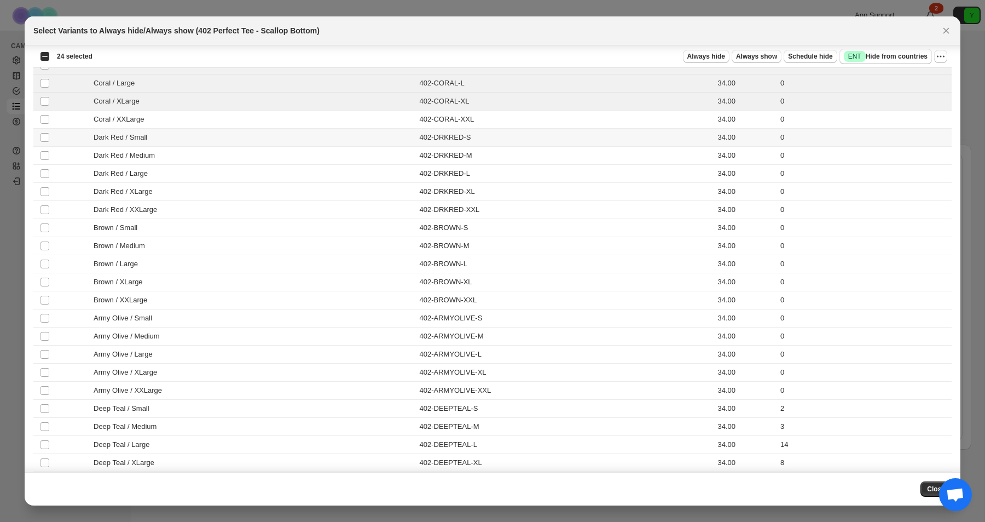
click at [78, 152] on div "Dark Red / Medium" at bounding box center [234, 155] width 355 height 11
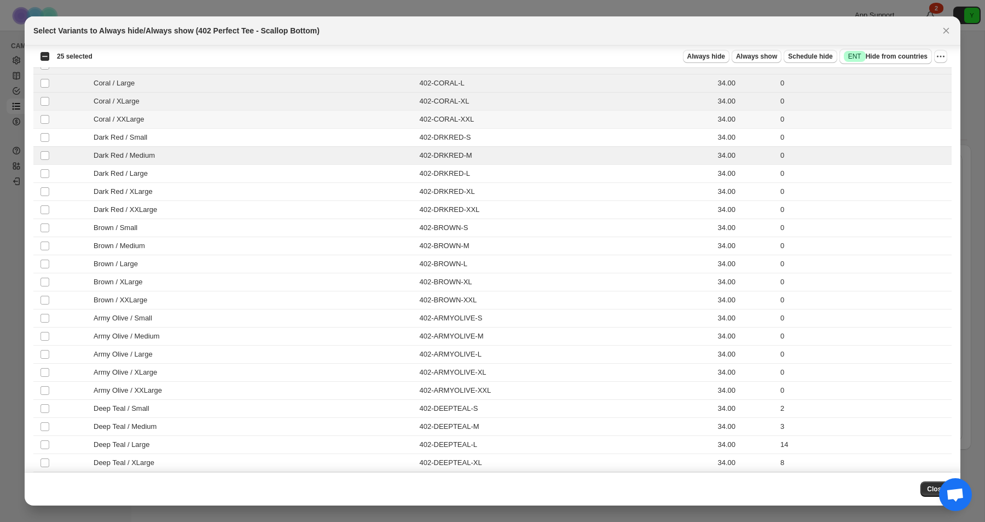
click at [78, 125] on td "Coral / XXLarge" at bounding box center [235, 120] width 362 height 18
drag, startPoint x: 78, startPoint y: 107, endPoint x: 76, endPoint y: 137, distance: 29.7
click at [78, 108] on td "Coral / XLarge" at bounding box center [235, 102] width 362 height 18
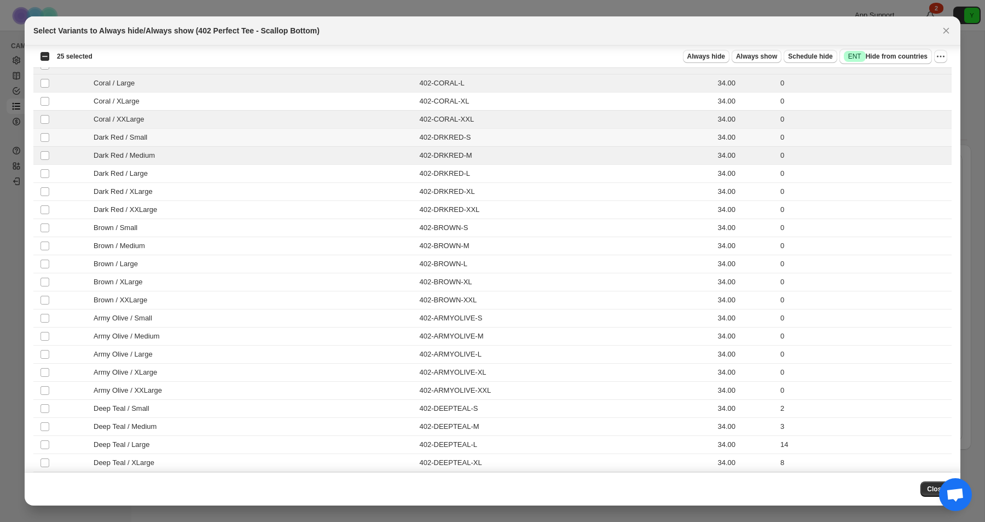
click at [76, 137] on div "Dark Red / Small" at bounding box center [234, 137] width 355 height 11
click at [78, 112] on td "Coral / XXLarge" at bounding box center [235, 120] width 362 height 18
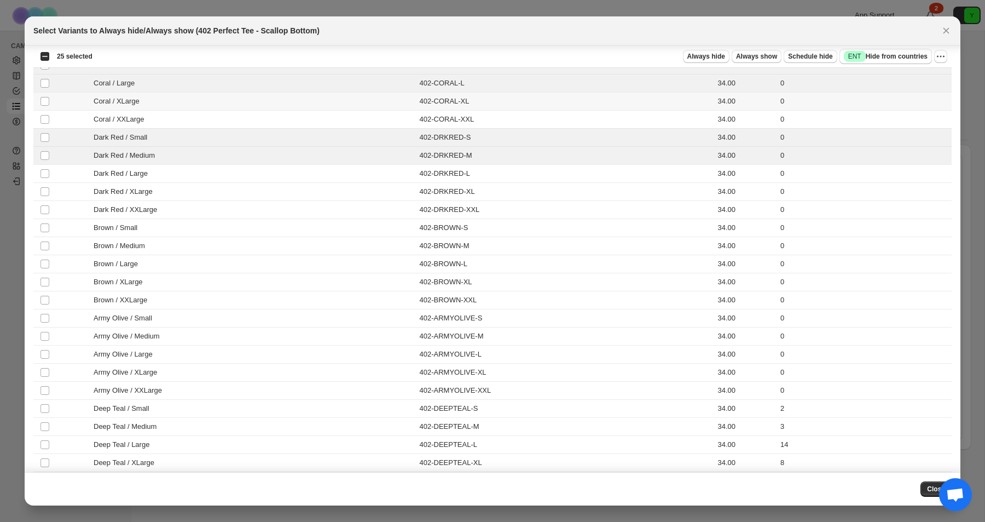
click at [78, 108] on td "Coral / XLarge" at bounding box center [235, 102] width 362 height 18
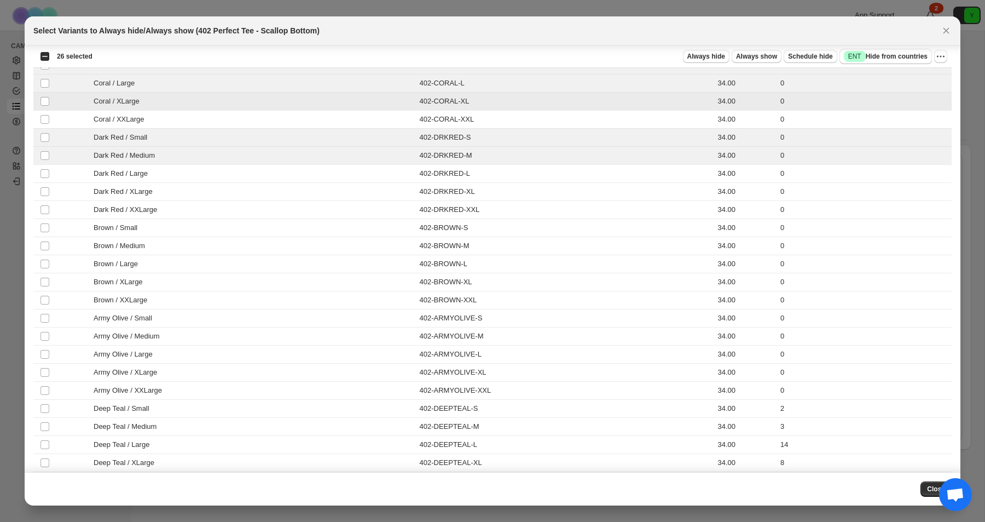
click at [78, 123] on div "Coral / XXLarge" at bounding box center [234, 119] width 355 height 11
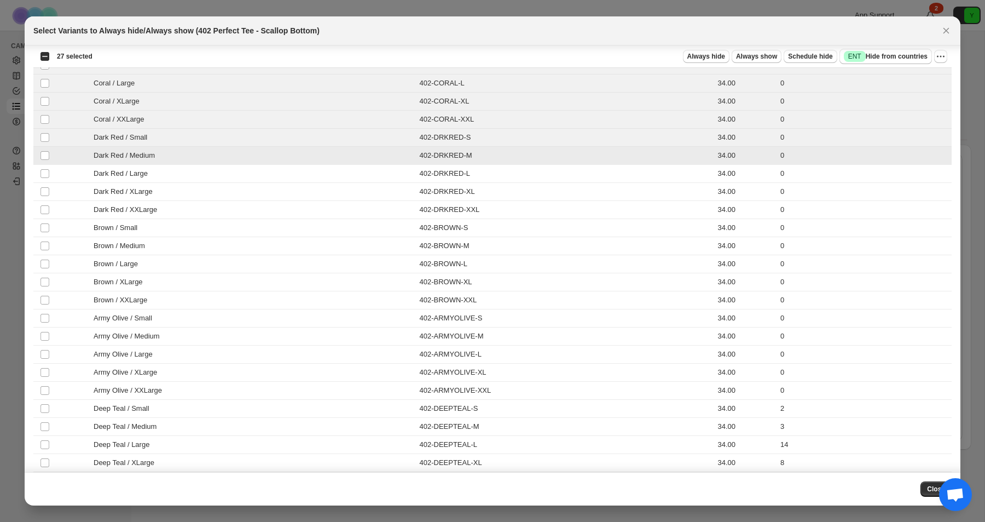
click at [67, 163] on td "Dark Red / Medium" at bounding box center [235, 156] width 362 height 18
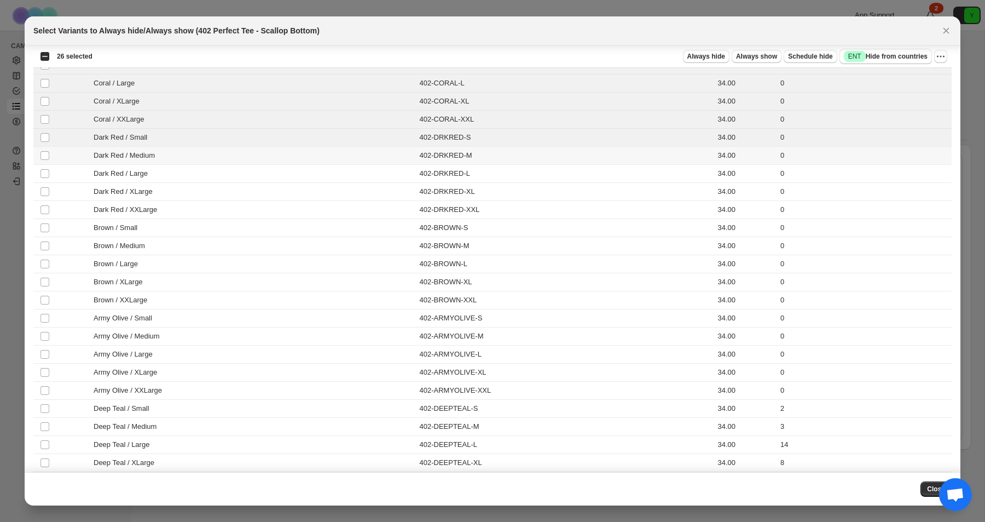
click at [67, 184] on td "Dark Red / XLarge" at bounding box center [235, 192] width 362 height 18
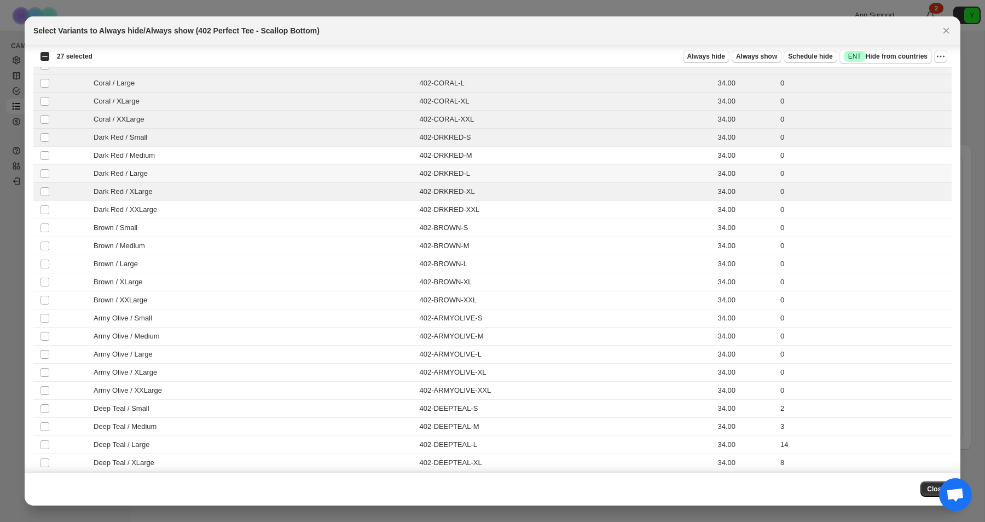
click at [67, 168] on div "Dark Red / Large" at bounding box center [234, 173] width 355 height 11
click at [67, 152] on div "Dark Red / Medium" at bounding box center [234, 155] width 355 height 11
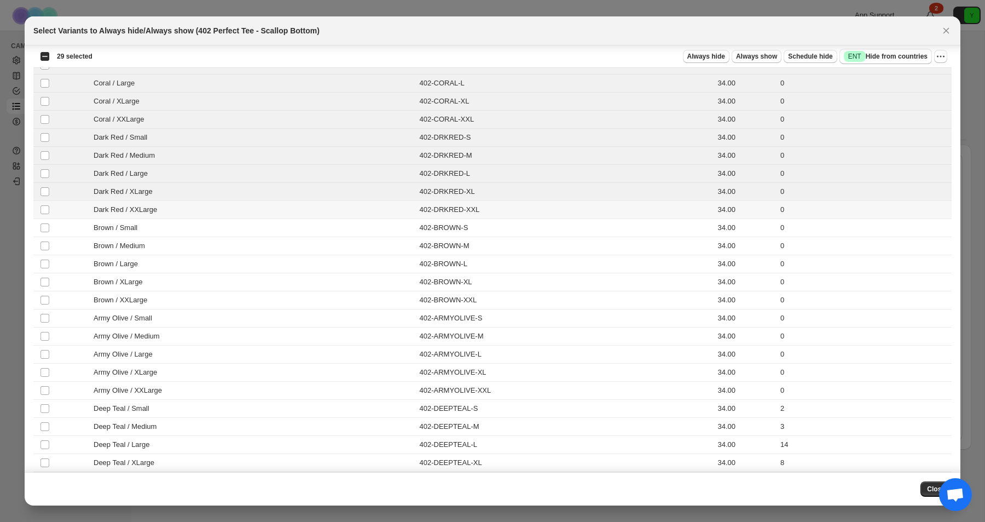
click at [61, 204] on div "Dark Red / XXLarge" at bounding box center [234, 209] width 355 height 11
click at [61, 229] on div "Brown / Small" at bounding box center [234, 227] width 355 height 11
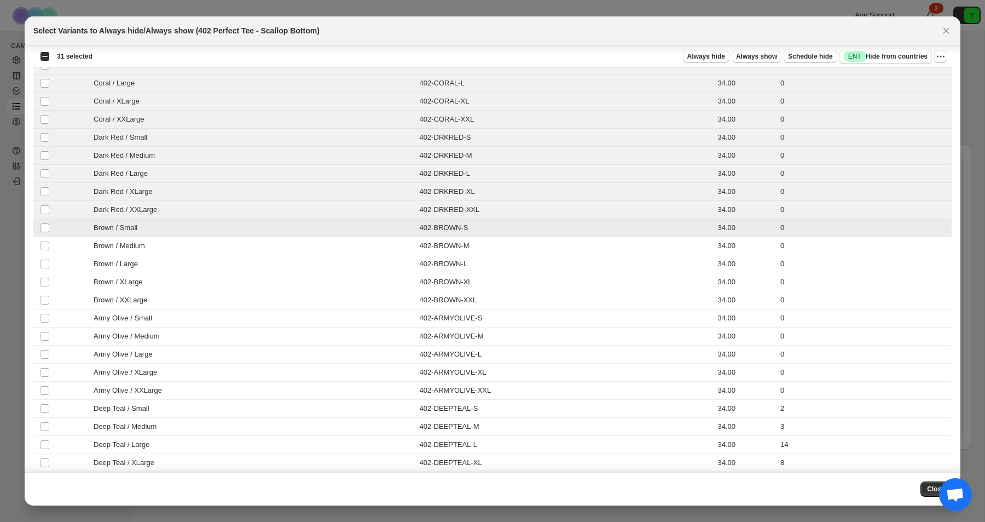
click at [61, 251] on div "Brown / Medium" at bounding box center [234, 245] width 355 height 11
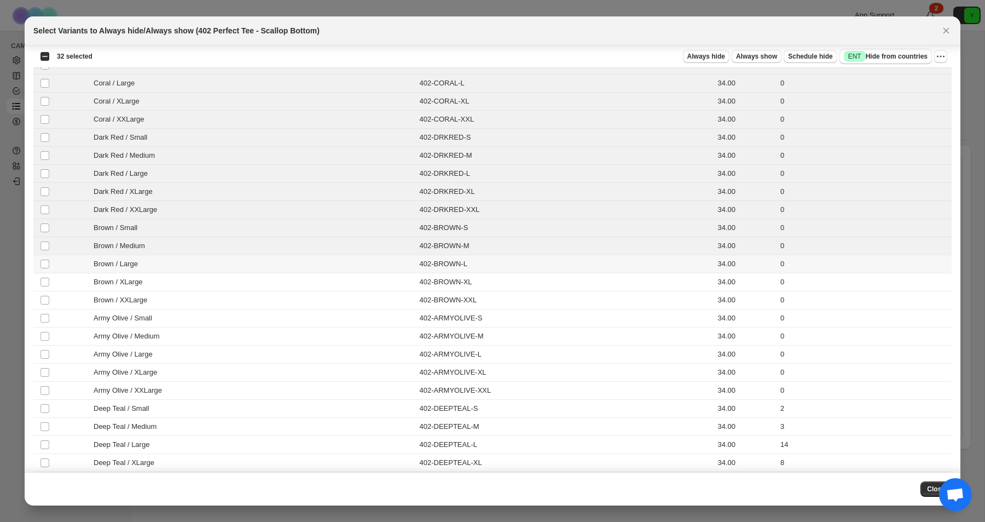
click at [61, 267] on div "Brown / Large" at bounding box center [234, 263] width 355 height 11
click at [61, 275] on td "Brown / XLarge" at bounding box center [235, 282] width 362 height 18
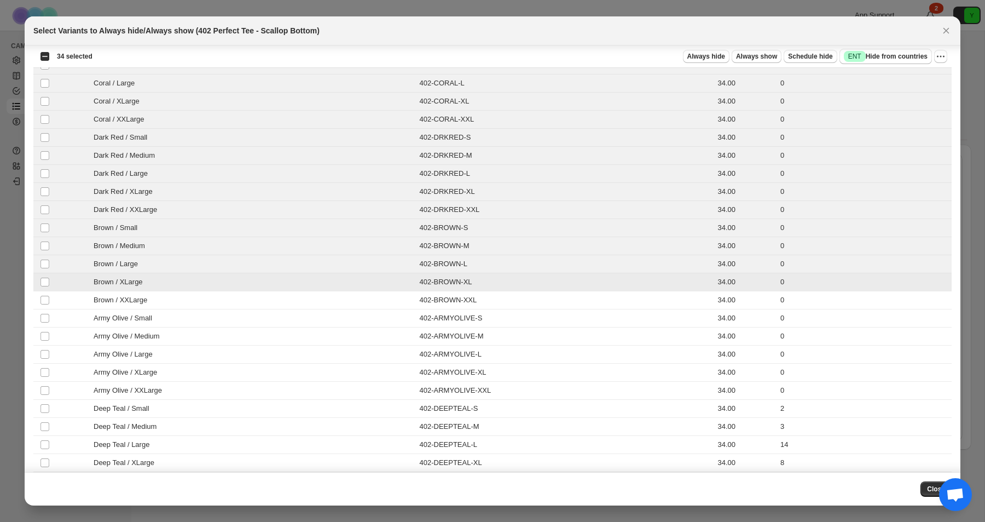
click at [61, 286] on div "Brown / XLarge" at bounding box center [234, 281] width 355 height 11
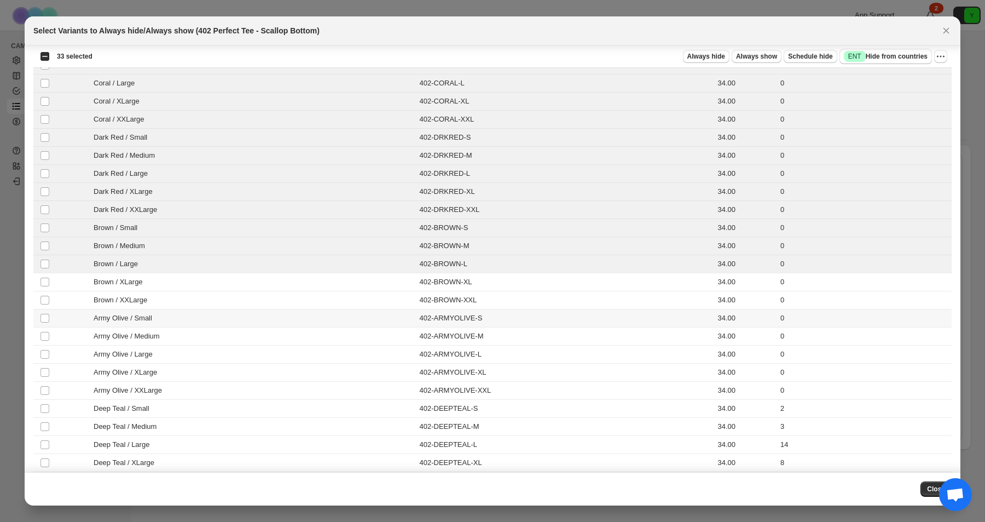
click at [59, 311] on td "Army Olive / Small" at bounding box center [235, 318] width 362 height 18
click at [59, 303] on div "Brown / XXLarge" at bounding box center [234, 300] width 355 height 11
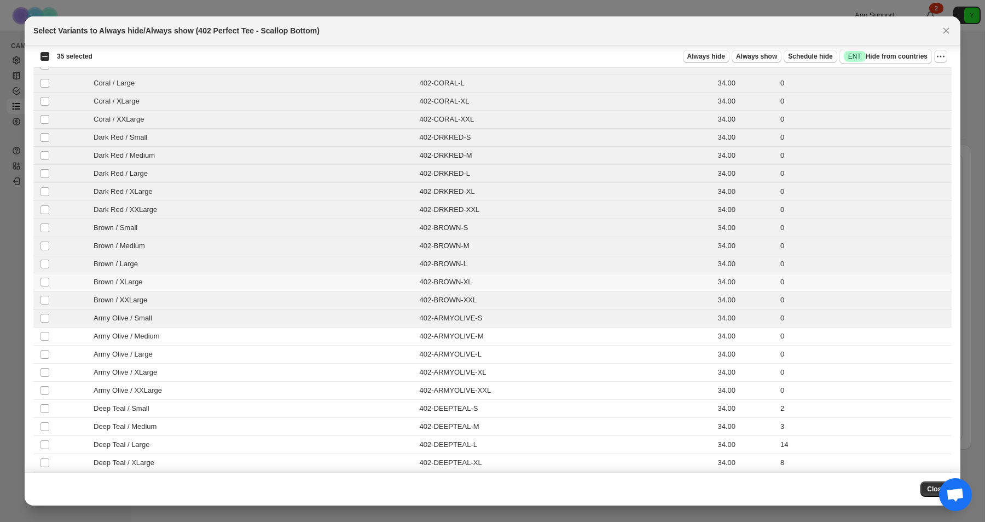
click at [59, 281] on div "Brown / XLarge" at bounding box center [234, 281] width 355 height 11
click at [54, 325] on td "Army Olive / Small" at bounding box center [235, 318] width 362 height 18
click at [61, 315] on div "Army Olive / Small" at bounding box center [234, 318] width 355 height 11
click at [60, 337] on div "Army Olive / Medium" at bounding box center [234, 336] width 355 height 11
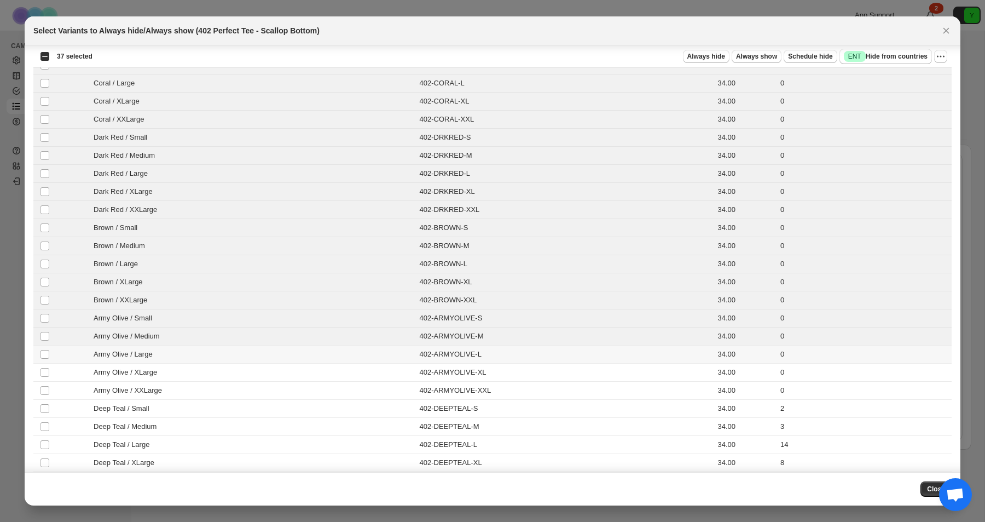
click at [59, 366] on td "Army Olive / XLarge" at bounding box center [235, 372] width 362 height 18
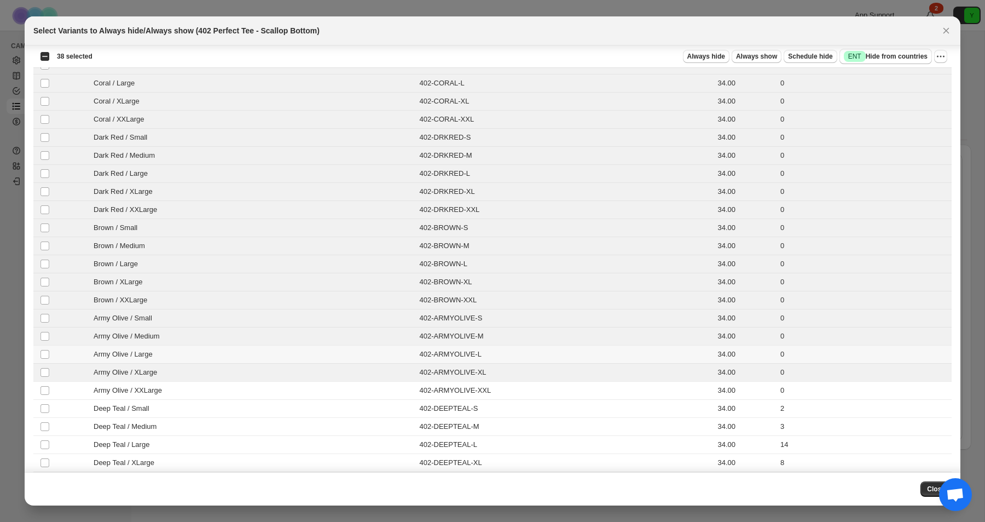
click at [61, 354] on div "Army Olive / Large" at bounding box center [234, 354] width 355 height 11
click at [59, 394] on div "Army Olive / XXLarge" at bounding box center [234, 390] width 355 height 11
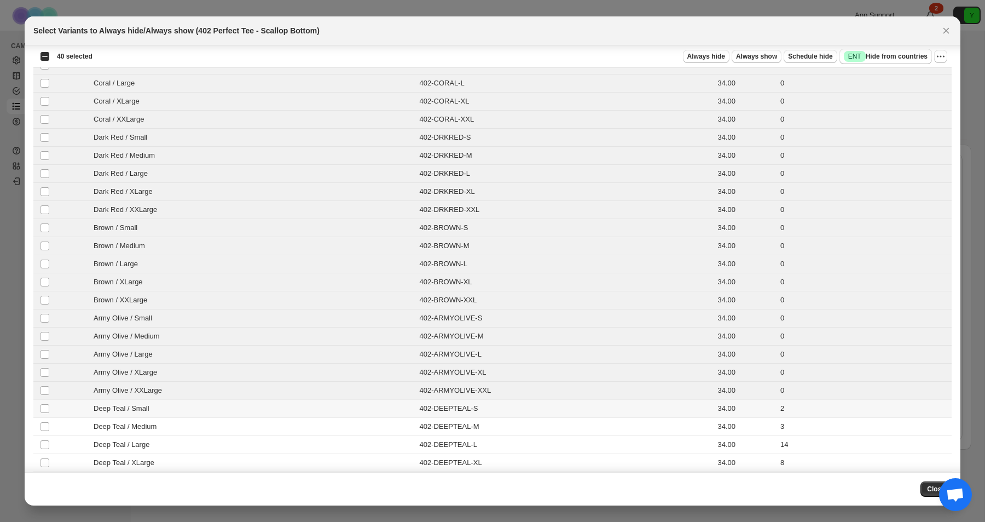
click at [59, 413] on div "Deep Teal / Small" at bounding box center [234, 408] width 355 height 11
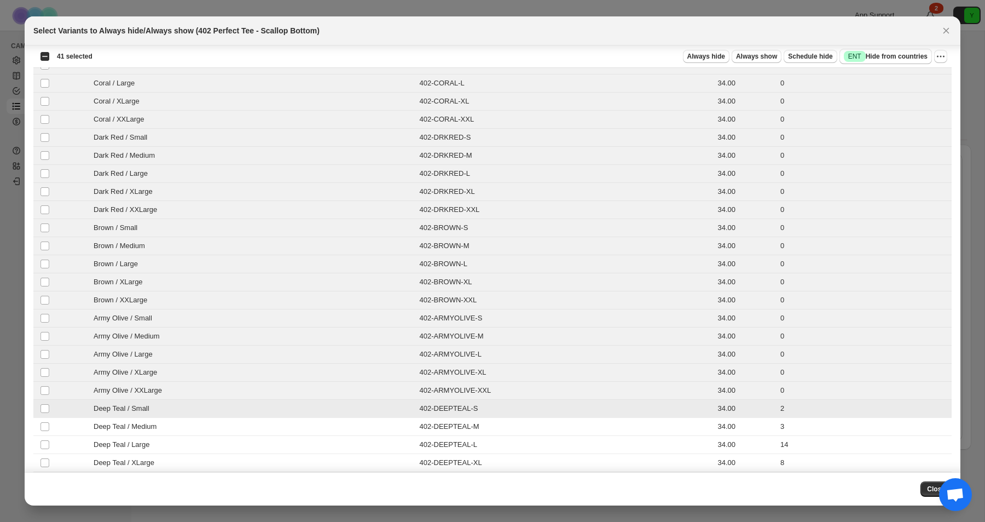
click at [59, 424] on div "Deep Teal / Medium" at bounding box center [234, 426] width 355 height 11
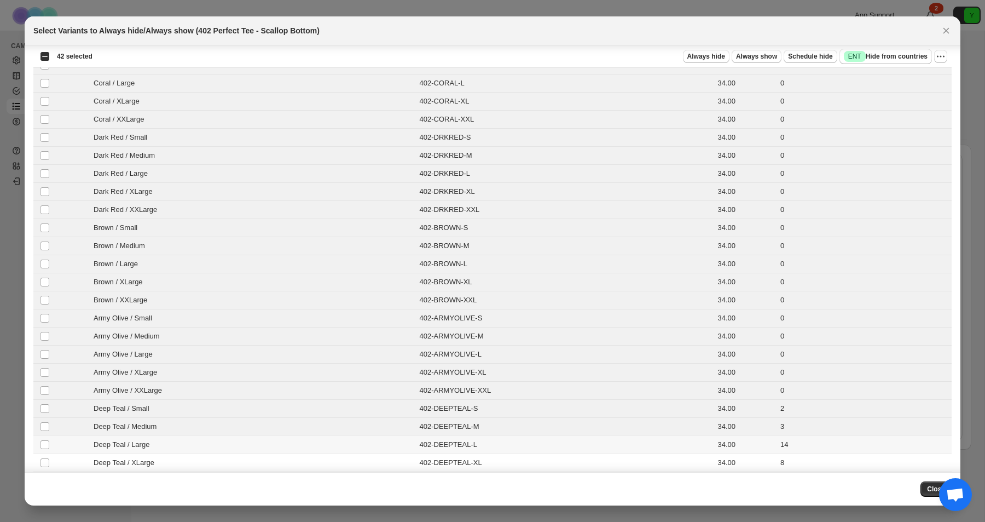
click at [55, 446] on td "Deep Teal / Large" at bounding box center [235, 445] width 362 height 18
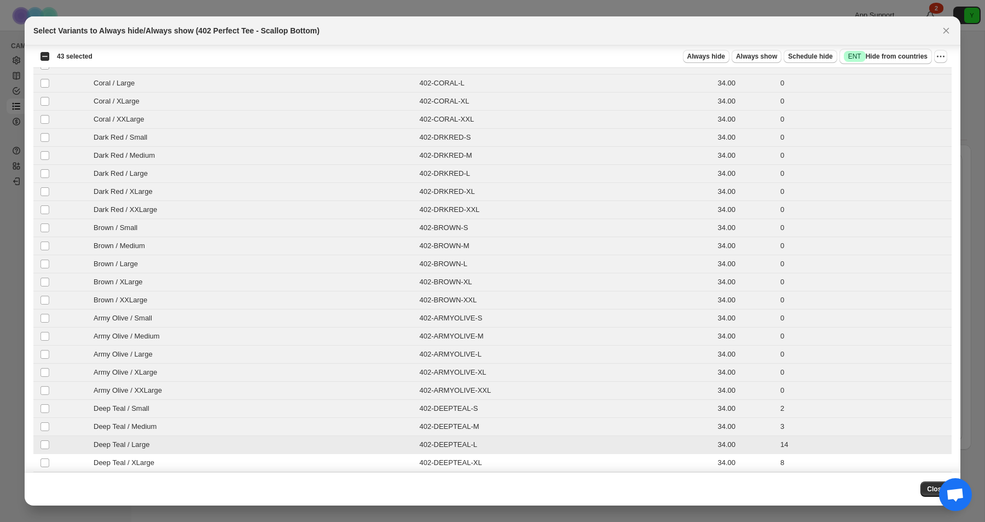
click at [55, 466] on td "Deep Teal / XLarge" at bounding box center [235, 463] width 362 height 18
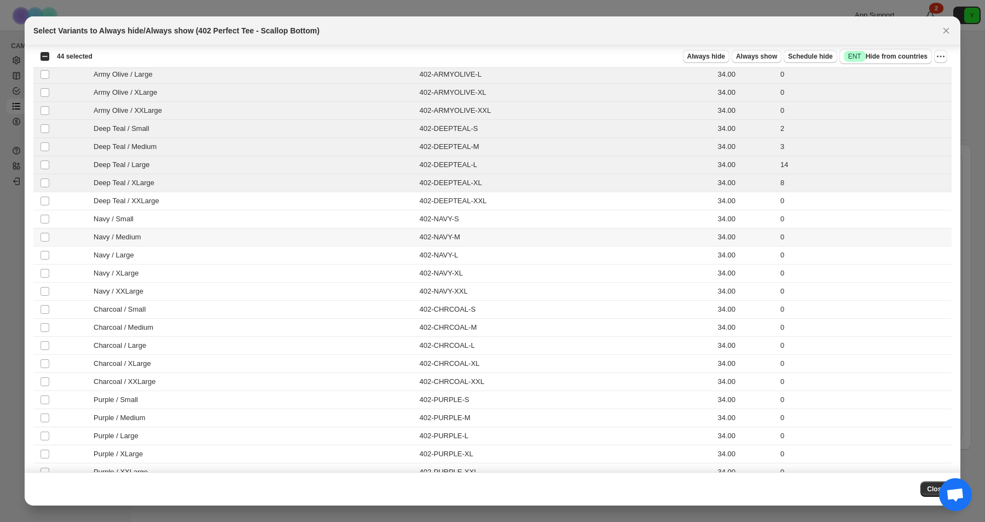
scroll to position [2403, 0]
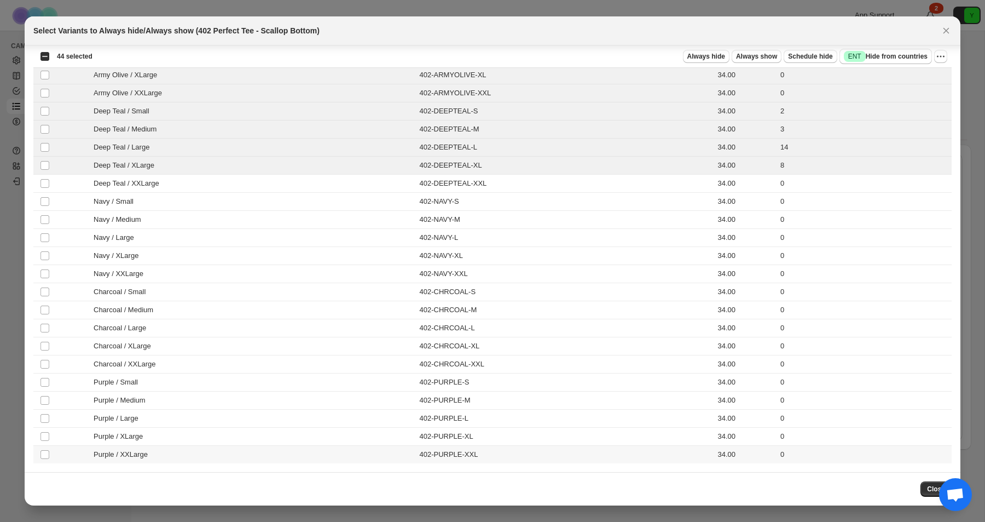
click at [117, 453] on span "Purple / XXLarge" at bounding box center [124, 454] width 60 height 11
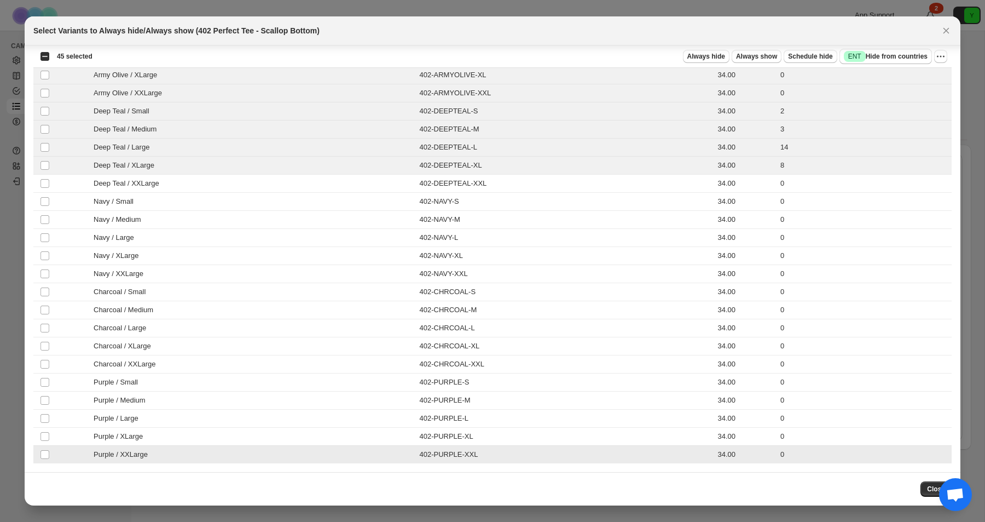
click at [117, 443] on td "Purple / XLarge" at bounding box center [235, 437] width 362 height 18
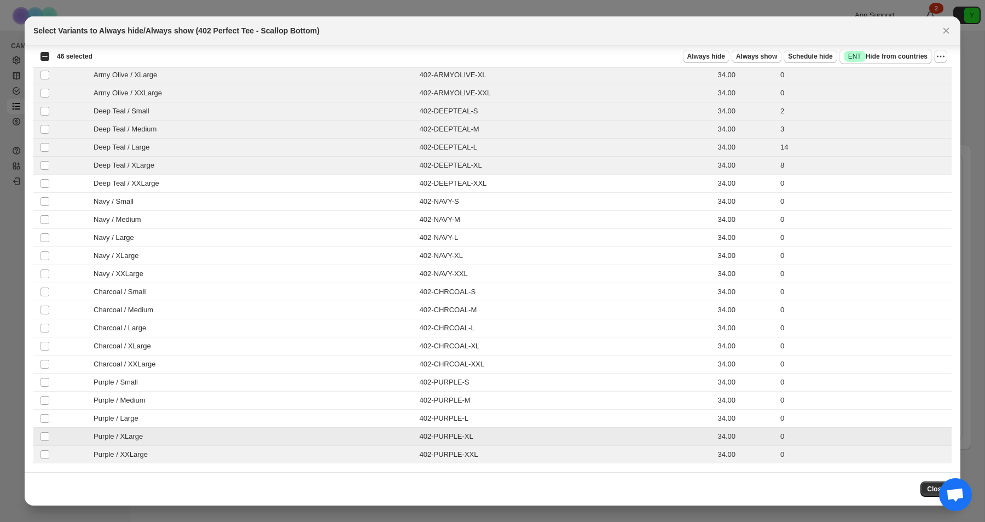
click at [118, 416] on span "Purple / Large" at bounding box center [119, 418] width 51 height 11
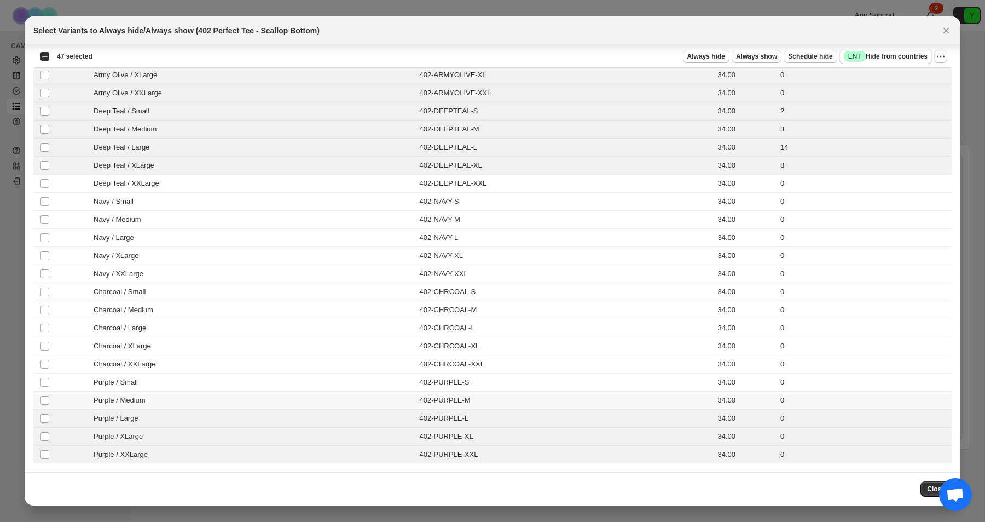
click at [603, 385] on td "402-PURPLE-S" at bounding box center [565, 382] width 298 height 18
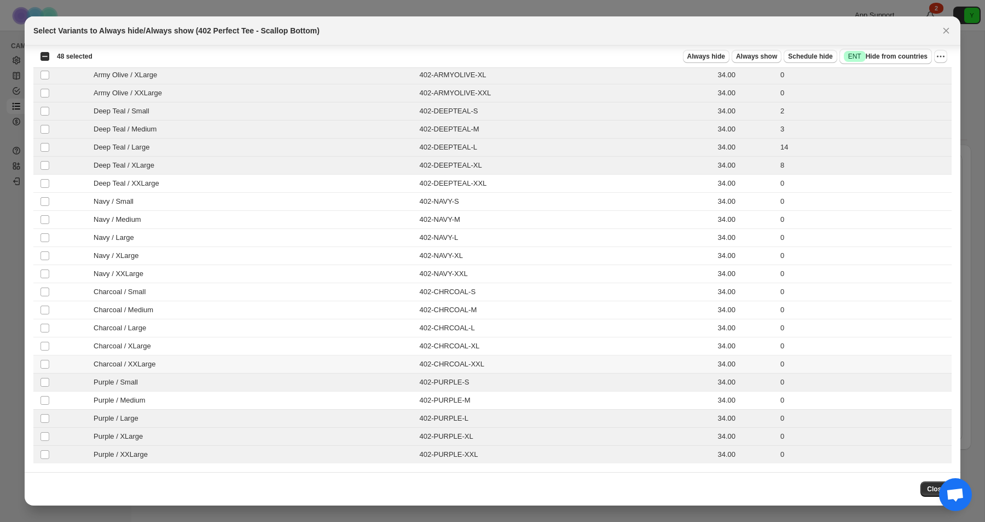
click at [603, 372] on td "402-CHRCOAL-XXL" at bounding box center [565, 364] width 298 height 18
click at [592, 412] on td "402-PURPLE-L" at bounding box center [565, 418] width 298 height 18
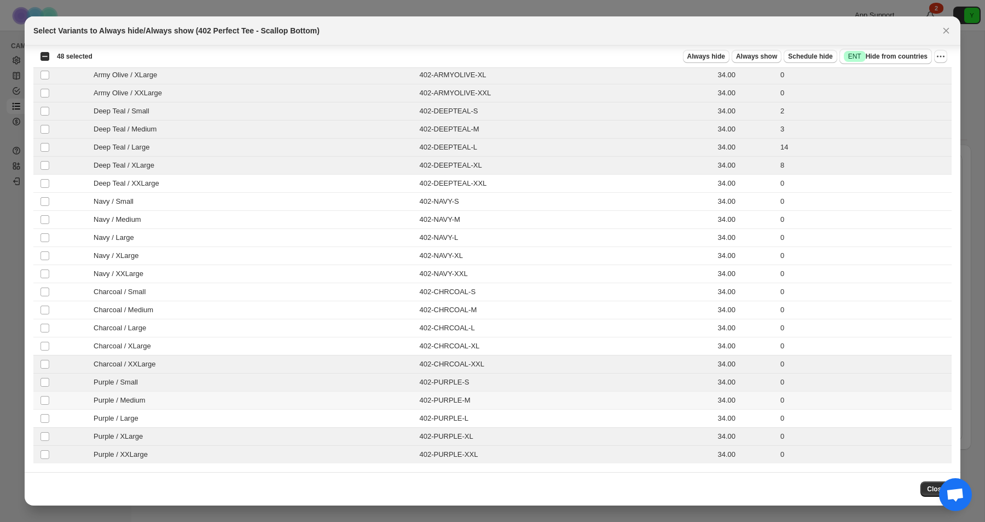
click at [587, 407] on td "402-PURPLE-M" at bounding box center [565, 400] width 298 height 18
click at [587, 423] on td "402-PURPLE-L" at bounding box center [565, 418] width 298 height 18
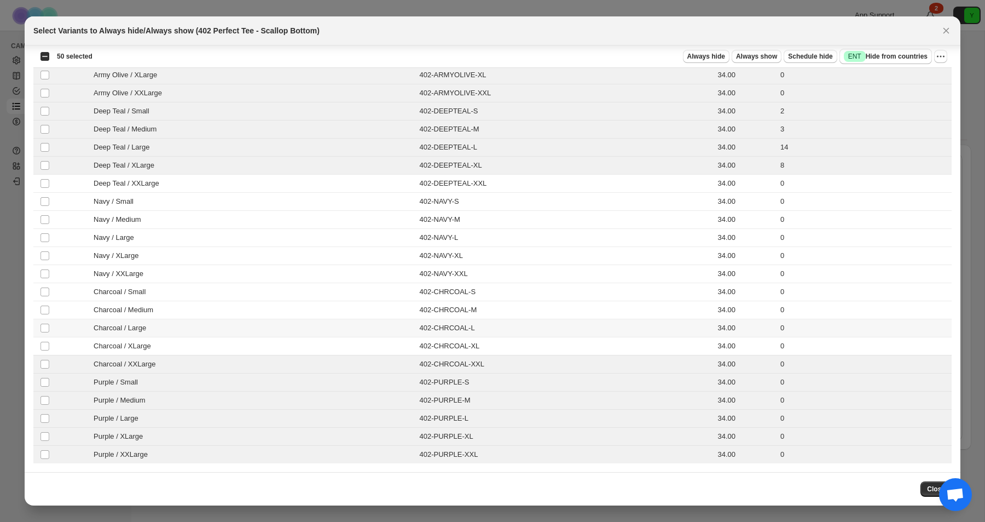
click at [601, 332] on td "402-CHRCOAL-L" at bounding box center [565, 328] width 298 height 18
click at [591, 349] on td "402-CHRCOAL-XL" at bounding box center [565, 346] width 298 height 18
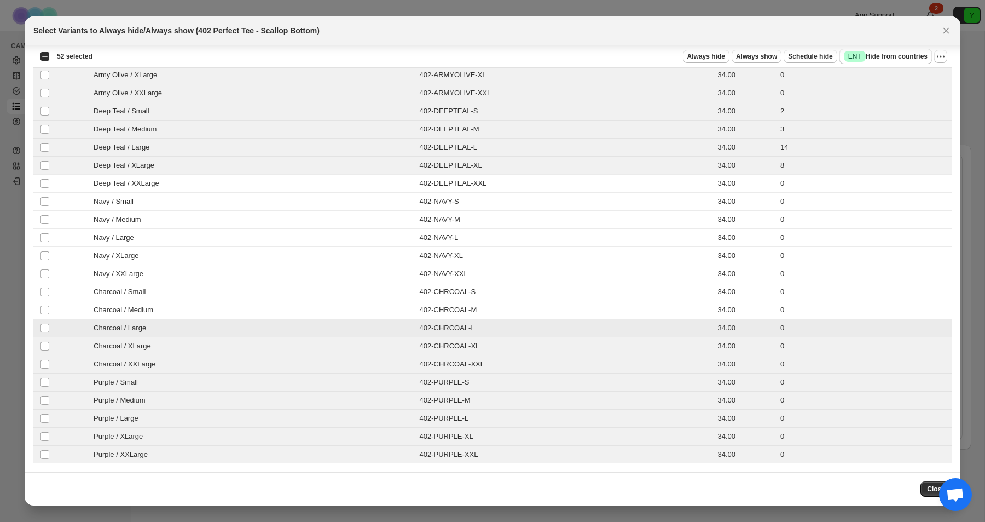
click at [591, 321] on td "402-CHRCOAL-L" at bounding box center [565, 328] width 298 height 18
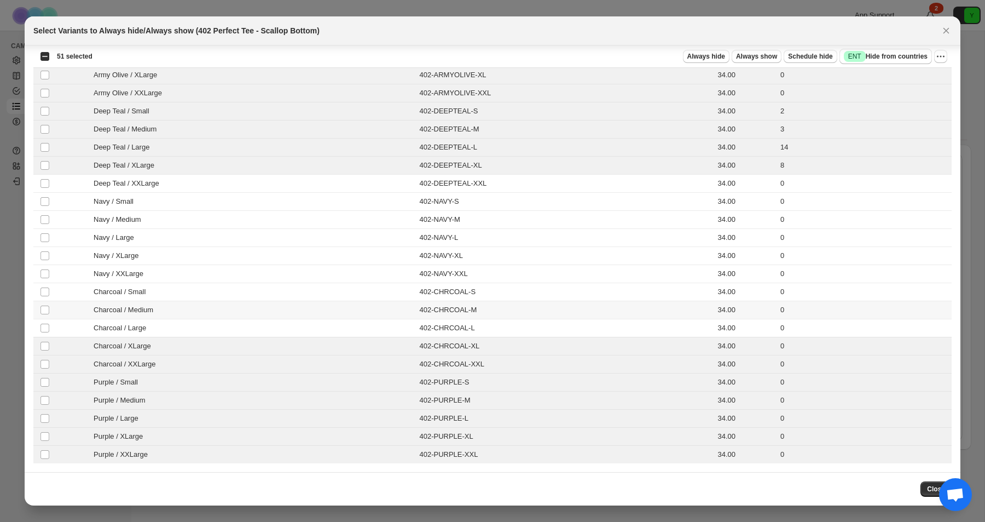
click at [587, 312] on td "402-CHRCOAL-M" at bounding box center [565, 310] width 298 height 18
click at [587, 333] on td "402-CHRCOAL-L" at bounding box center [565, 328] width 298 height 18
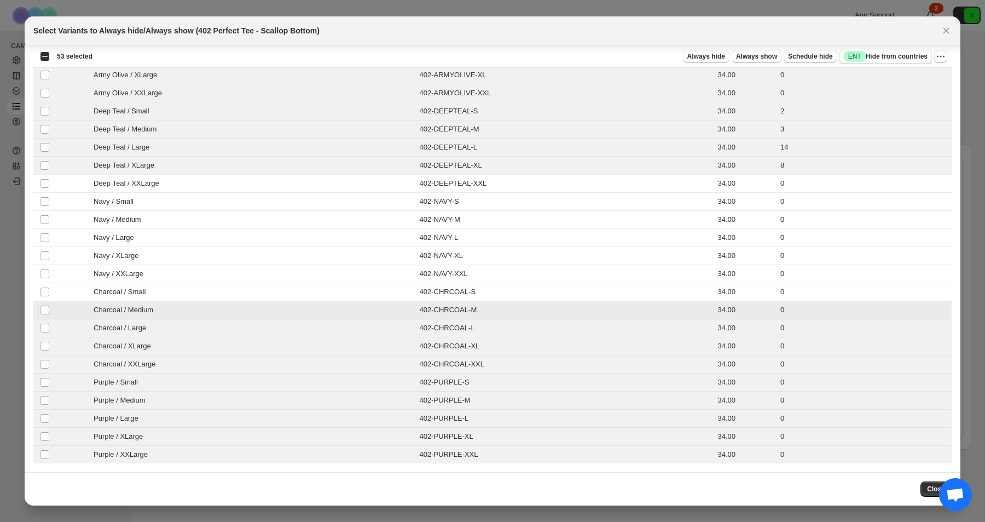
click at [587, 302] on td "402-CHRCOAL-M" at bounding box center [565, 310] width 298 height 18
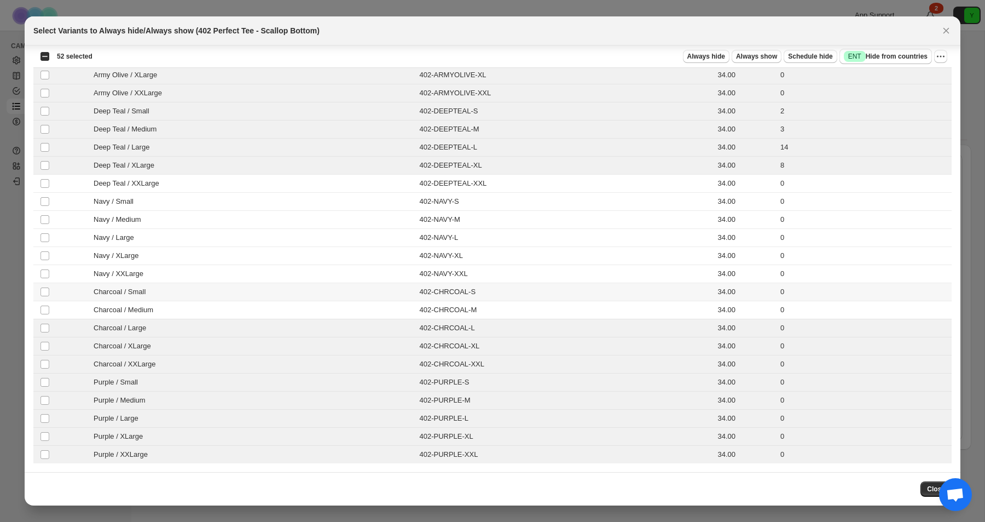
click at [588, 290] on td "402-CHRCOAL-S" at bounding box center [565, 292] width 298 height 18
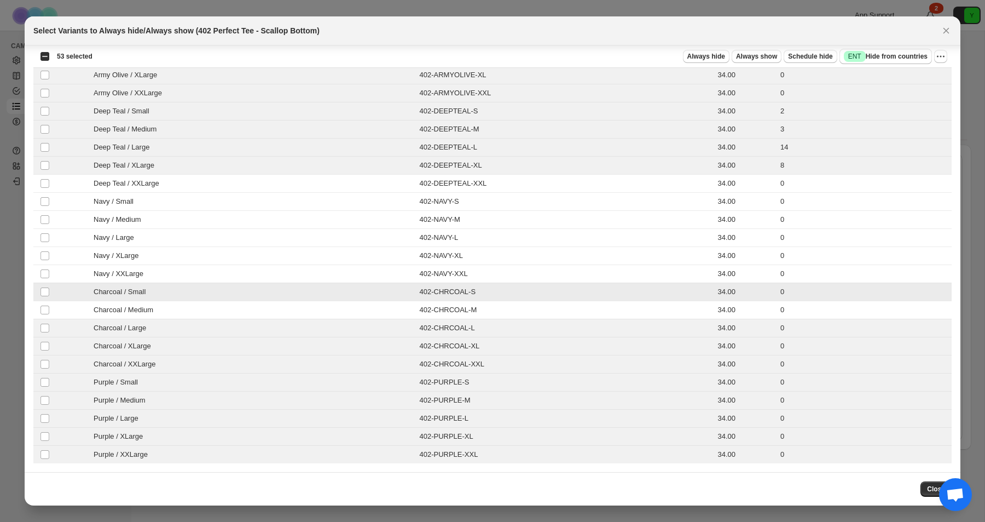
click at [588, 298] on td "402-CHRCOAL-S" at bounding box center [565, 292] width 298 height 18
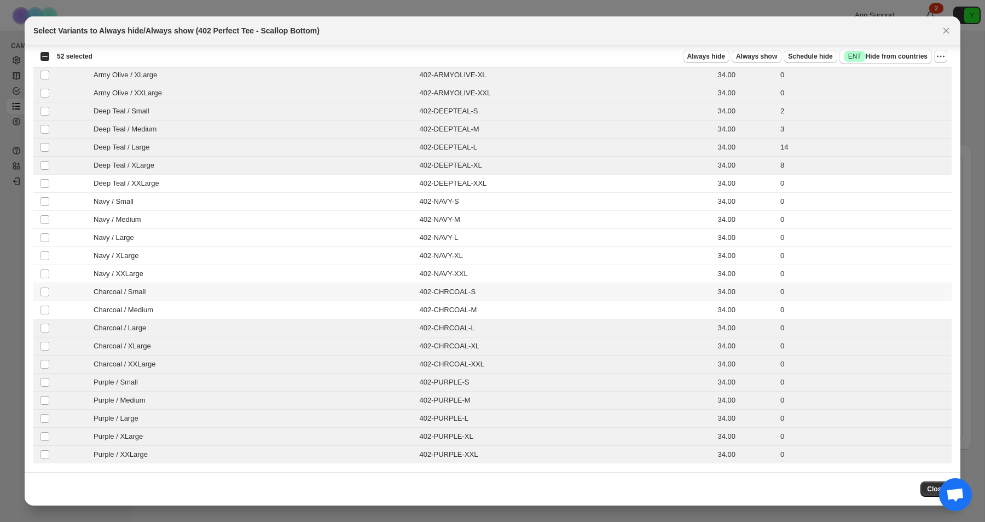
click at [586, 307] on td "402-CHRCOAL-M" at bounding box center [565, 310] width 298 height 18
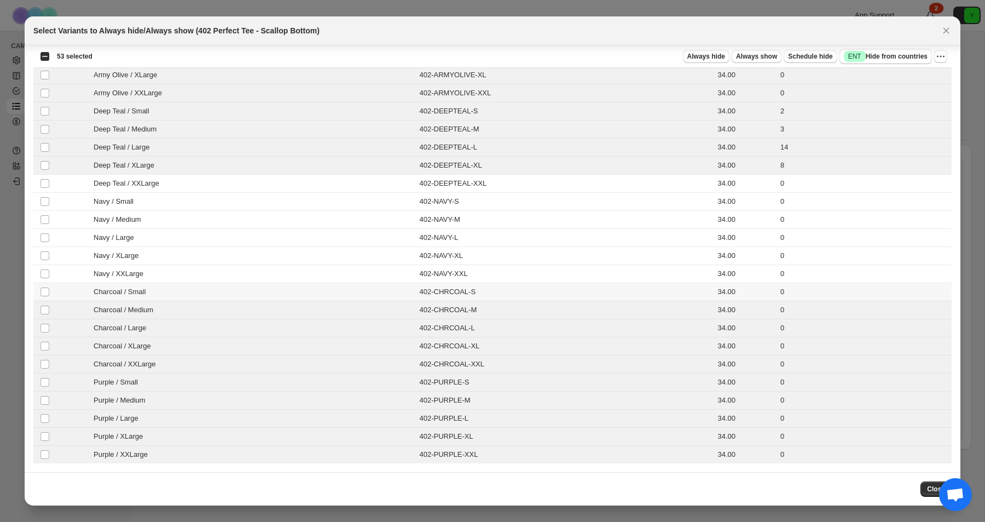
click at [61, 288] on div "Charcoal / Small" at bounding box center [234, 291] width 355 height 11
click at [61, 276] on div "Navy / XXLarge" at bounding box center [234, 273] width 355 height 11
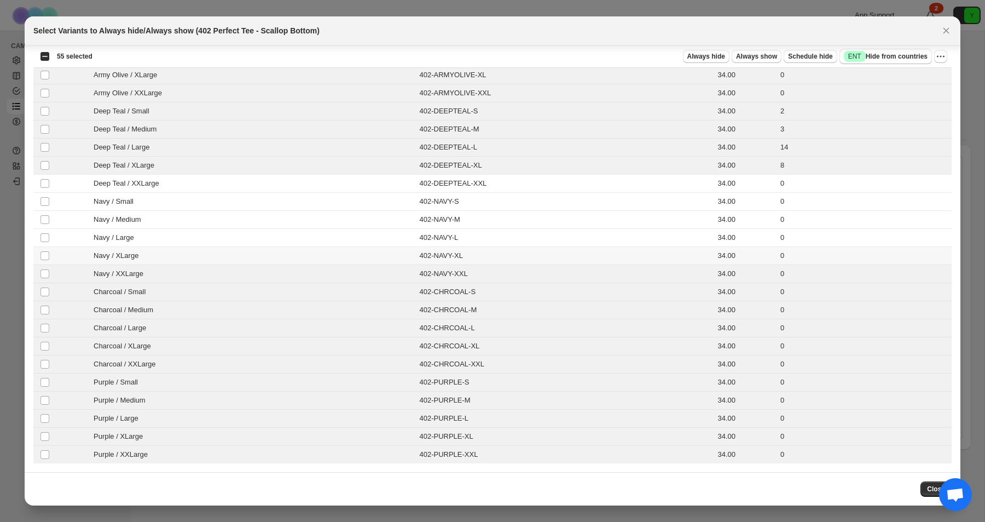
click at [62, 250] on td "Navy / XLarge" at bounding box center [235, 256] width 362 height 18
click at [62, 246] on td "Navy / Large" at bounding box center [235, 238] width 362 height 18
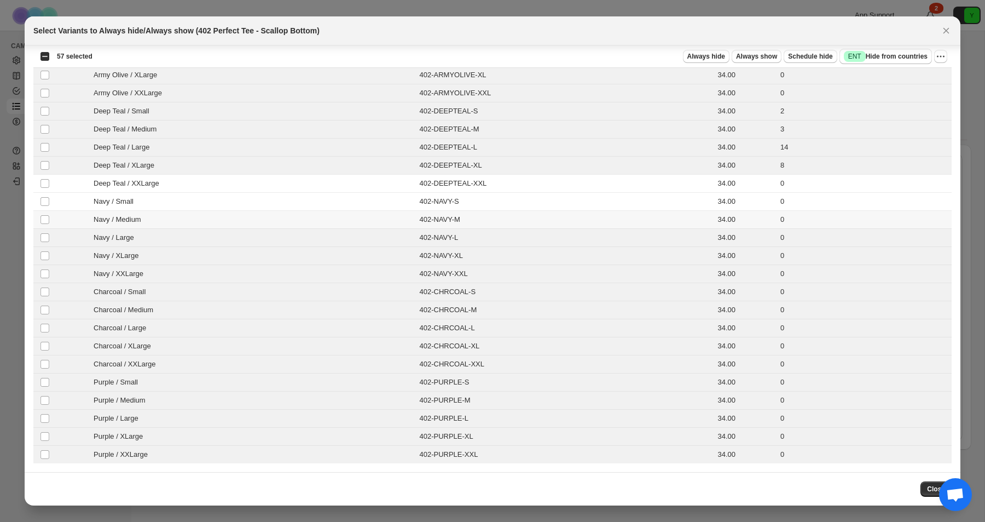
click at [68, 217] on div "Navy / Medium" at bounding box center [234, 219] width 355 height 11
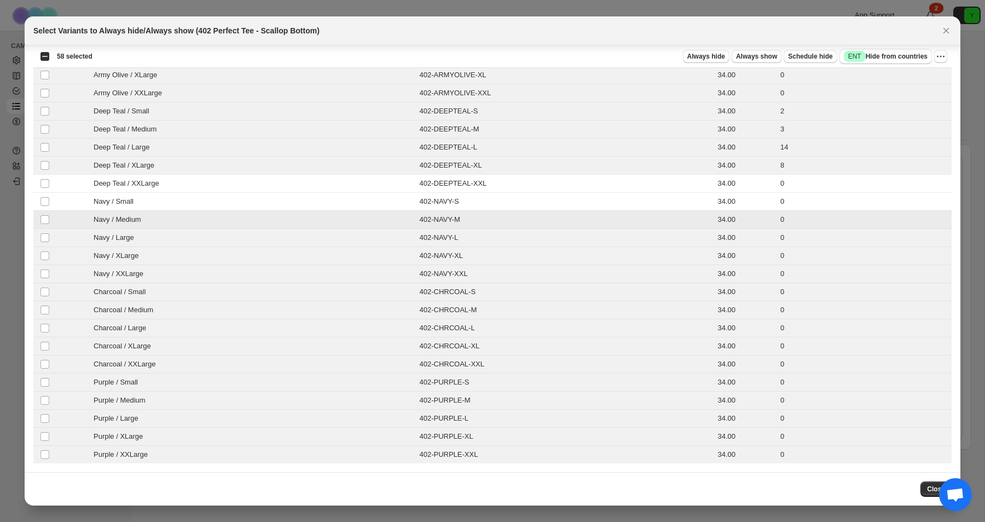
click at [68, 199] on div "Navy / Small" at bounding box center [234, 201] width 355 height 11
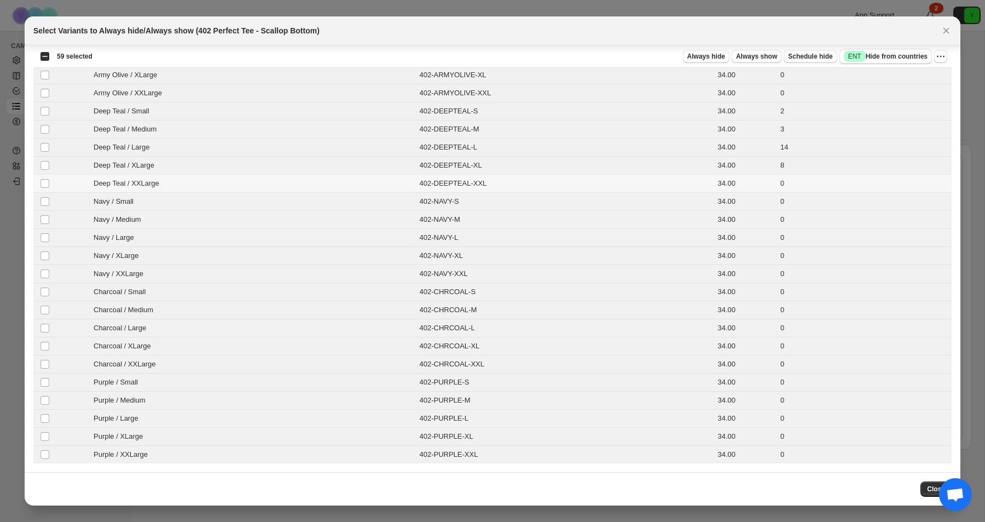
click at [68, 183] on div "Deep Teal / XXLarge" at bounding box center [234, 183] width 355 height 11
click at [704, 56] on span "Always hide" at bounding box center [707, 56] width 38 height 9
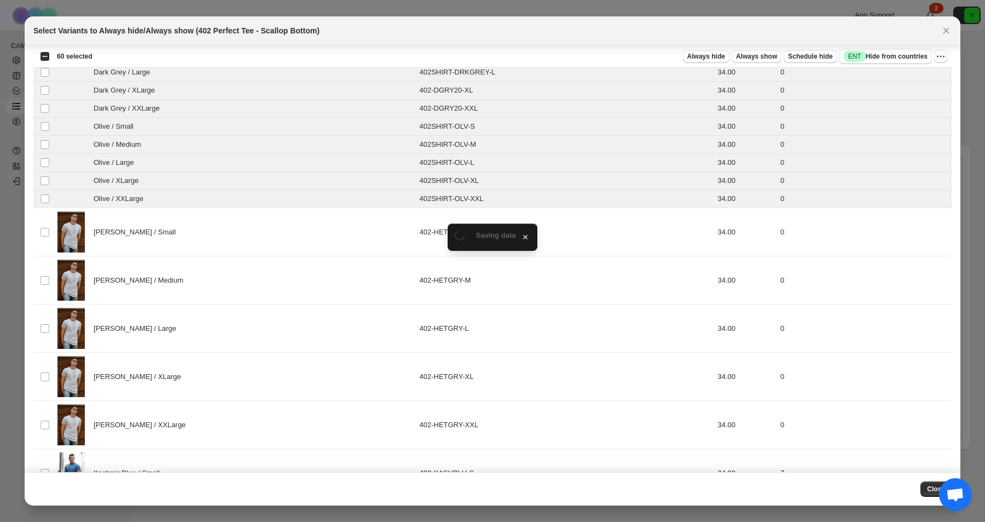
scroll to position [0, 0]
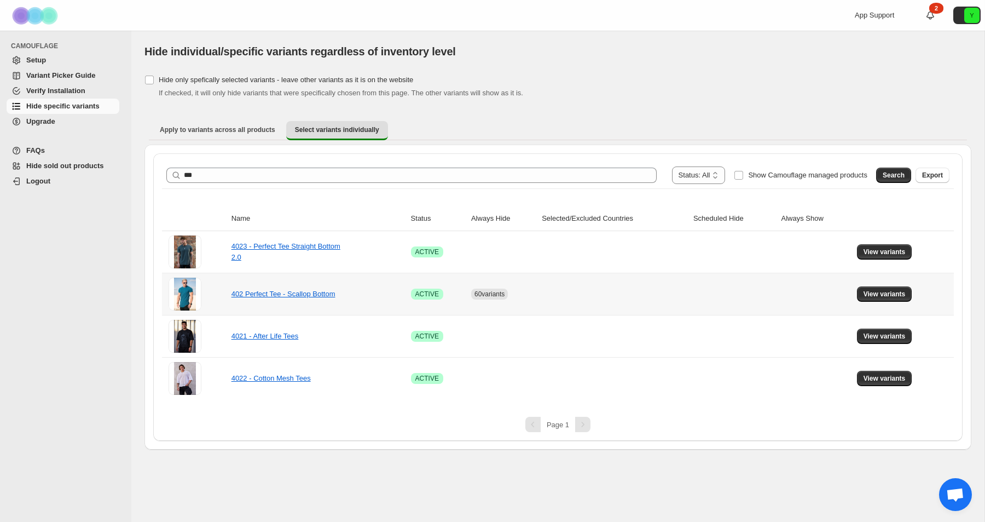
click at [268, 293] on div "402 Perfect Tee - Scallop Bottom" at bounding box center [286, 293] width 109 height 11
click at [295, 297] on div "402 Perfect Tee - Scallop Bottom" at bounding box center [286, 293] width 109 height 11
click at [295, 292] on link "402 Perfect Tee - Scallop Bottom" at bounding box center [284, 294] width 104 height 8
click at [876, 297] on span "View variants" at bounding box center [885, 294] width 42 height 9
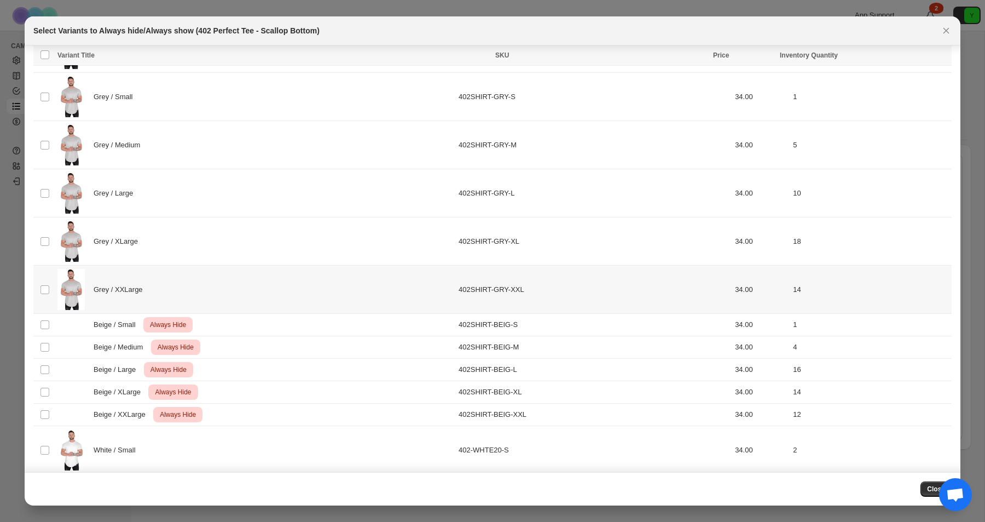
scroll to position [269, 0]
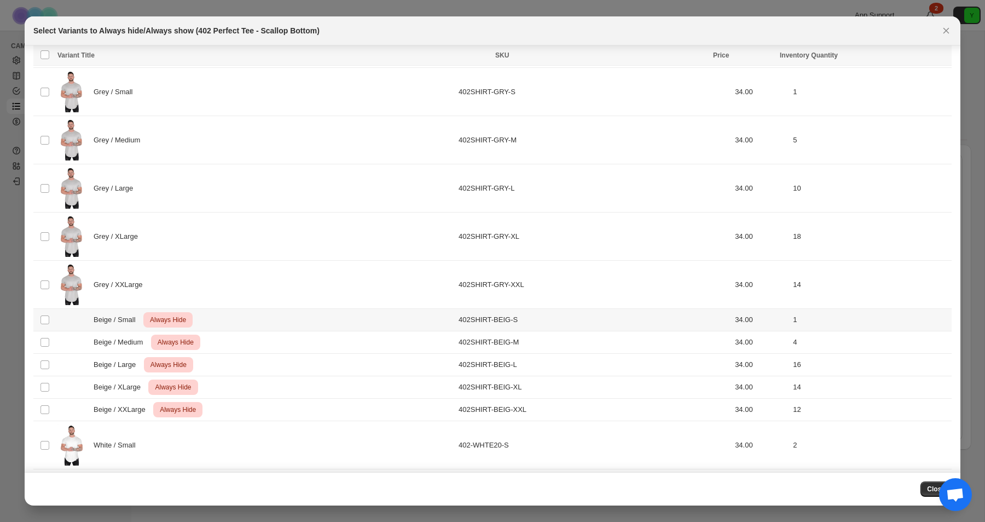
click at [356, 330] on td "Beige / Small Critical Always Hide" at bounding box center [254, 320] width 401 height 22
click at [347, 345] on div "Beige / Medium Critical Always Hide" at bounding box center [254, 341] width 395 height 15
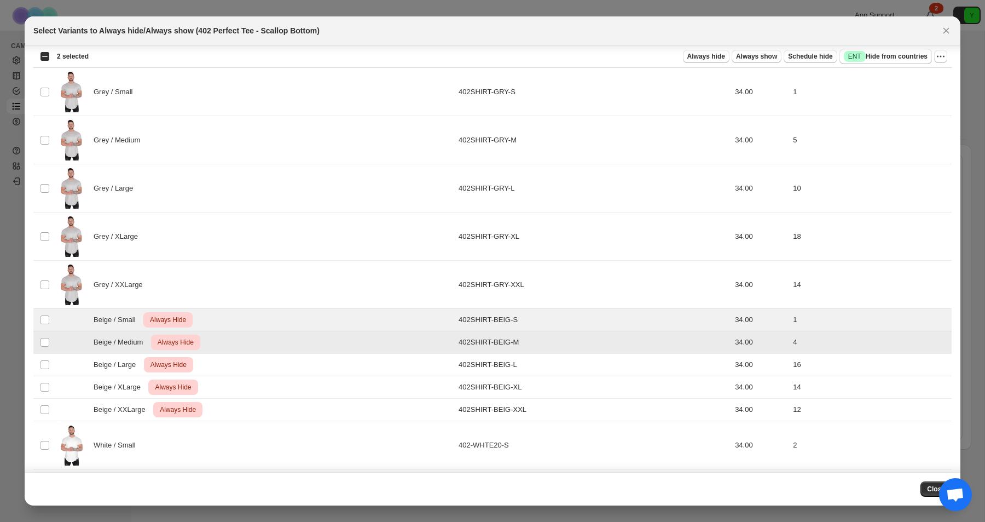
click at [344, 335] on div "Beige / Medium Critical Always Hide" at bounding box center [254, 341] width 395 height 15
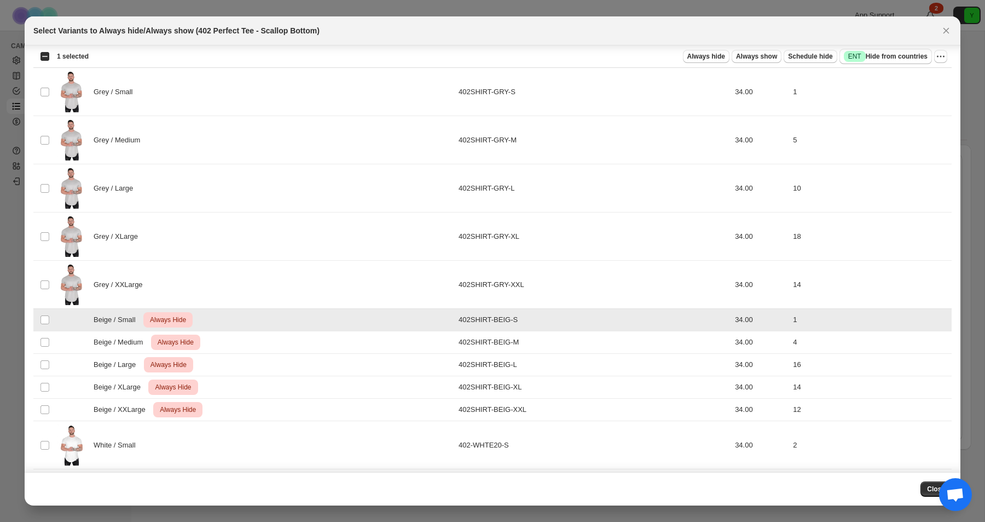
click at [344, 328] on td "Beige / Small Critical Always Hide" at bounding box center [254, 320] width 401 height 22
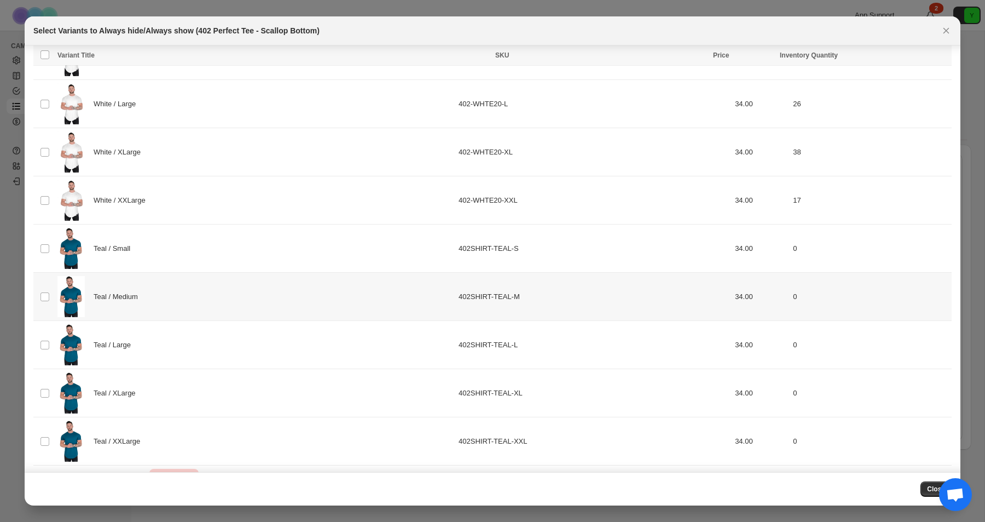
scroll to position [715, 0]
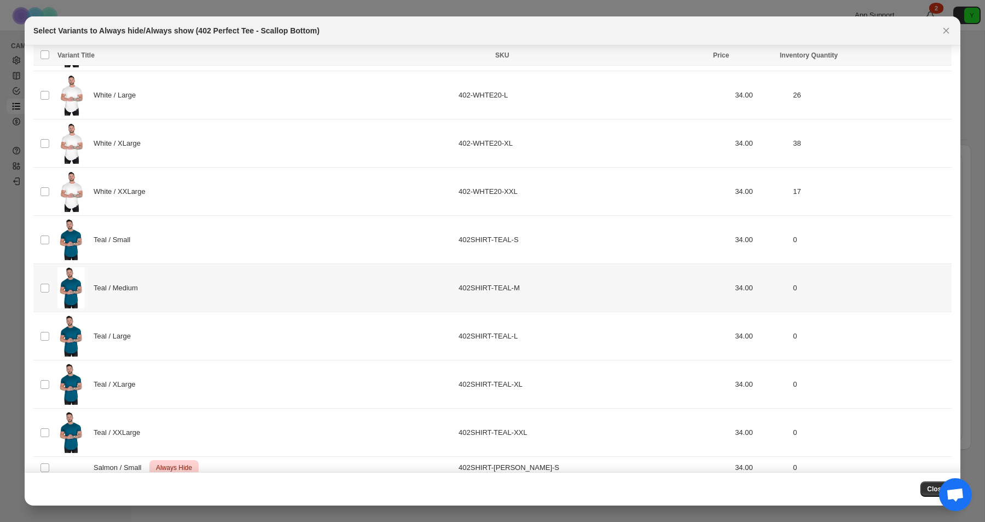
click at [338, 279] on div "Teal / Medium" at bounding box center [254, 287] width 395 height 41
click at [333, 255] on div "Teal / Small" at bounding box center [254, 239] width 395 height 41
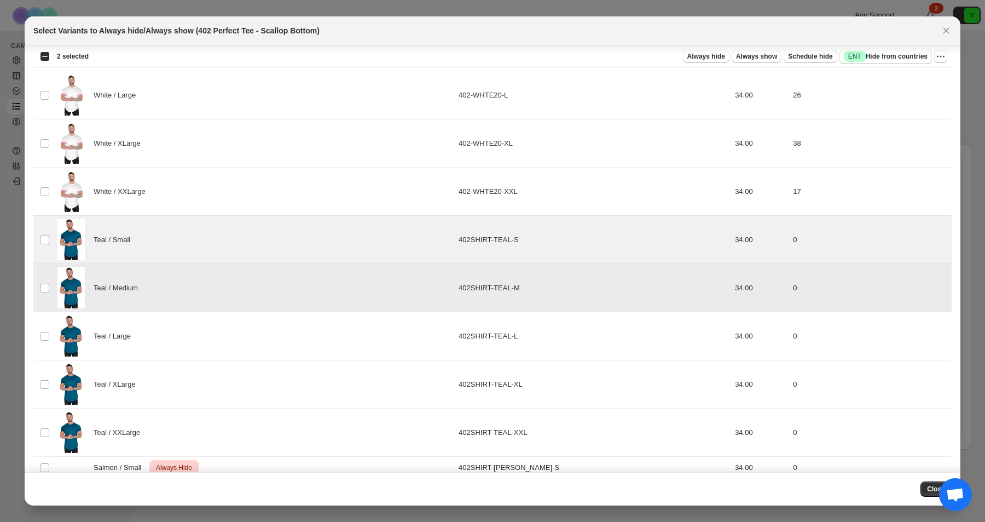
click at [309, 343] on div "Teal / Large" at bounding box center [254, 335] width 395 height 41
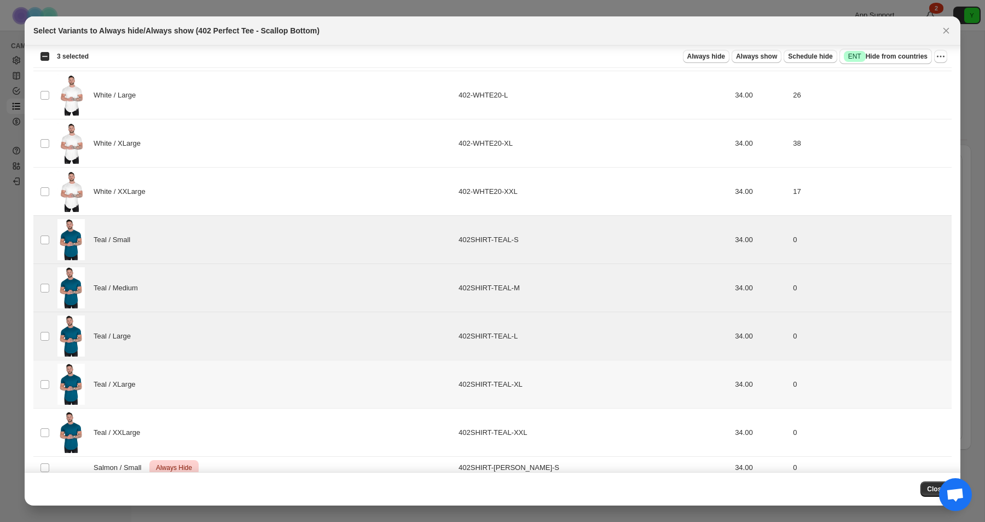
click at [300, 389] on div "Teal / XLarge" at bounding box center [254, 383] width 395 height 41
click at [296, 425] on div "Teal / XXLarge" at bounding box center [254, 432] width 395 height 41
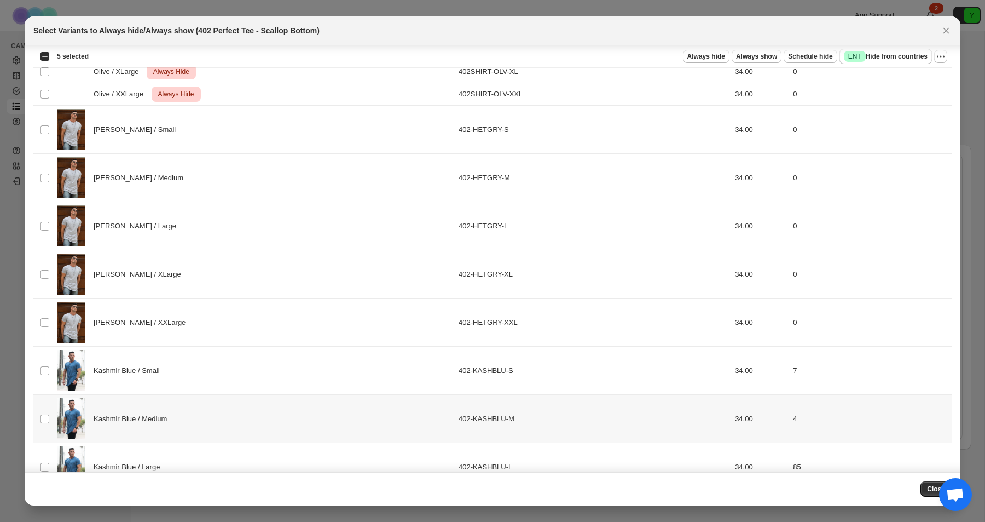
scroll to position [1416, 0]
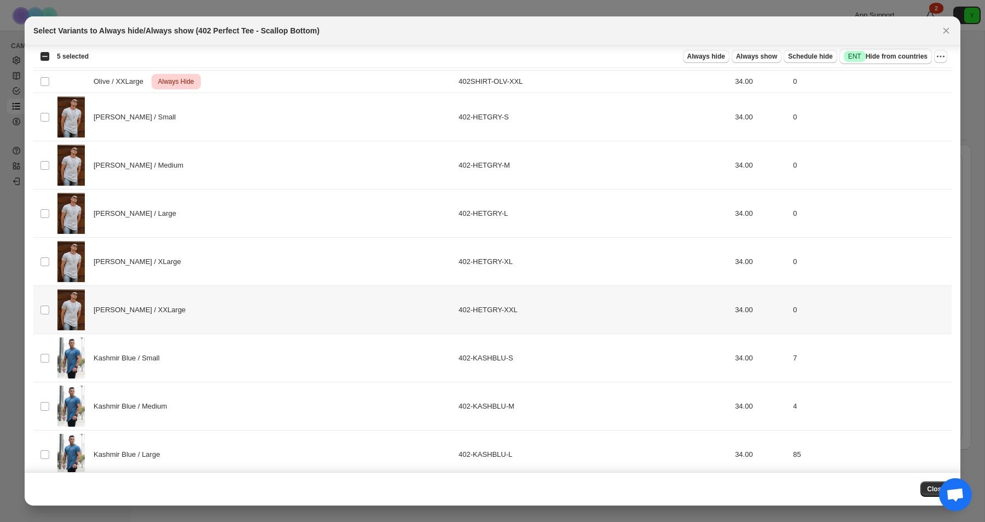
click at [313, 318] on div "[PERSON_NAME] / XXLarge" at bounding box center [254, 309] width 395 height 41
click at [320, 238] on td "[PERSON_NAME] / XLarge" at bounding box center [254, 262] width 401 height 48
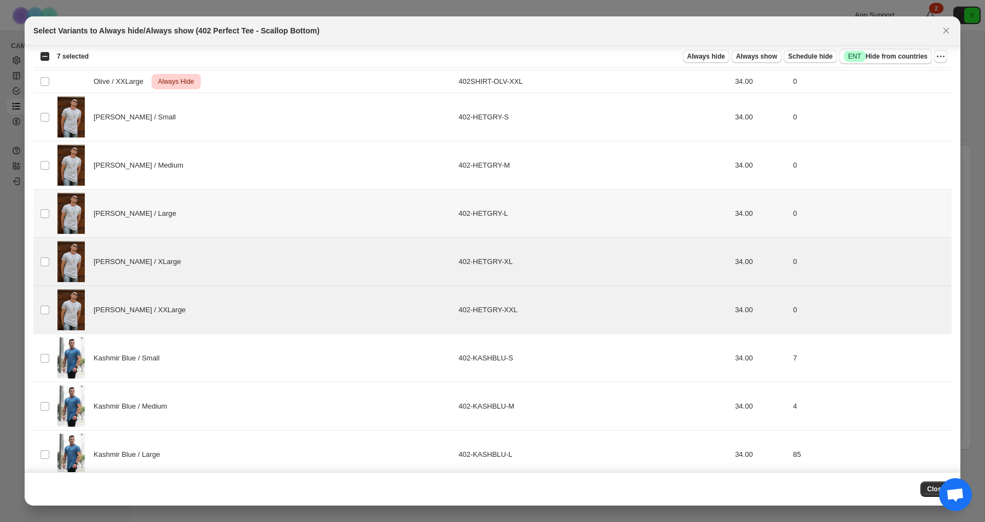
click at [320, 218] on div "[PERSON_NAME] / Large" at bounding box center [254, 213] width 395 height 41
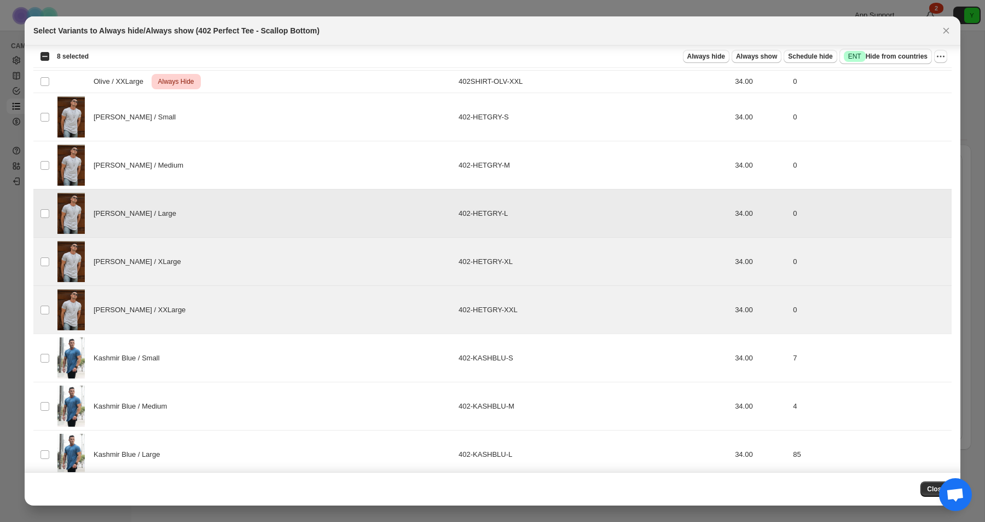
click at [329, 173] on div "[PERSON_NAME] / Medium" at bounding box center [254, 165] width 395 height 41
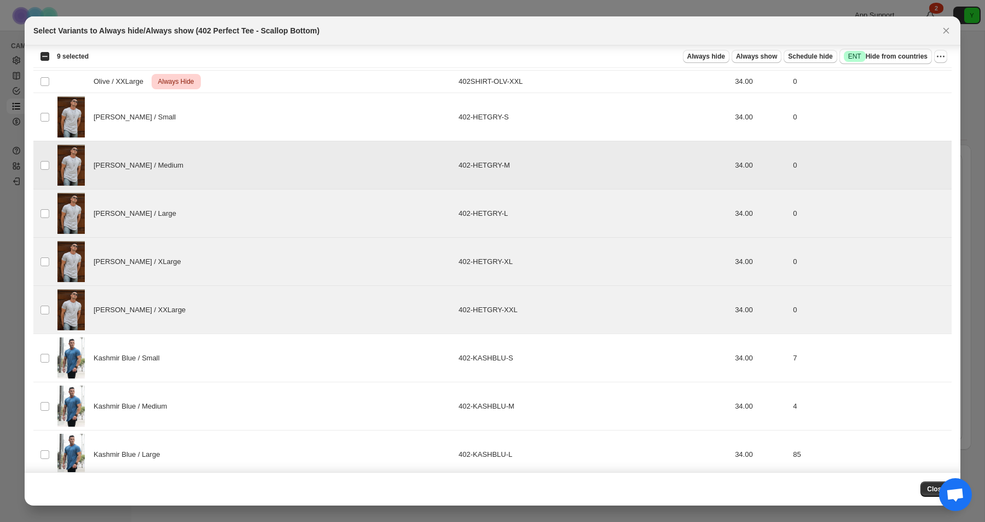
click at [336, 136] on div "[PERSON_NAME] / Small" at bounding box center [254, 116] width 395 height 41
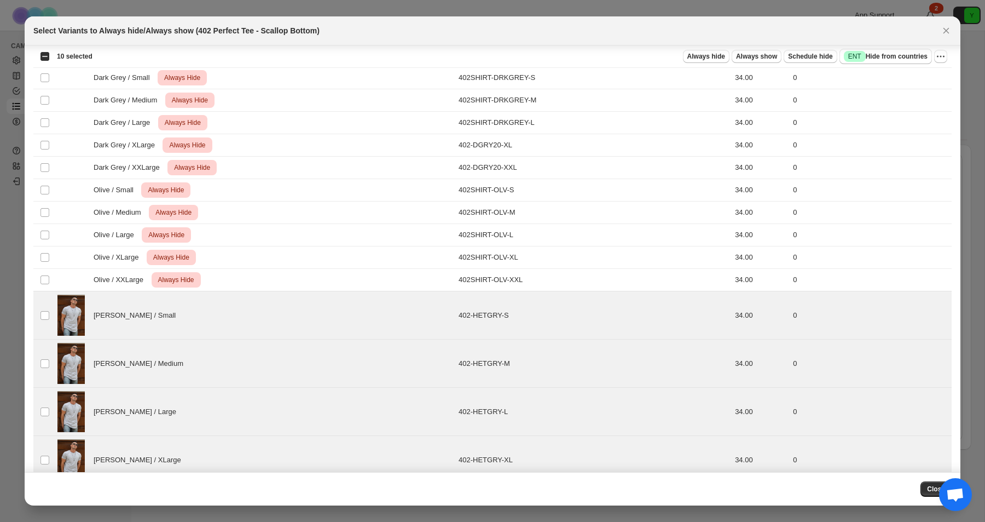
scroll to position [1161, 0]
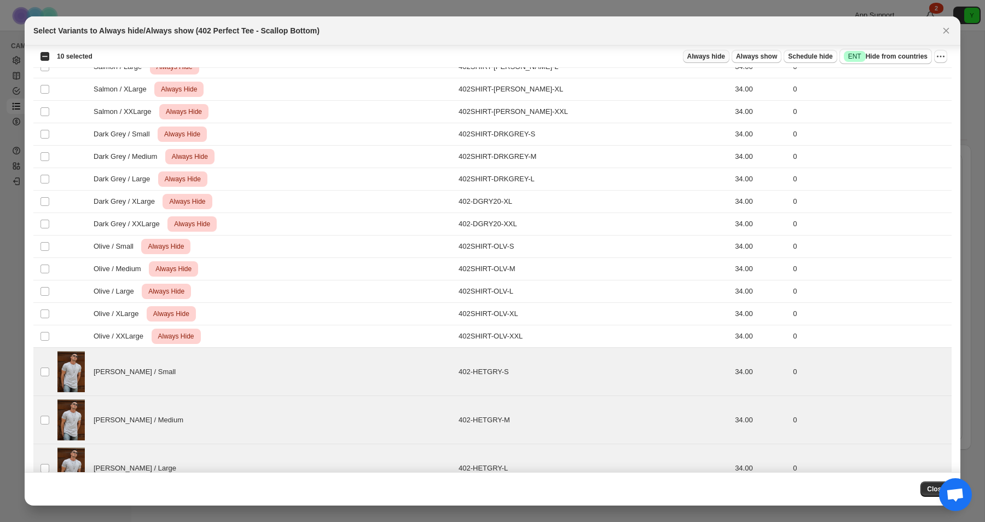
click at [702, 62] on div "Always hide Always show Schedule hide Success ENT Hide from countries" at bounding box center [516, 56] width 831 height 15
click at [705, 56] on span "Always hide" at bounding box center [707, 56] width 38 height 9
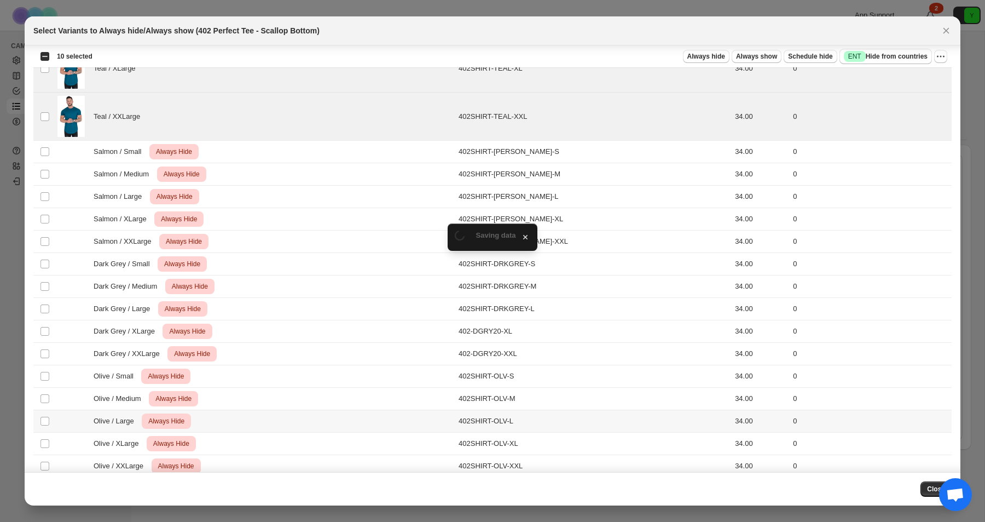
scroll to position [970, 0]
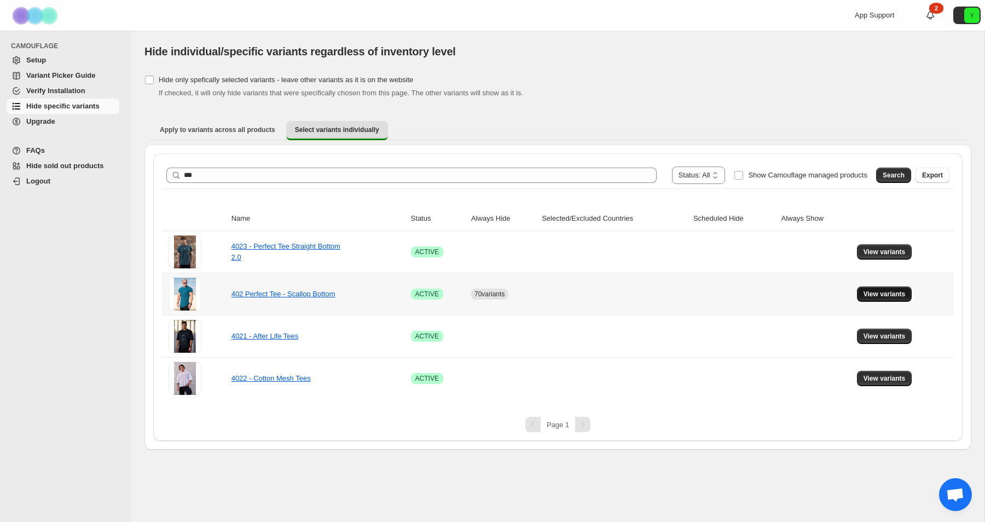
click at [869, 288] on button "View variants" at bounding box center [884, 293] width 55 height 15
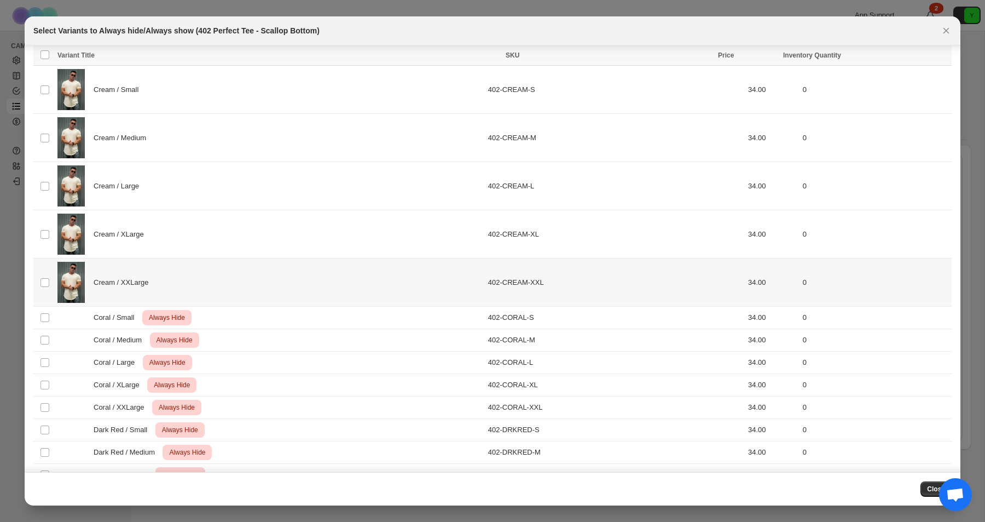
scroll to position [1794, 0]
click at [422, 306] on td "Cream / XXLarge" at bounding box center [269, 285] width 431 height 48
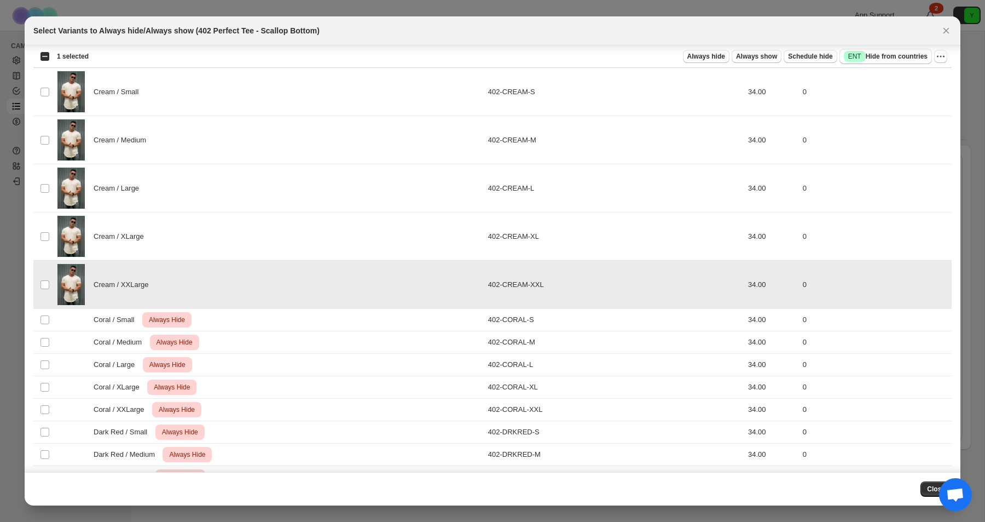
click at [421, 258] on td "Cream / XLarge" at bounding box center [269, 236] width 431 height 48
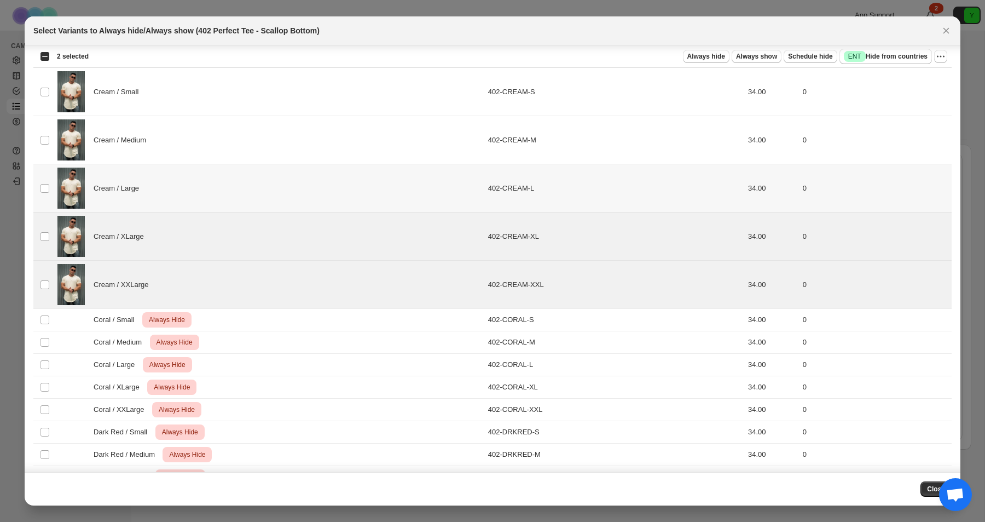
click at [423, 207] on div "Cream / Large" at bounding box center [269, 188] width 424 height 41
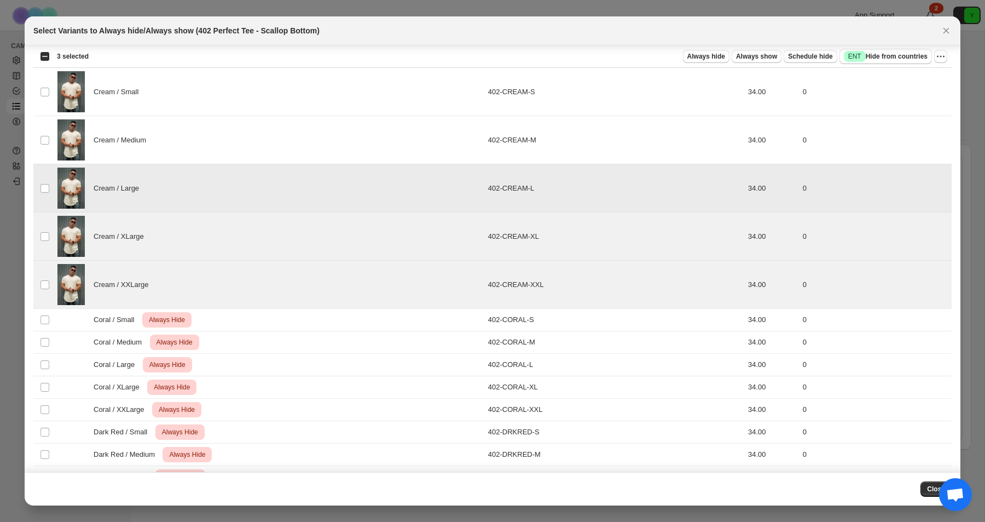
click at [424, 159] on div "Cream / Medium" at bounding box center [269, 139] width 424 height 41
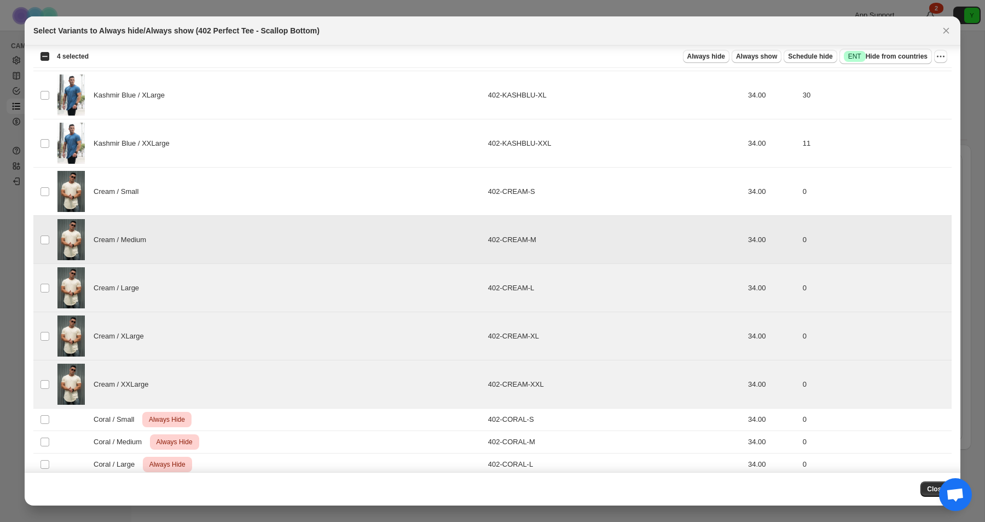
scroll to position [1688, 0]
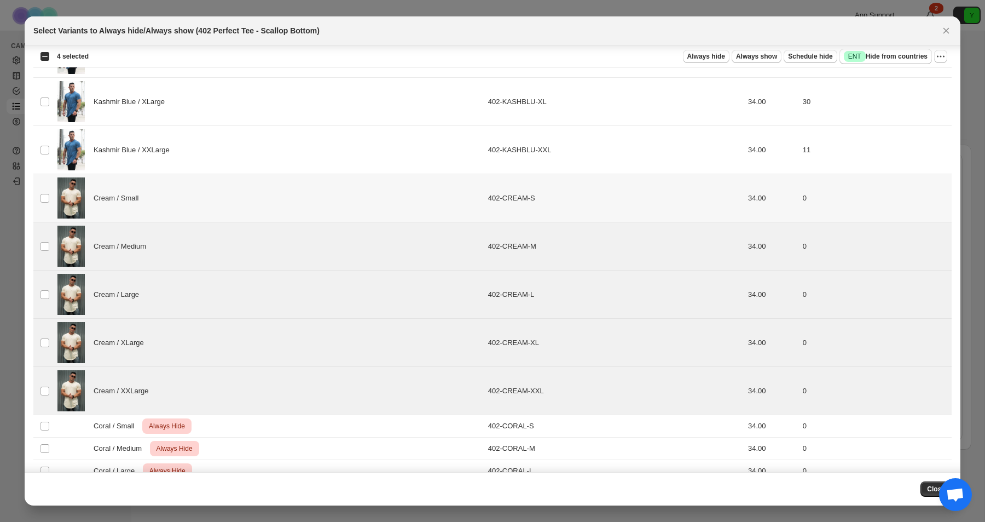
click at [398, 196] on div "Cream / Small" at bounding box center [269, 197] width 424 height 41
click at [717, 59] on span "Always hide" at bounding box center [707, 56] width 38 height 9
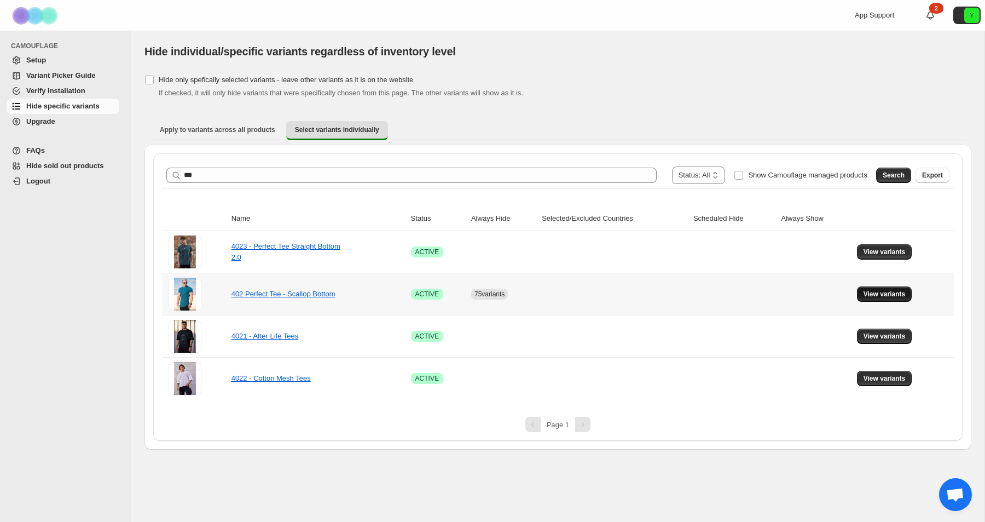
click at [888, 291] on span "View variants" at bounding box center [885, 294] width 42 height 9
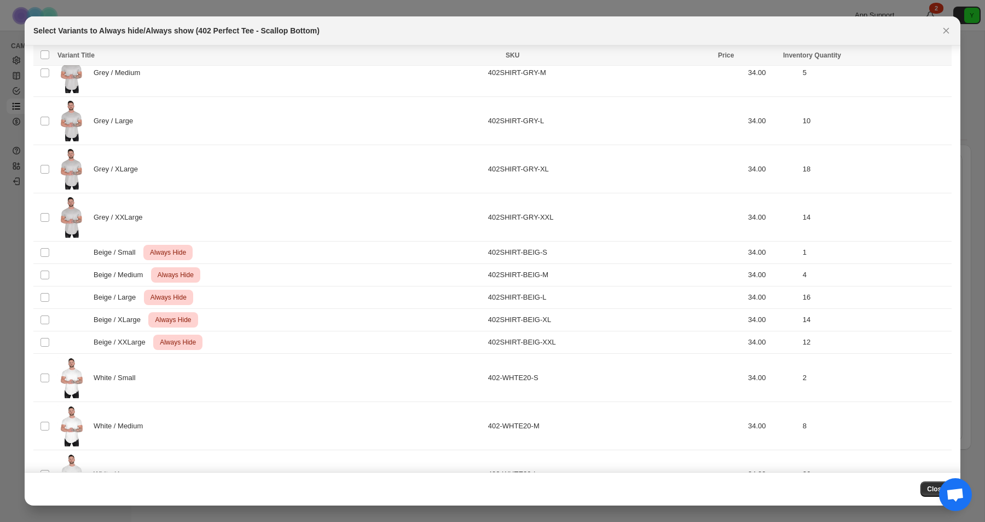
scroll to position [325, 0]
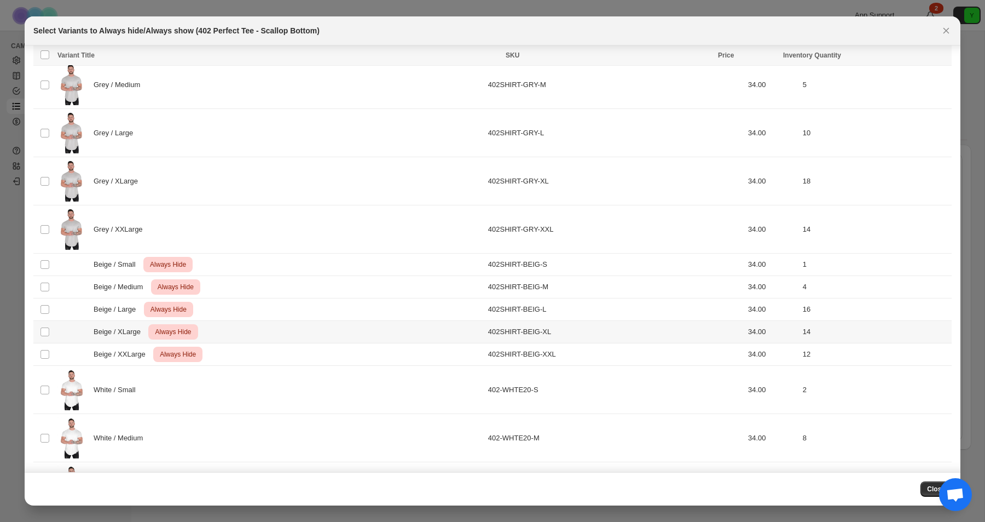
click at [337, 350] on div "Beige / XXLarge Critical Always Hide" at bounding box center [269, 354] width 424 height 15
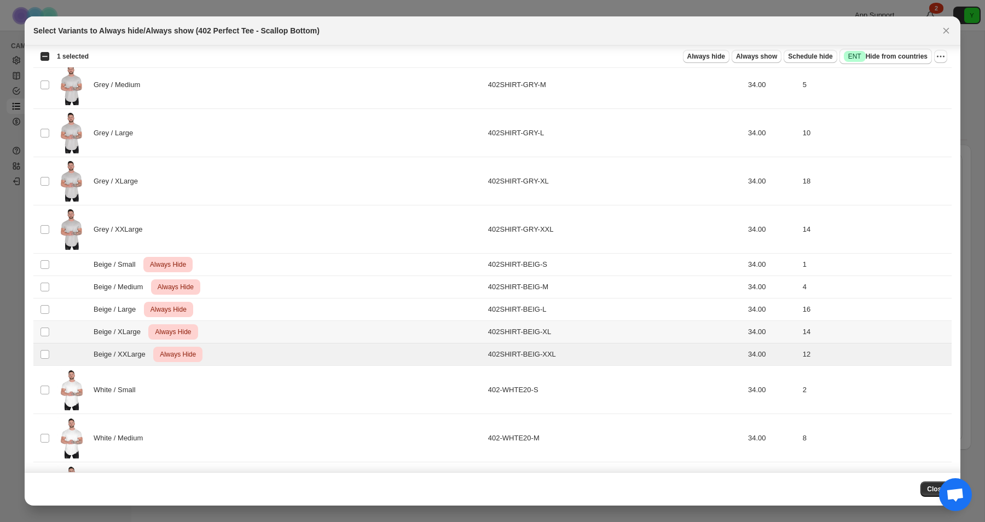
click at [340, 321] on td "Beige / XLarge Critical Always Hide" at bounding box center [269, 332] width 431 height 22
click at [340, 309] on div "Beige / Large Critical Always Hide" at bounding box center [269, 309] width 424 height 15
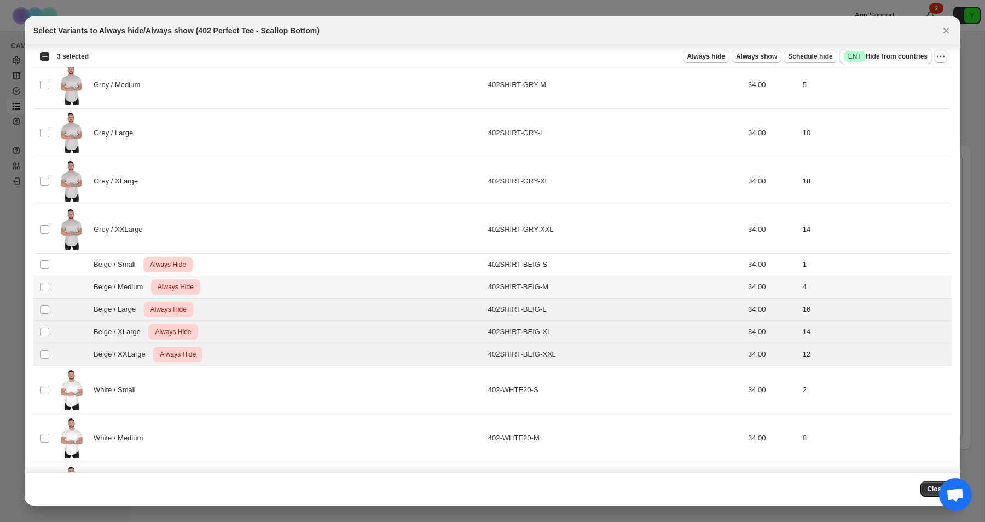
click at [341, 288] on div "Beige / Medium Critical Always Hide" at bounding box center [269, 286] width 424 height 15
click at [341, 269] on div "Beige / Small Critical Always Hide" at bounding box center [269, 264] width 424 height 15
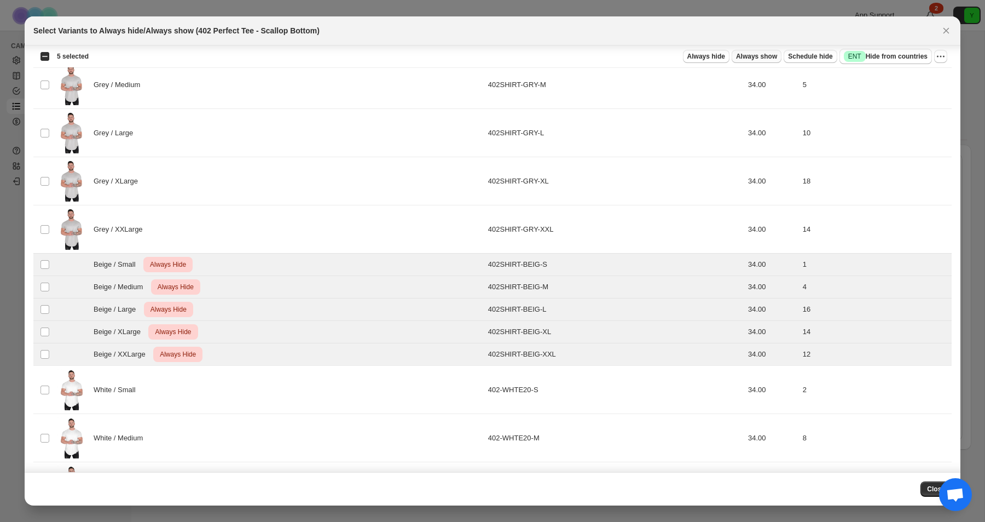
click at [766, 62] on button "Always show" at bounding box center [757, 56] width 50 height 13
